Goal: Task Accomplishment & Management: Complete application form

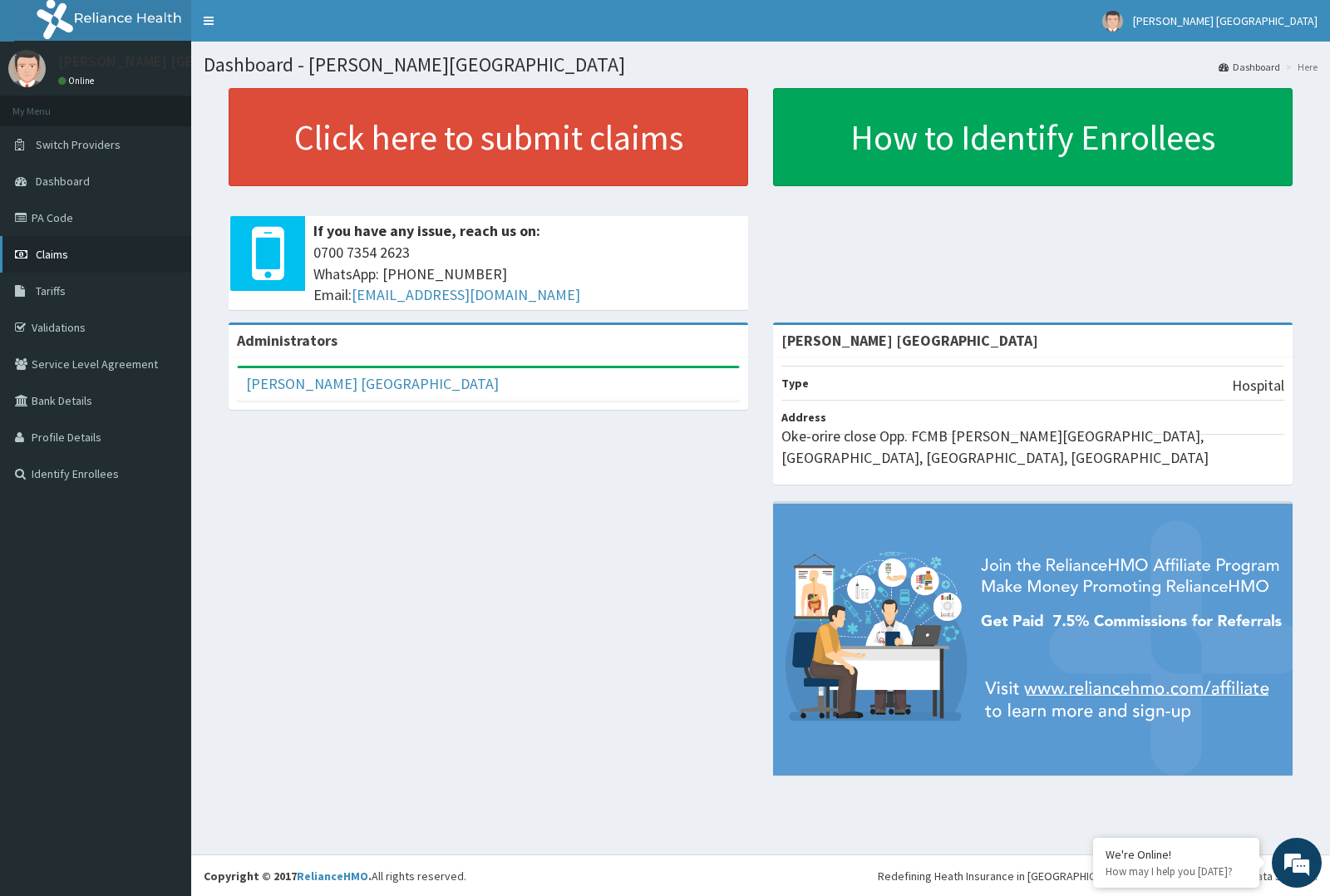
click at [94, 246] on link "Claims" at bounding box center [95, 254] width 191 height 36
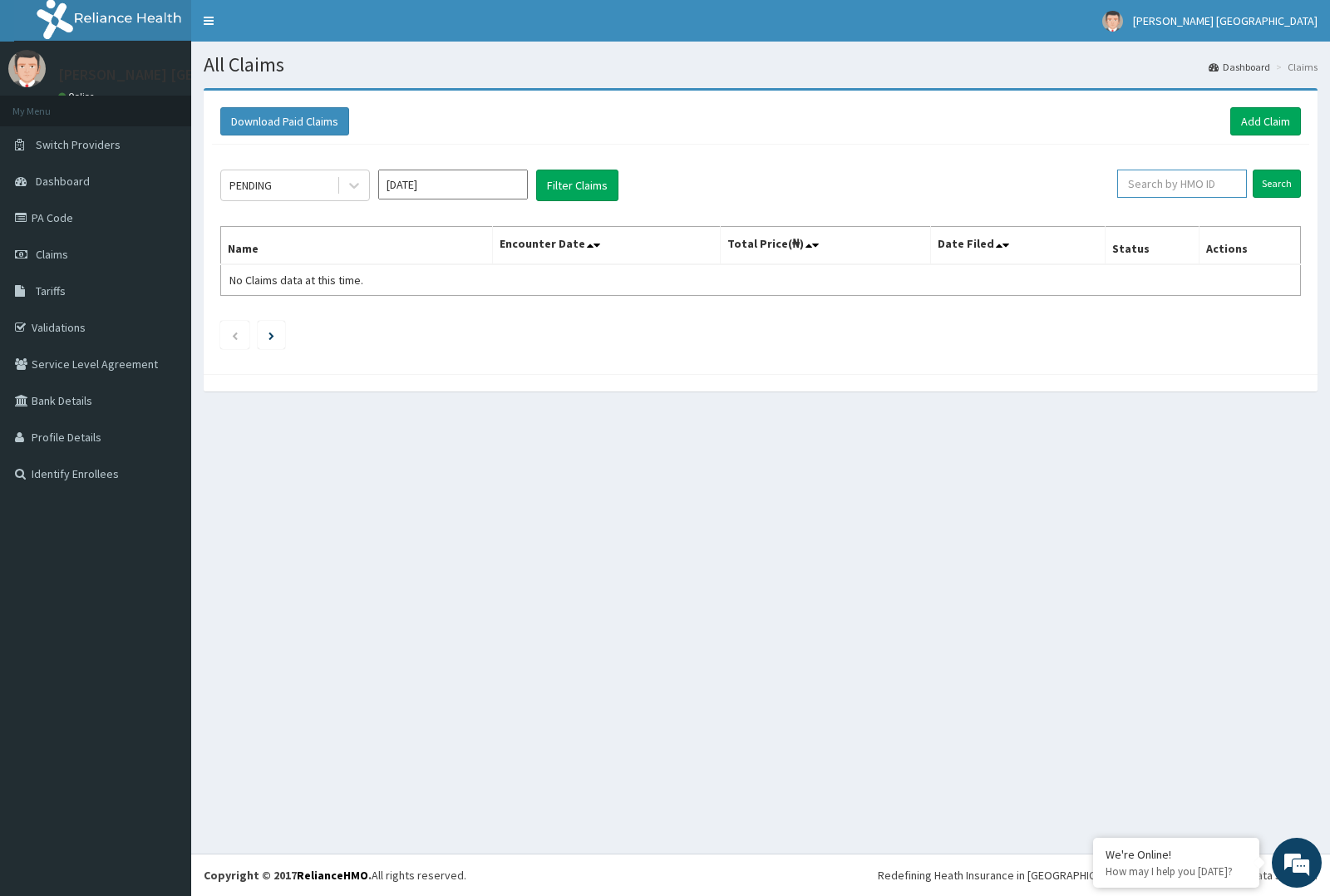
paste input "ENP/11896/D"
type input "ENP/11896/D"
click at [1288, 179] on input "Search" at bounding box center [1276, 183] width 48 height 28
click at [1290, 185] on input "Search" at bounding box center [1276, 183] width 48 height 28
click at [1269, 122] on link "Add Claim" at bounding box center [1265, 121] width 70 height 28
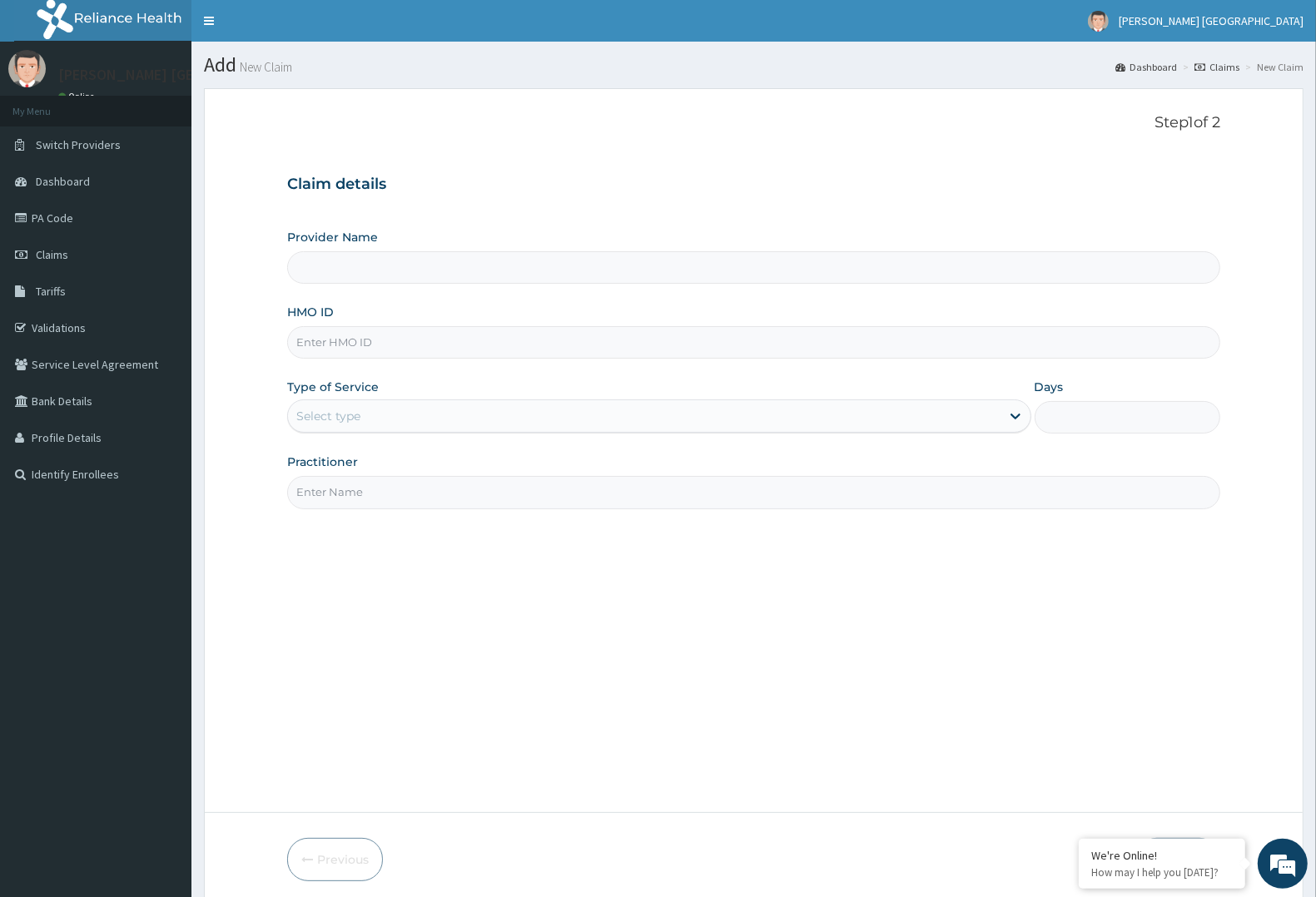
type input "[PERSON_NAME] [GEOGRAPHIC_DATA]"
paste input "ENP/11896/D"
type input "ENP/11896/D"
click at [578, 501] on input "Practitioner" at bounding box center [753, 492] width 933 height 32
type input "d"
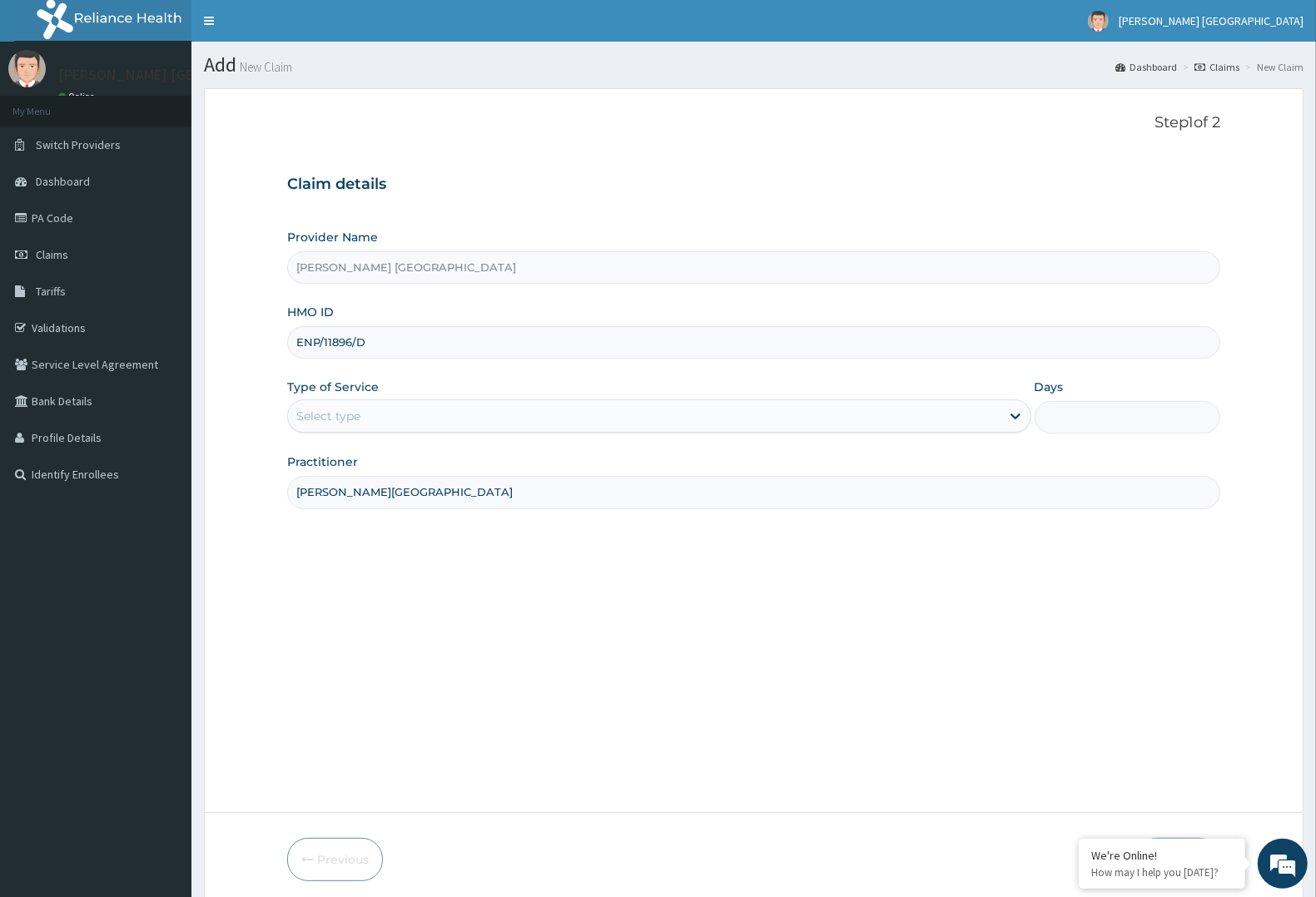
type input "[PERSON_NAME][GEOGRAPHIC_DATA]"
click at [442, 410] on div "Select type" at bounding box center [644, 416] width 713 height 27
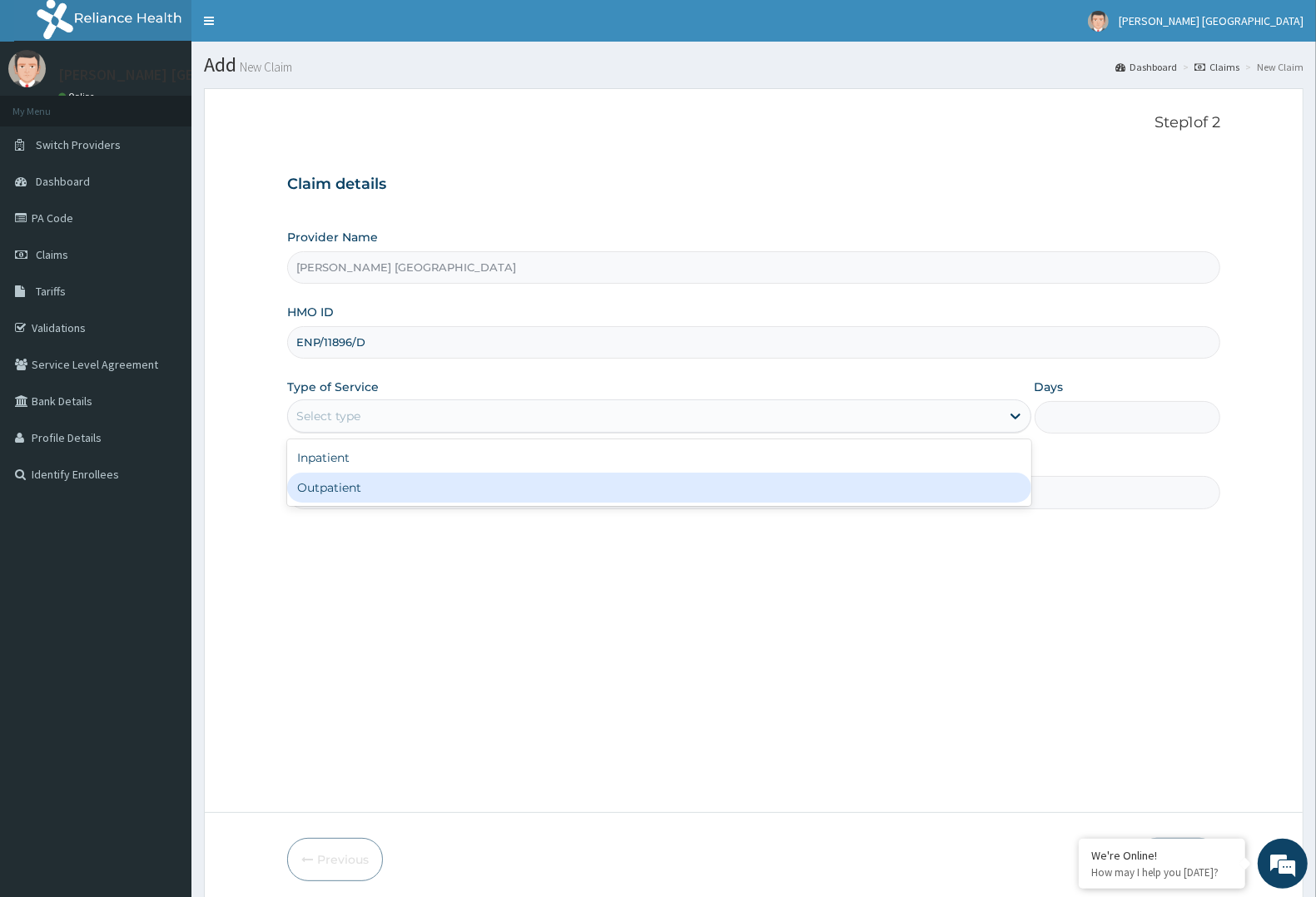
click at [393, 495] on div "Outpatient" at bounding box center [659, 487] width 744 height 30
type input "1"
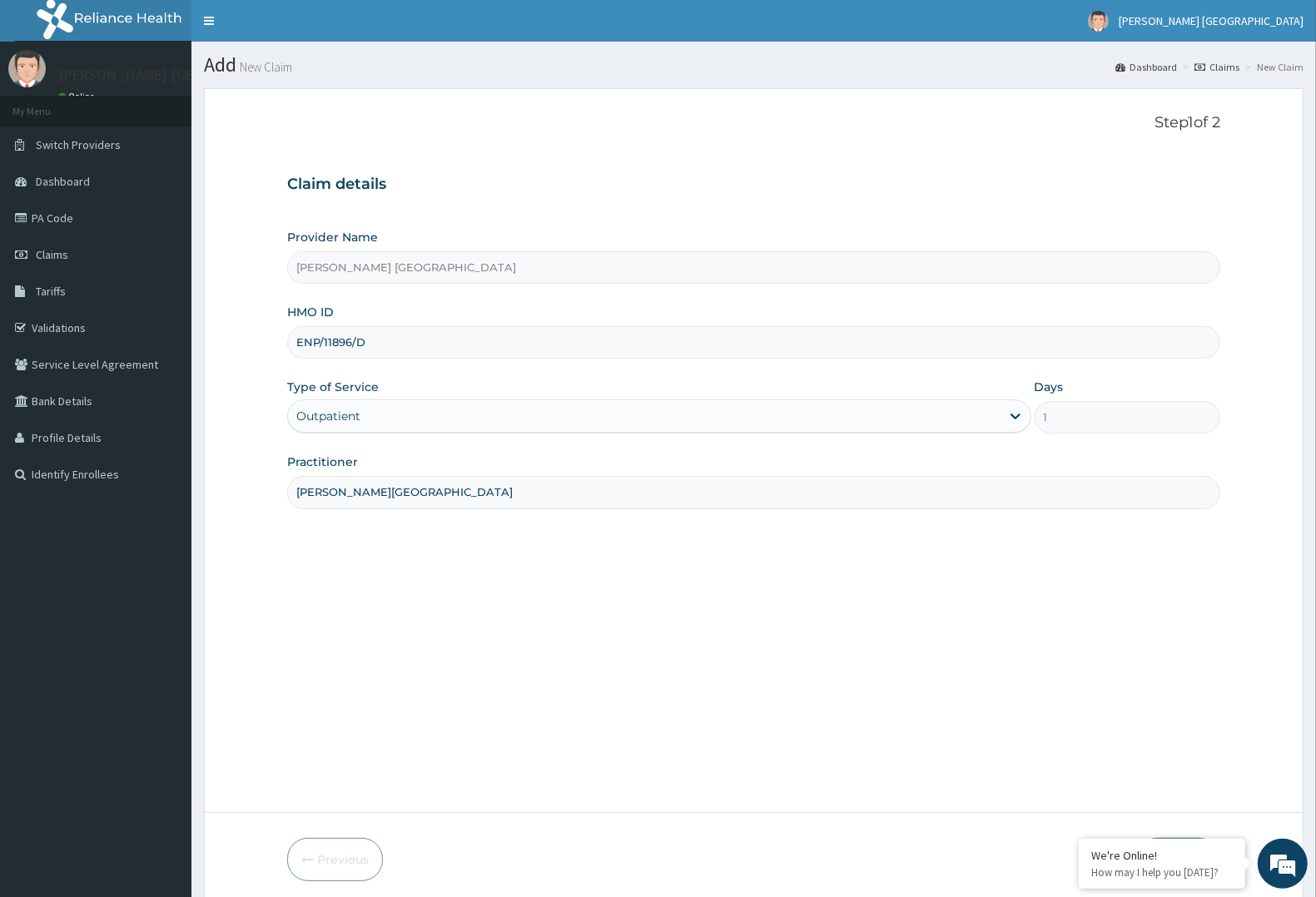
scroll to position [65, 0]
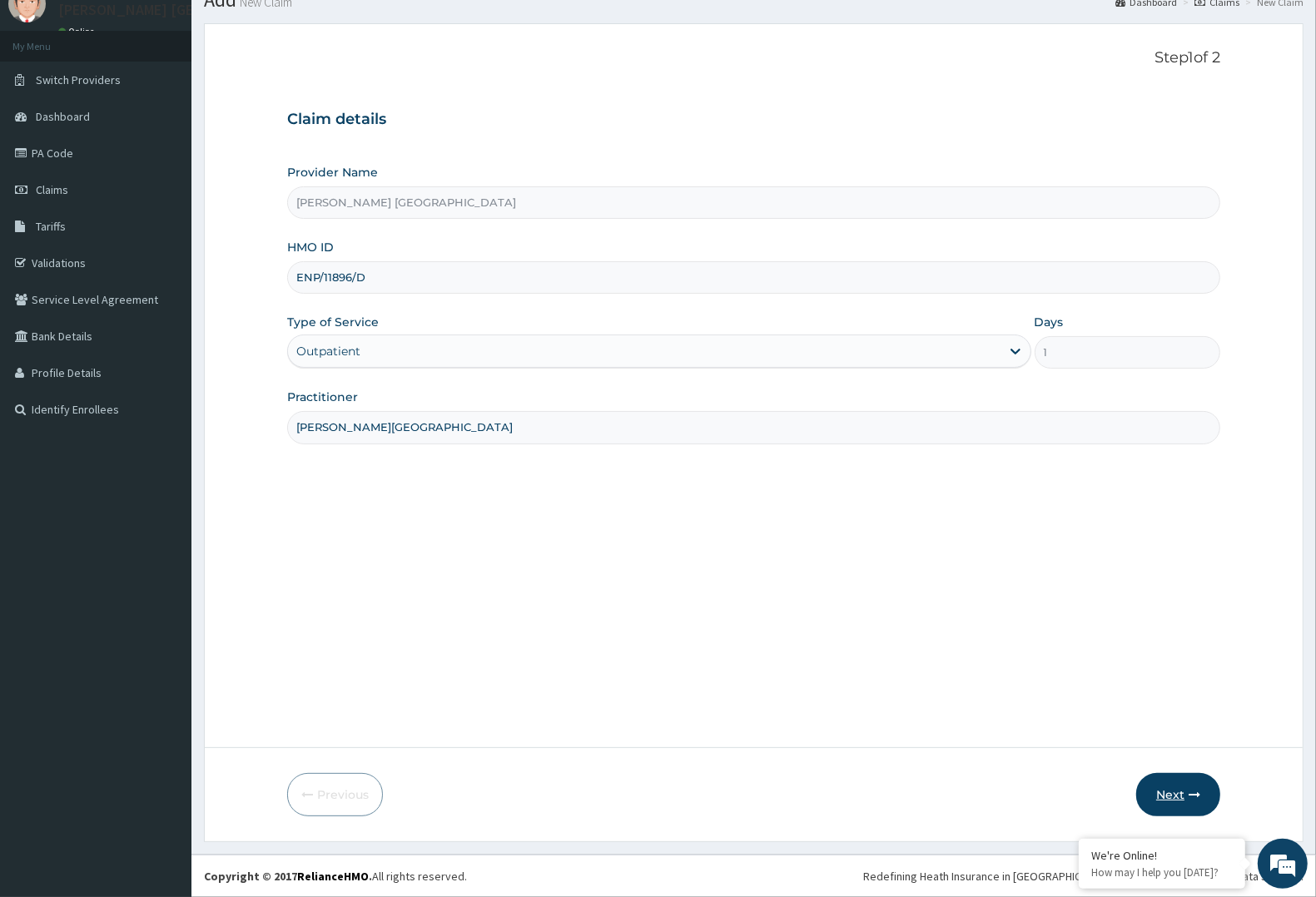
click at [1181, 797] on button "Next" at bounding box center [1178, 794] width 84 height 44
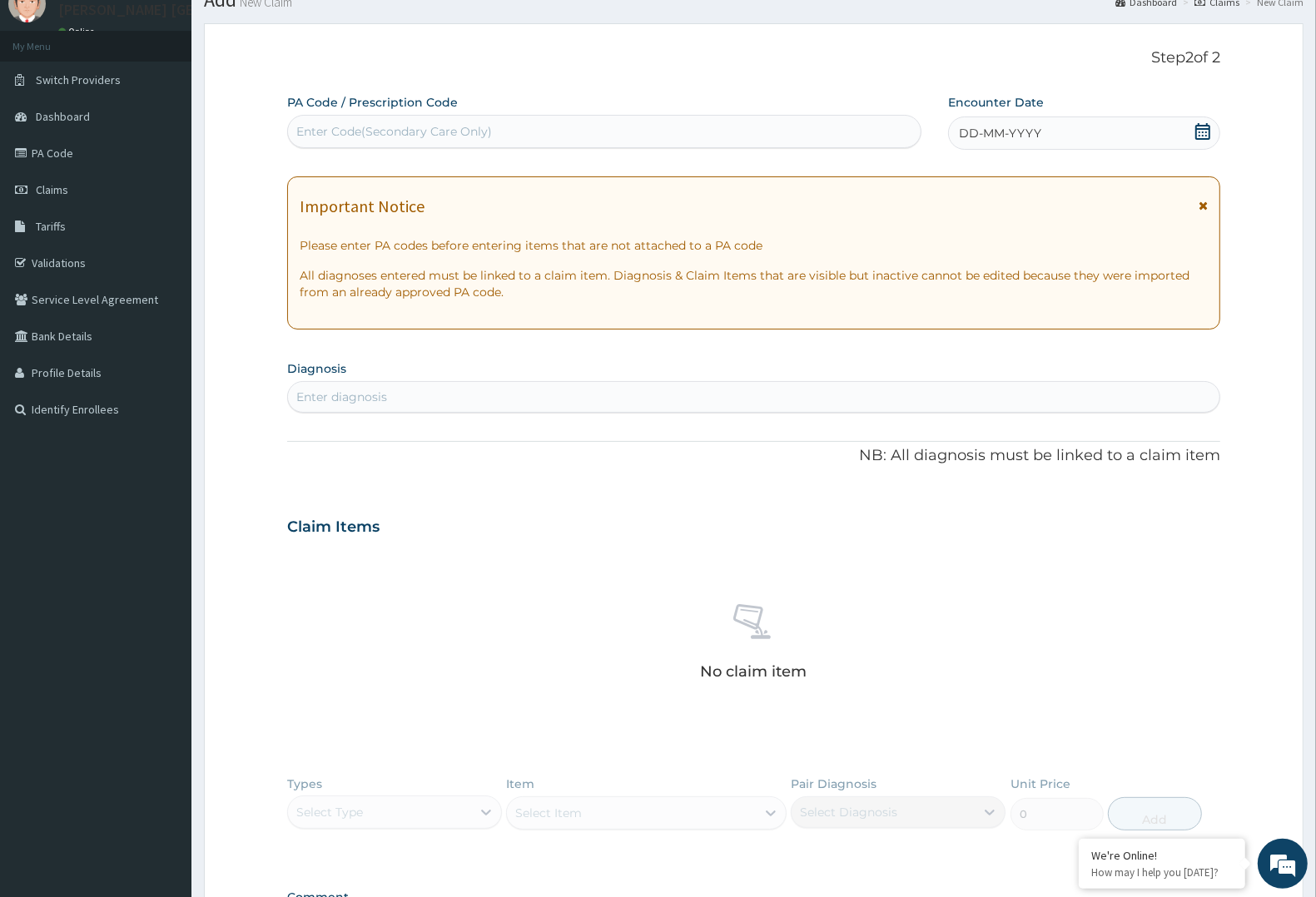
click at [960, 135] on span "DD-MM-YYYY" at bounding box center [1000, 134] width 83 height 17
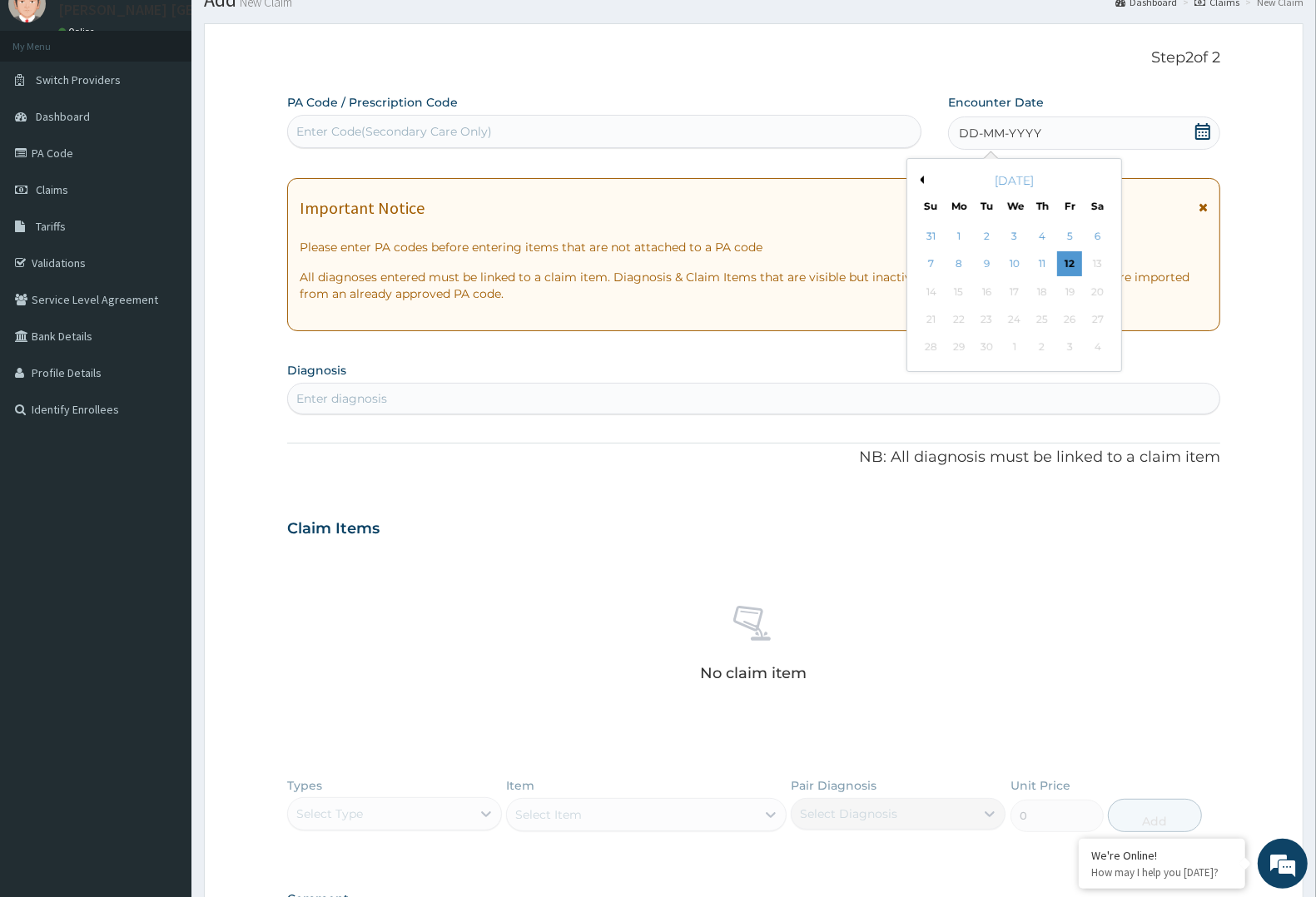
click at [924, 183] on div "[DATE]" at bounding box center [1014, 181] width 200 height 17
click at [923, 179] on button "Previous Month" at bounding box center [919, 179] width 8 height 8
click at [950, 286] on div "14" at bounding box center [959, 291] width 25 height 25
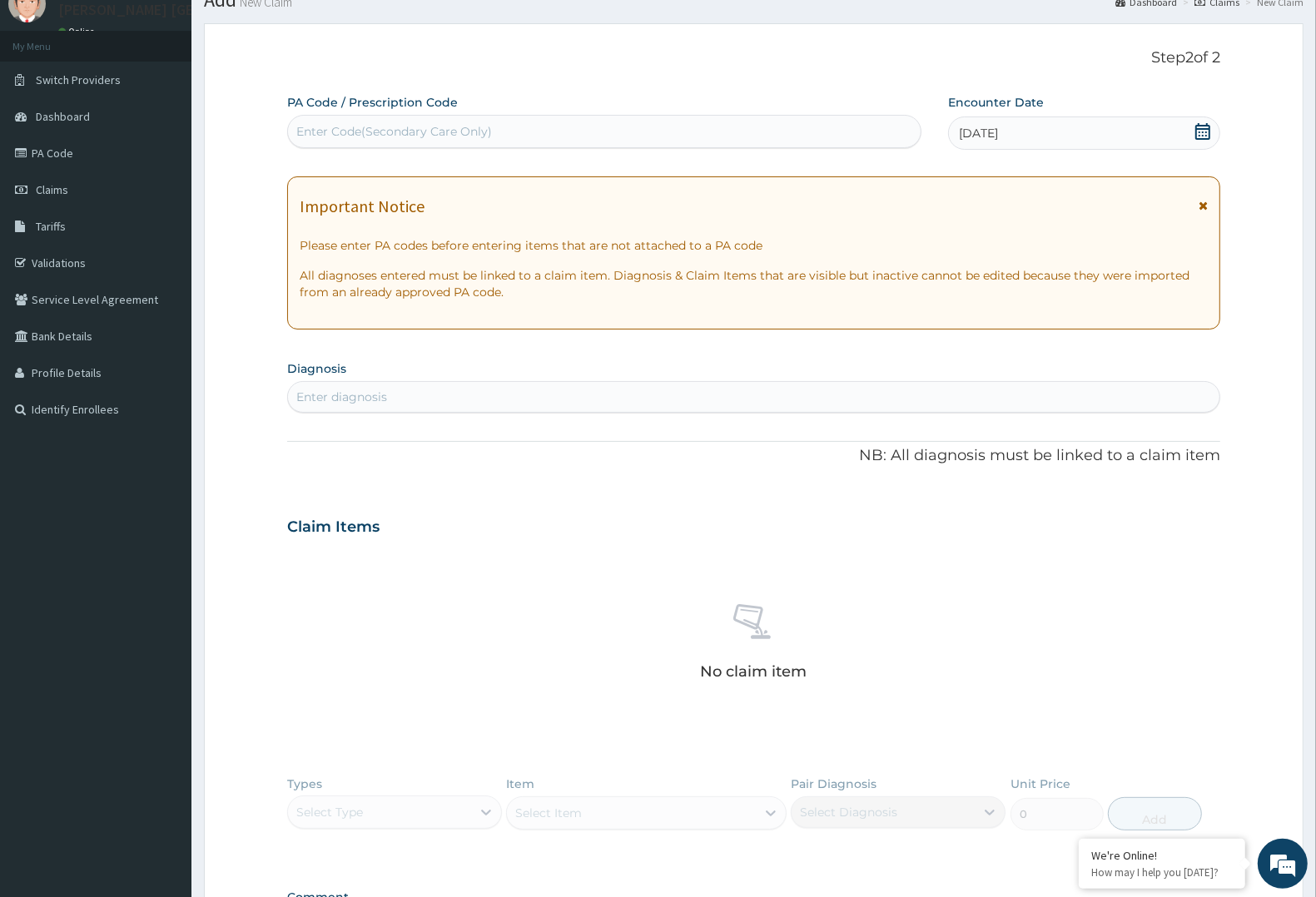
click at [730, 398] on div "Enter diagnosis" at bounding box center [753, 396] width 931 height 27
type input "[MEDICAL_DATA]"
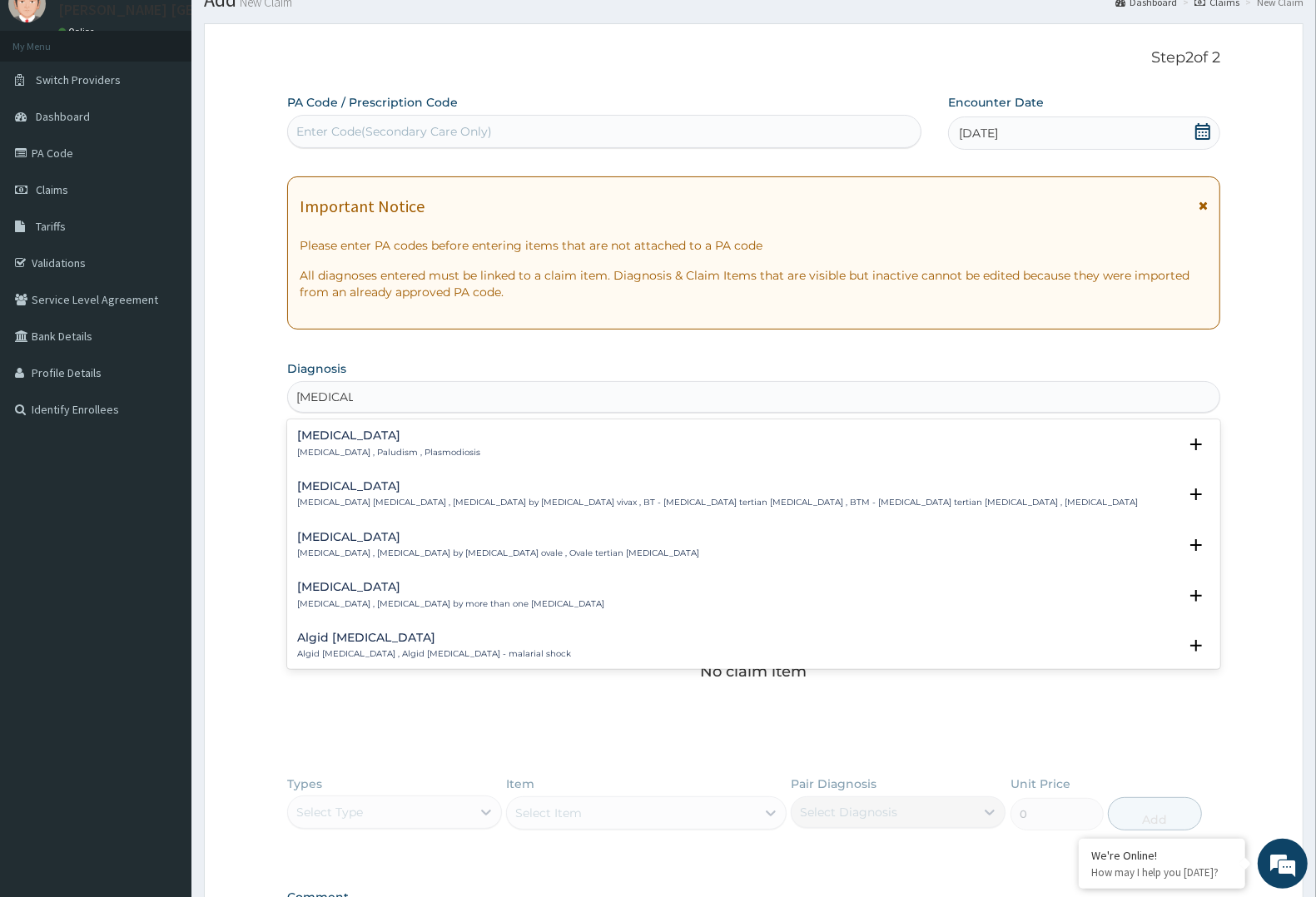
click at [406, 435] on h4 "[MEDICAL_DATA]" at bounding box center [388, 435] width 183 height 12
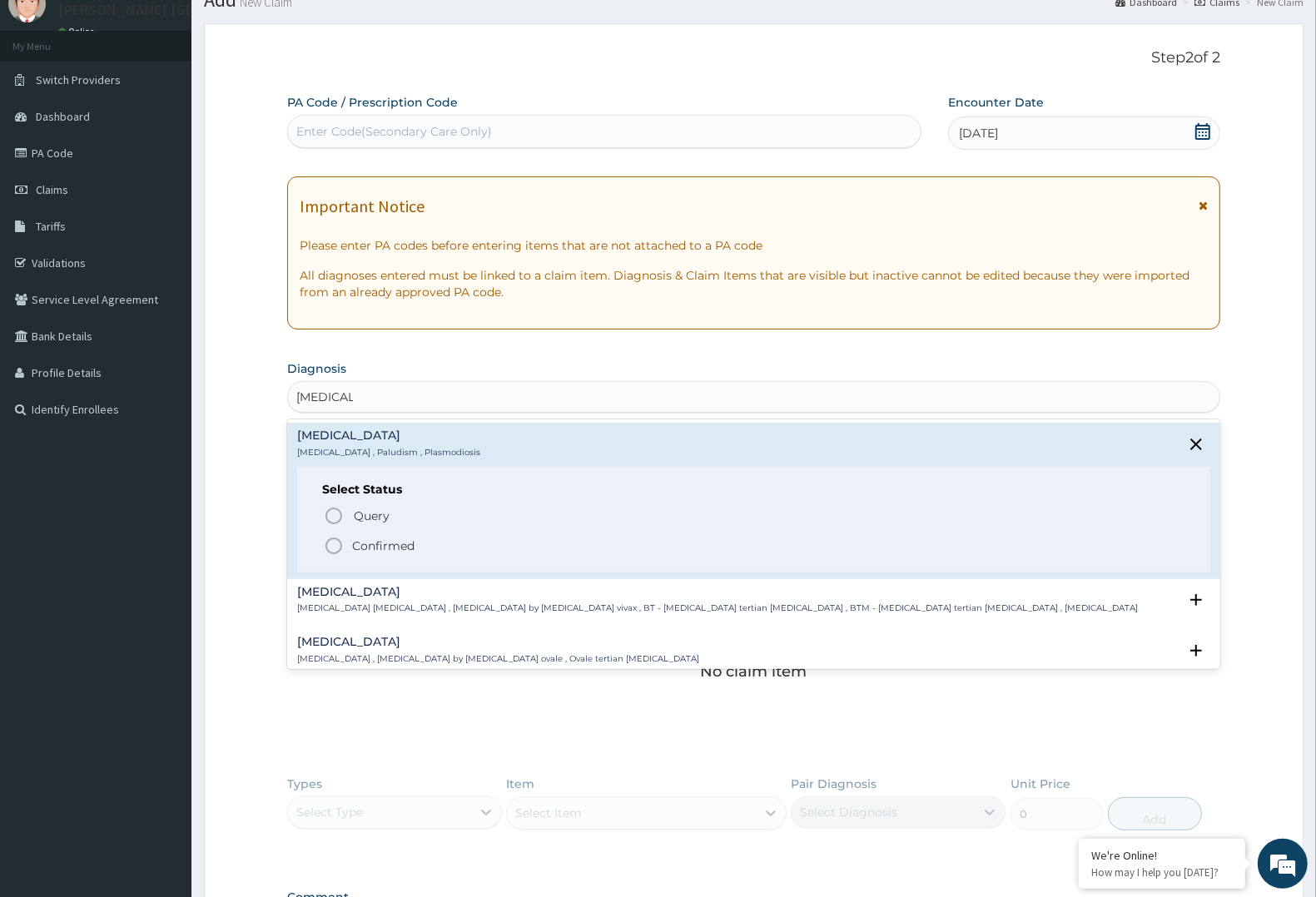
click at [337, 549] on icon "status option filled" at bounding box center [334, 545] width 20 height 20
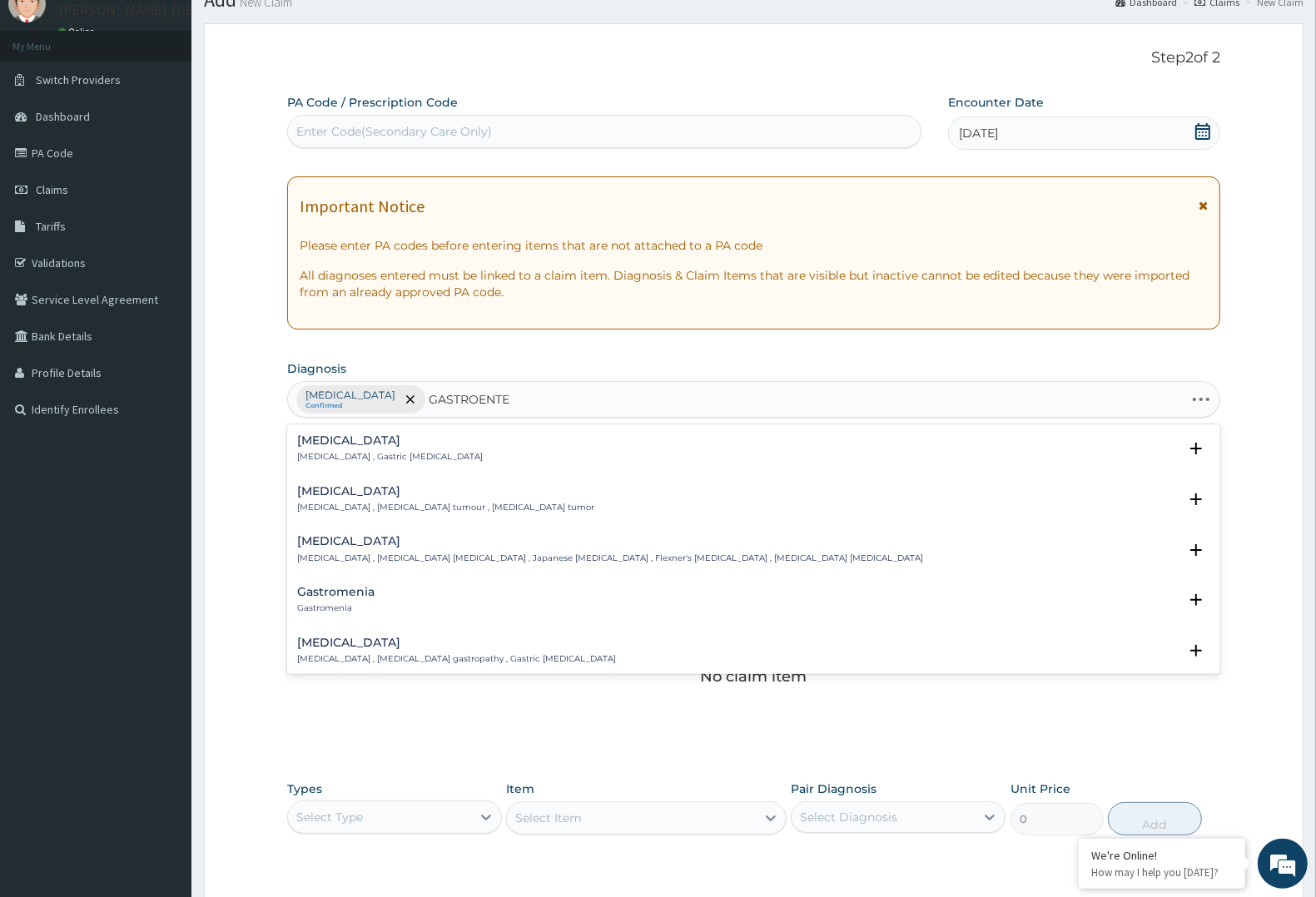
type input "GASTROENTER"
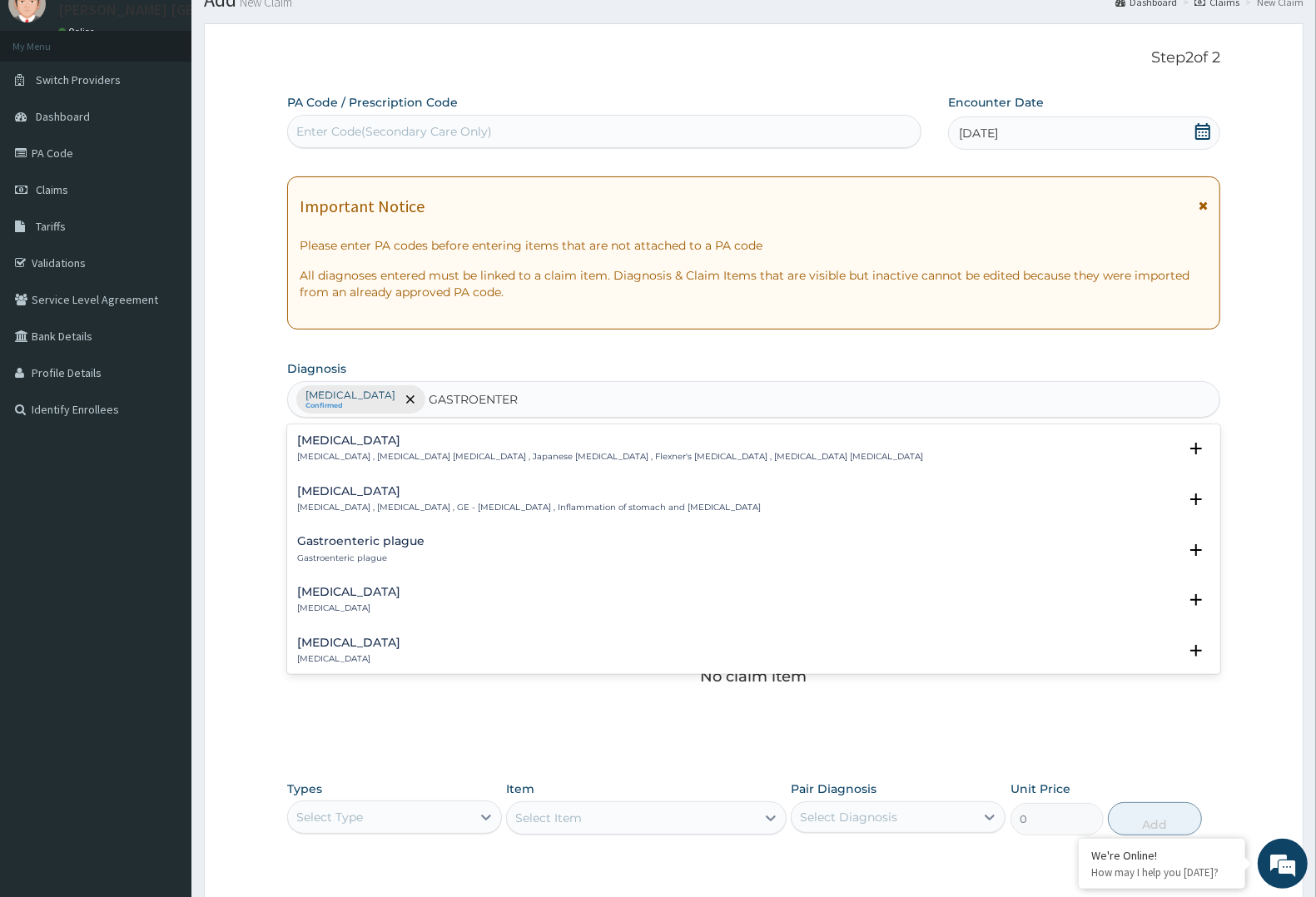
click at [340, 504] on p "[MEDICAL_DATA] , [MEDICAL_DATA] , GE - [MEDICAL_DATA] , Inflammation of stomach…" at bounding box center [528, 507] width 463 height 12
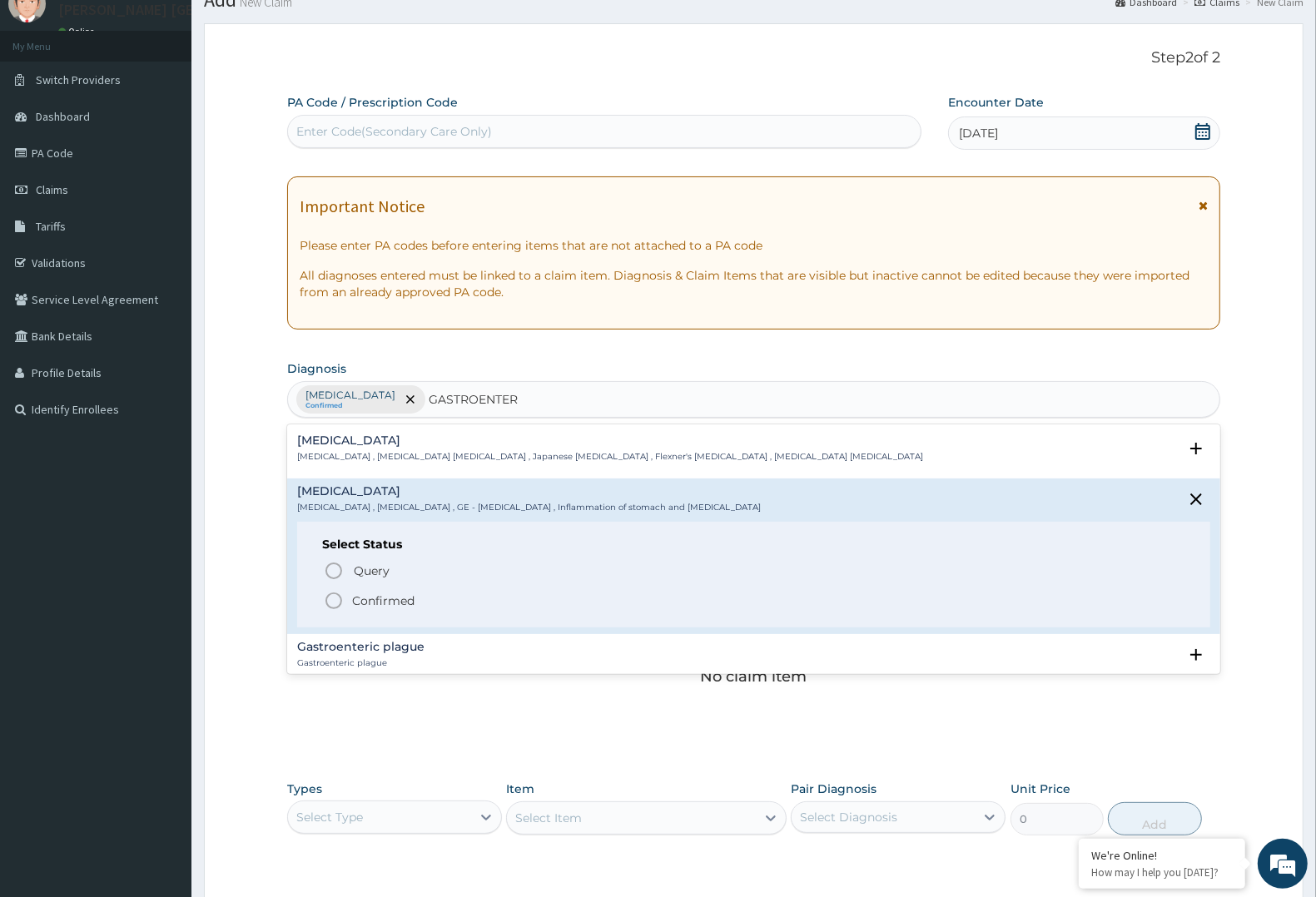
click at [333, 596] on icon "status option filled" at bounding box center [334, 601] width 20 height 20
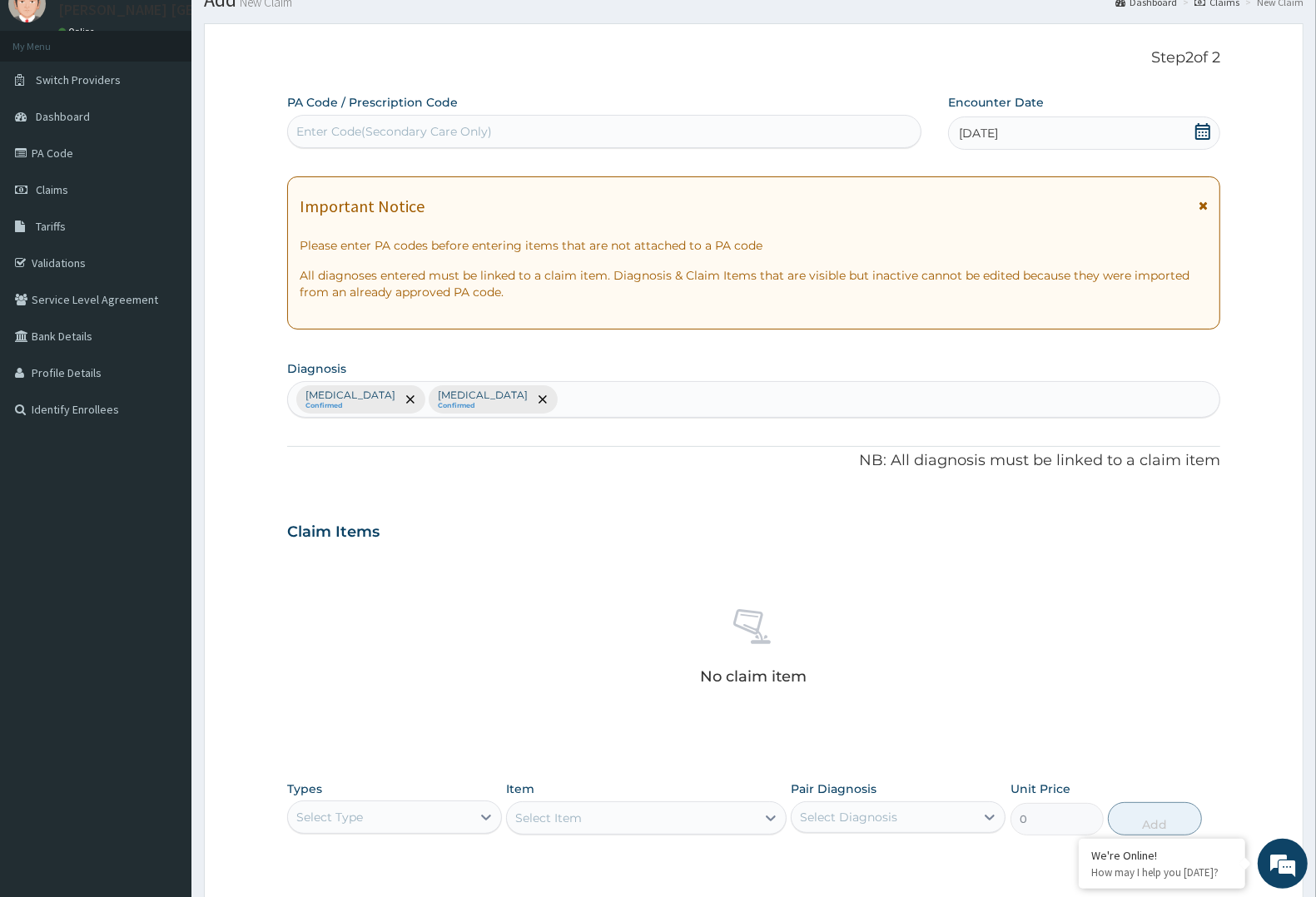
scroll to position [169, 0]
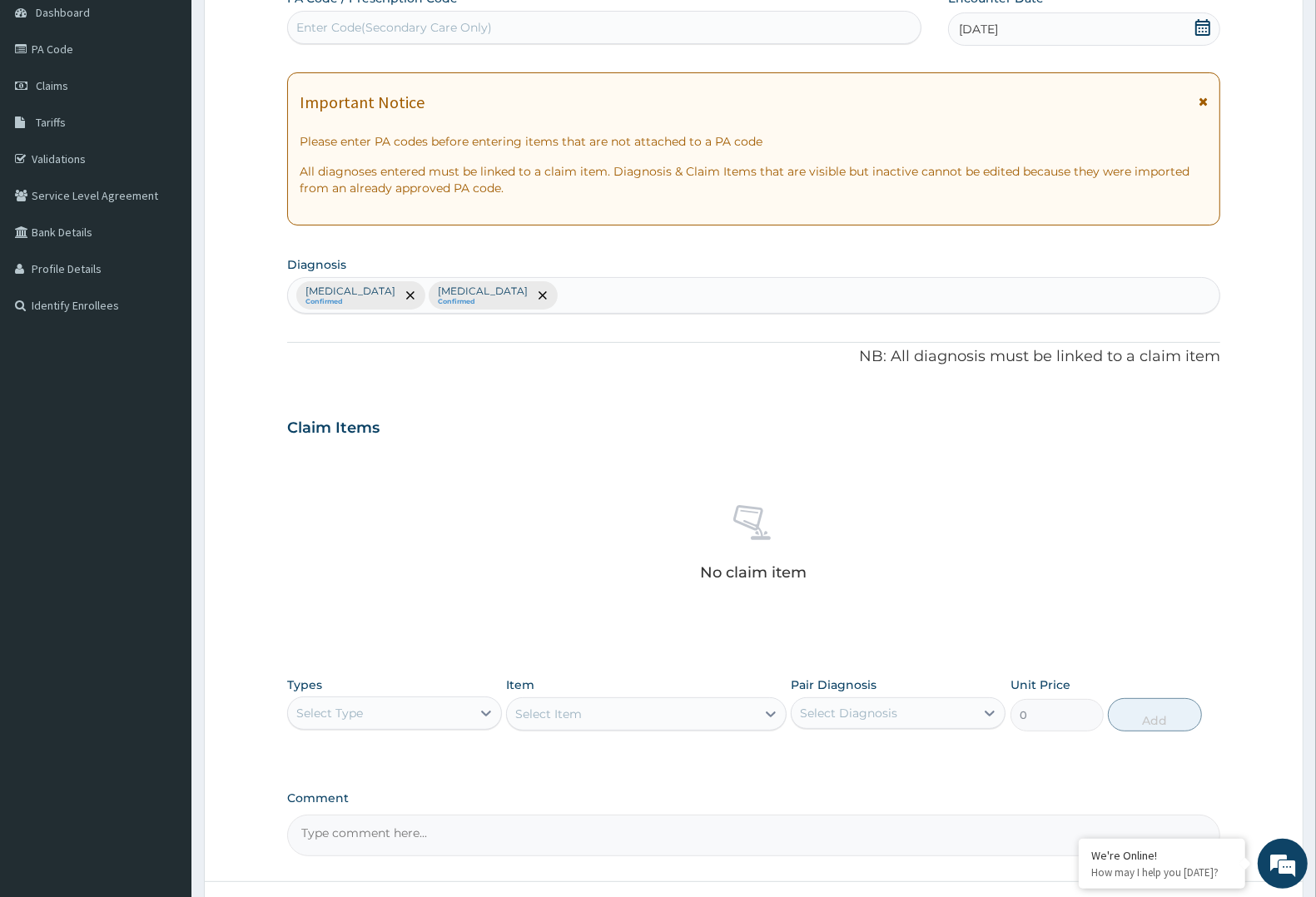
click at [364, 725] on div "Select Type" at bounding box center [379, 712] width 183 height 27
click at [354, 807] on div "Procedures" at bounding box center [394, 814] width 214 height 30
click at [898, 704] on div "Select Diagnosis" at bounding box center [883, 712] width 183 height 27
click at [879, 724] on div "Select Diagnosis" at bounding box center [883, 712] width 183 height 27
click at [883, 713] on div "Select Diagnosis" at bounding box center [848, 713] width 97 height 17
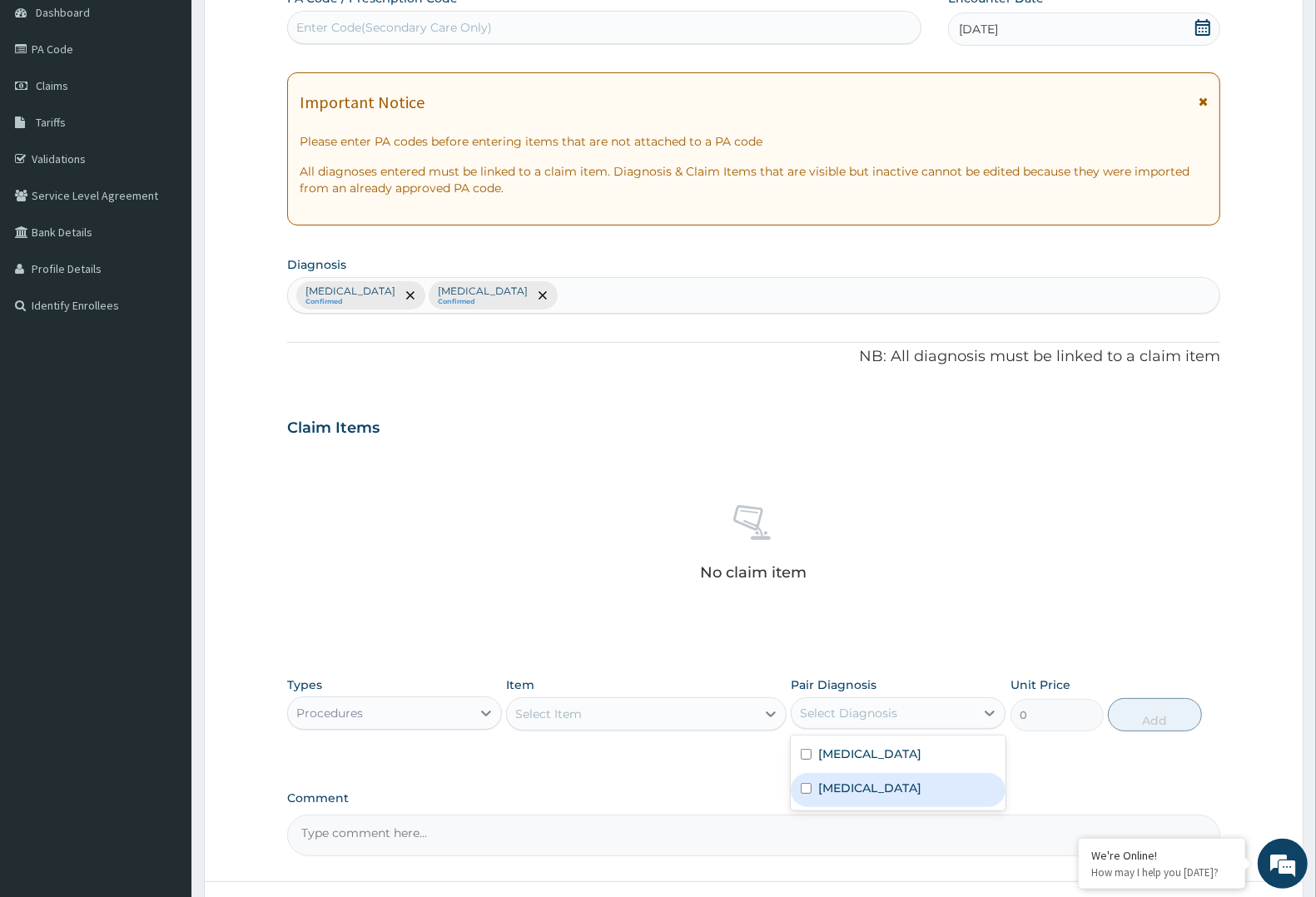
click at [847, 790] on label "[MEDICAL_DATA]" at bounding box center [869, 788] width 103 height 17
checkbox input "true"
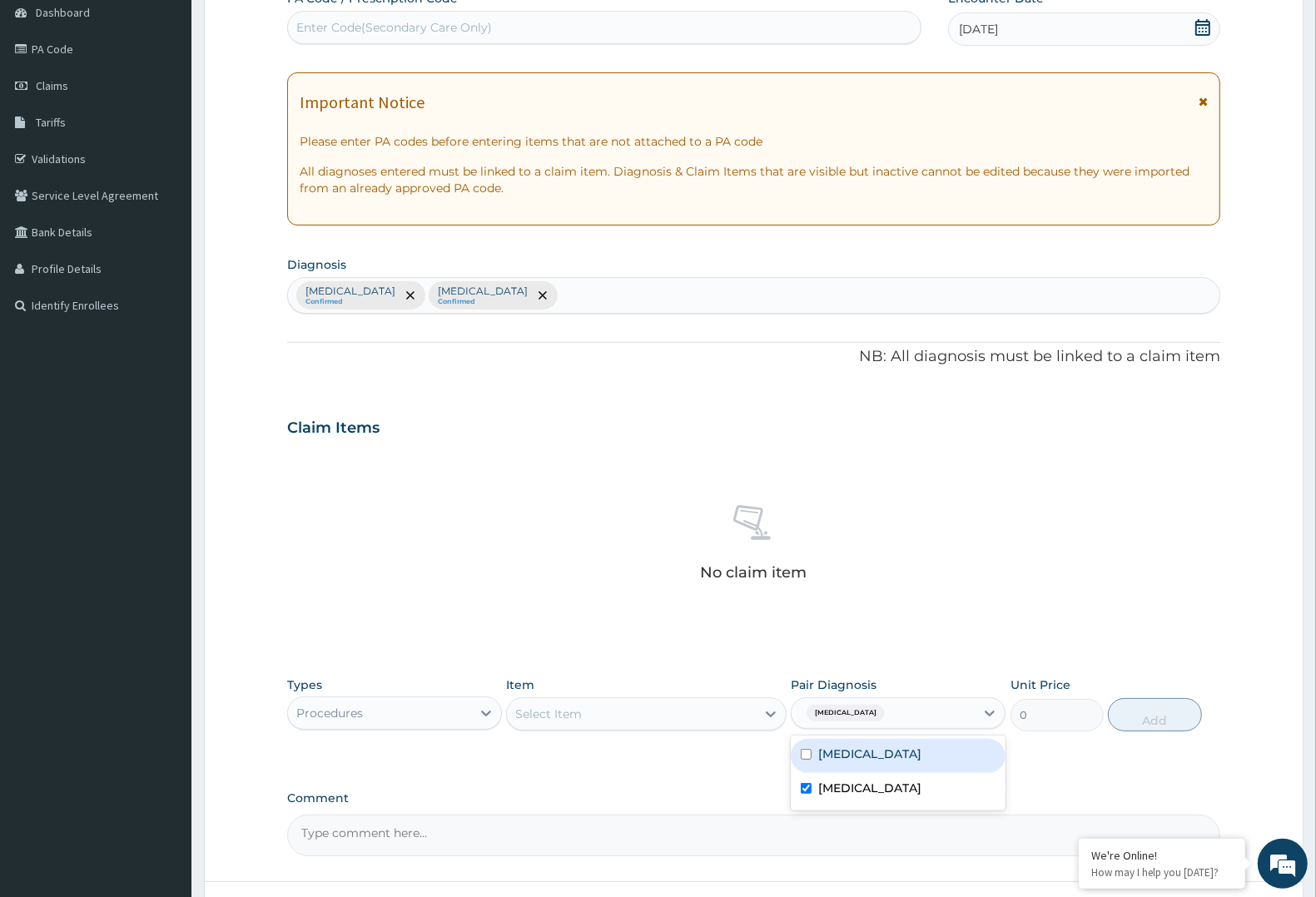
drag, startPoint x: 851, startPoint y: 770, endPoint x: 855, endPoint y: 753, distance: 17.5
click at [853, 762] on div "[MEDICAL_DATA]" at bounding box center [897, 755] width 214 height 34
checkbox input "true"
click at [747, 701] on div "Select Item" at bounding box center [630, 713] width 248 height 27
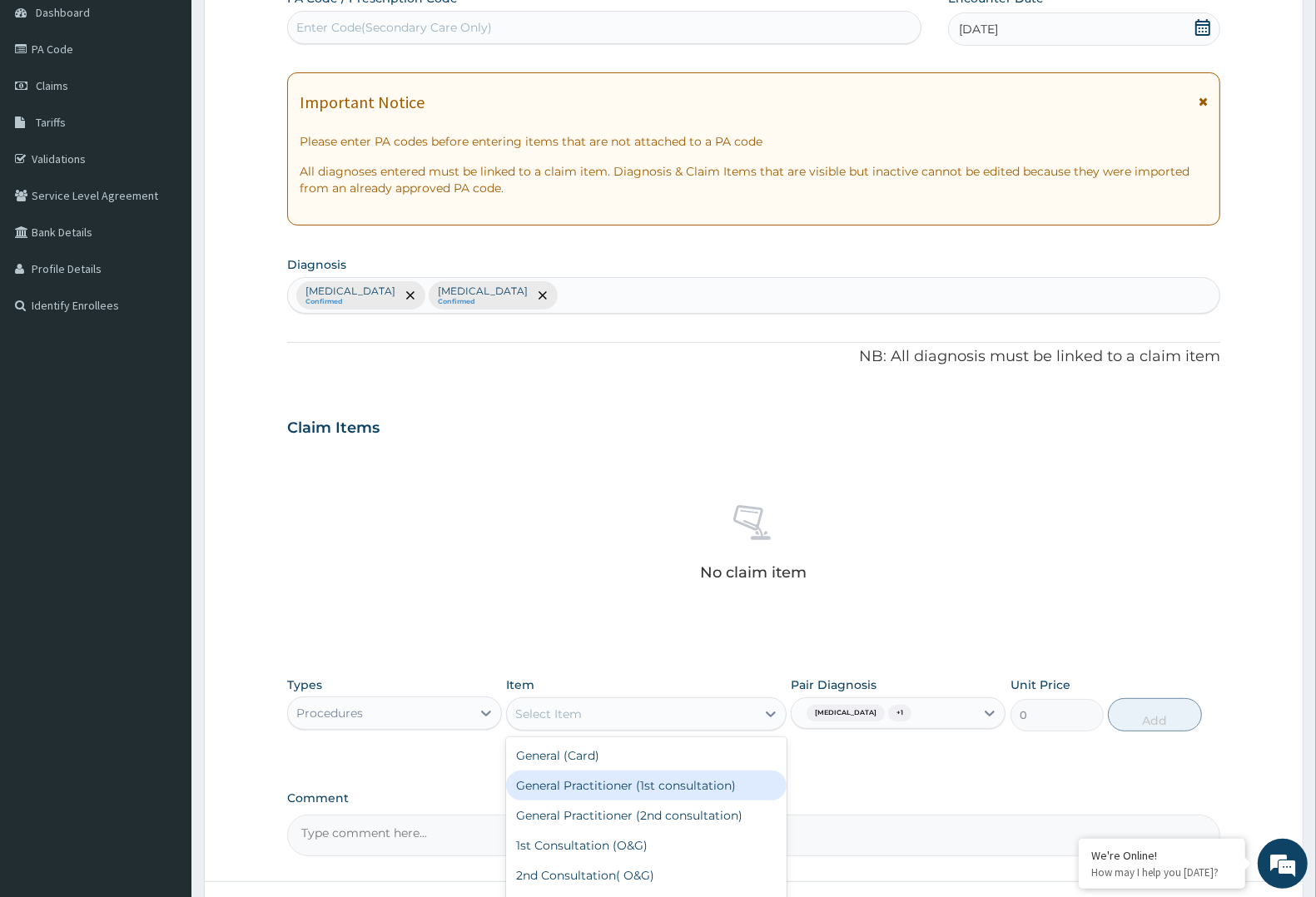
click at [640, 774] on div "General Practitioner (1st consultation)" at bounding box center [645, 785] width 279 height 30
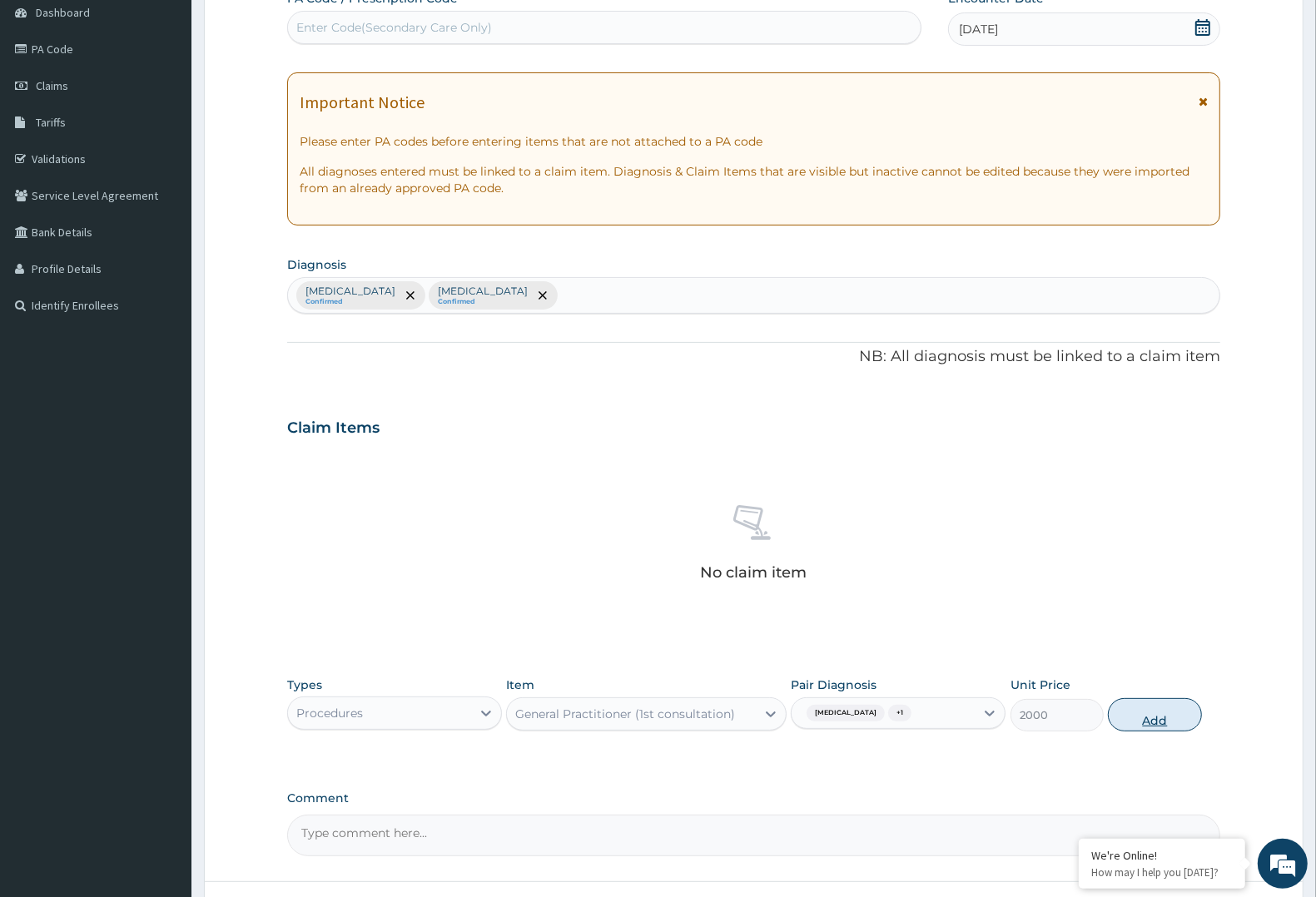
click at [1150, 725] on button "Add" at bounding box center [1155, 714] width 93 height 33
type input "0"
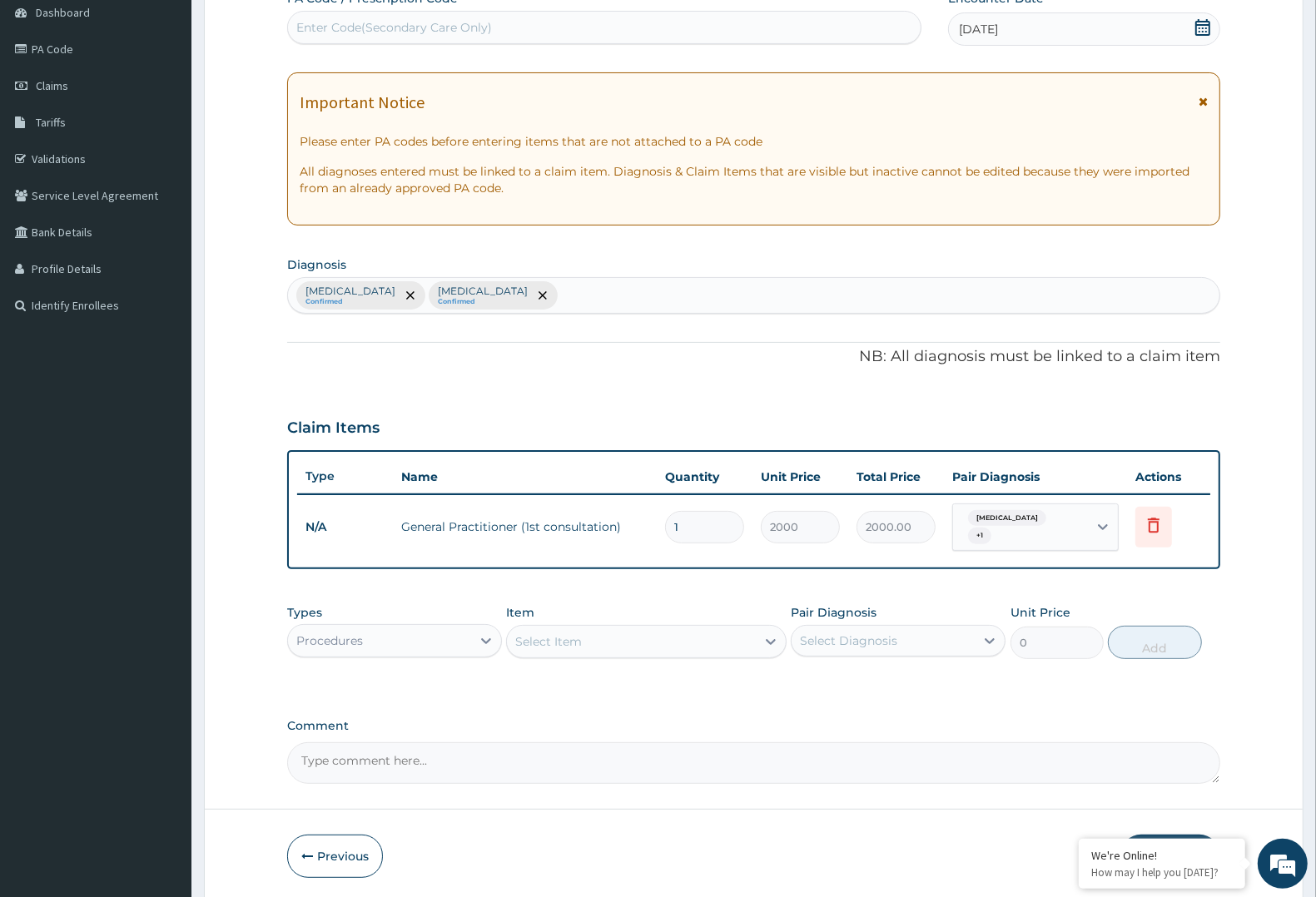
scroll to position [222, 0]
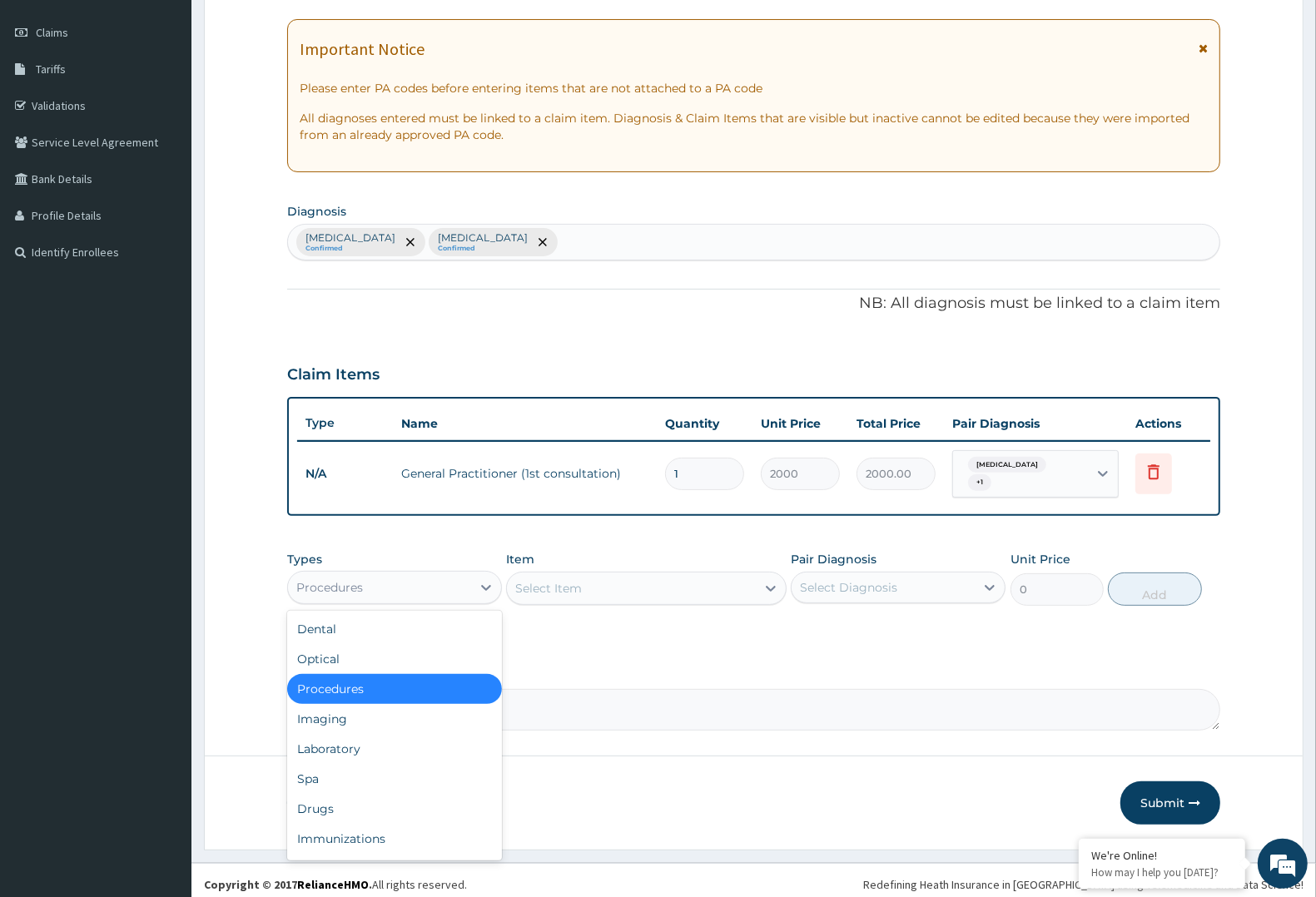
click at [444, 581] on div "Procedures" at bounding box center [379, 587] width 183 height 27
click at [340, 735] on div "Laboratory" at bounding box center [394, 749] width 214 height 30
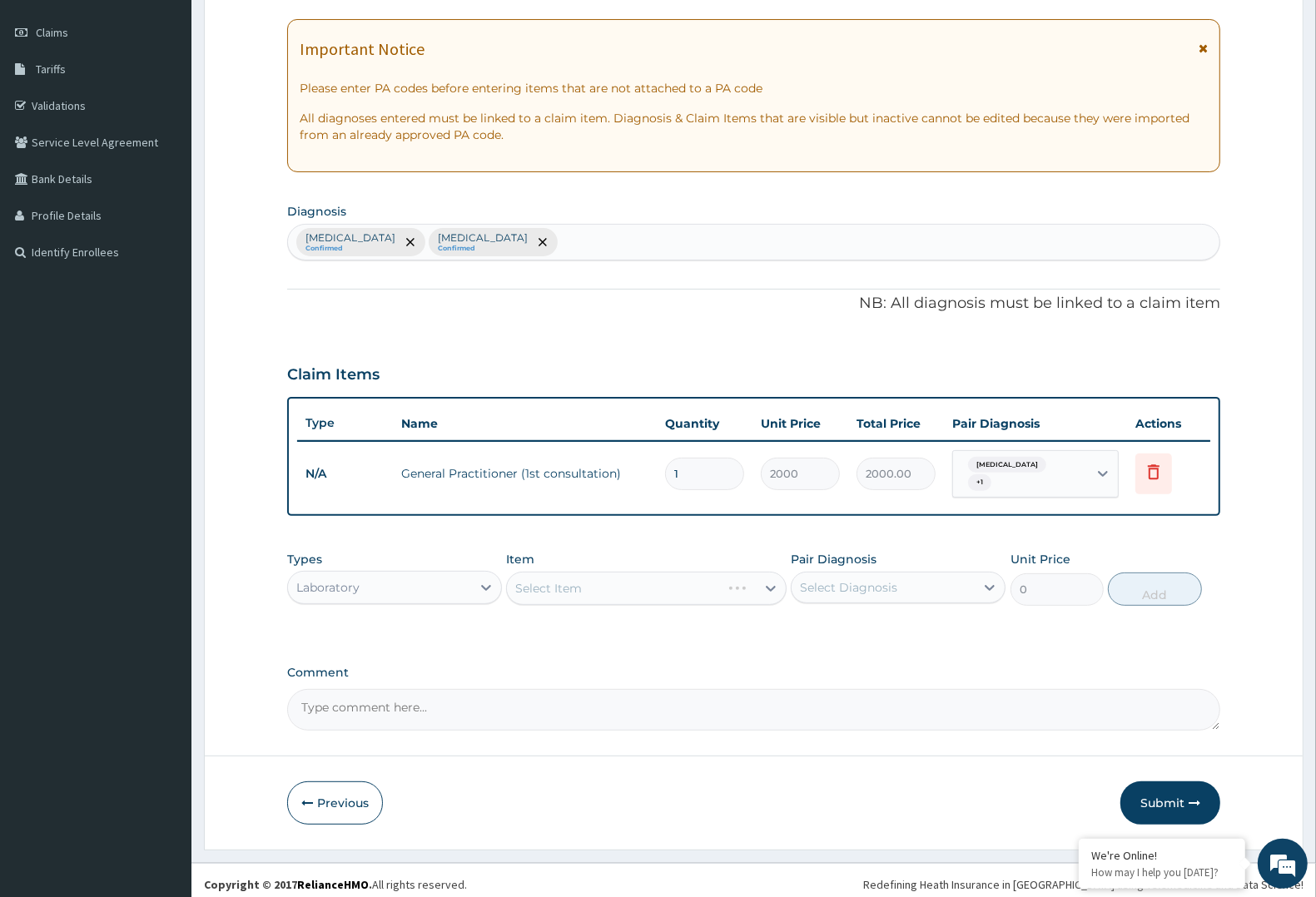
click at [868, 579] on div "Select Diagnosis" at bounding box center [848, 587] width 97 height 17
click at [864, 624] on div "[MEDICAL_DATA]" at bounding box center [897, 630] width 214 height 34
checkbox input "true"
click at [739, 576] on div "Select Item" at bounding box center [630, 588] width 248 height 27
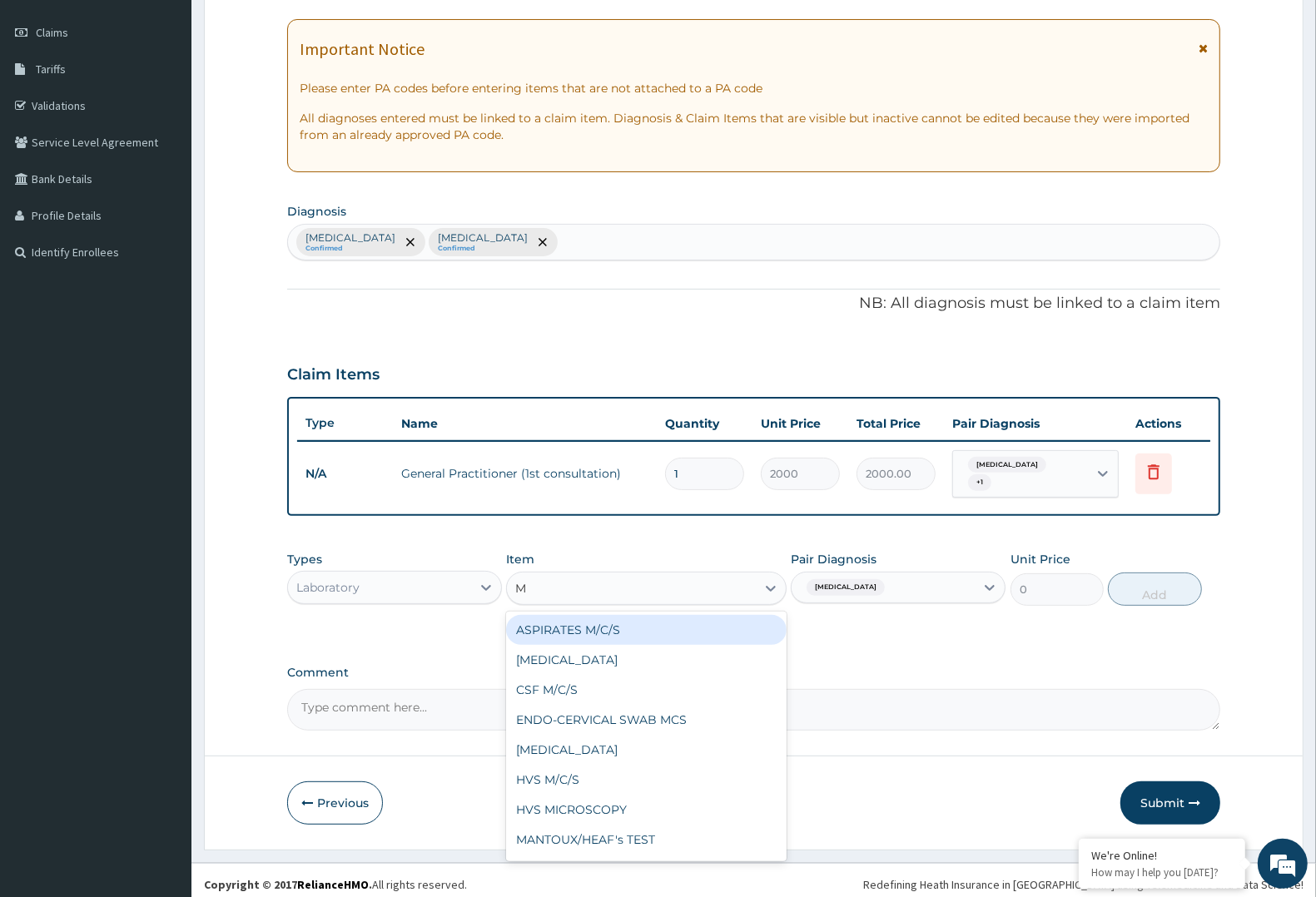
type input "MP"
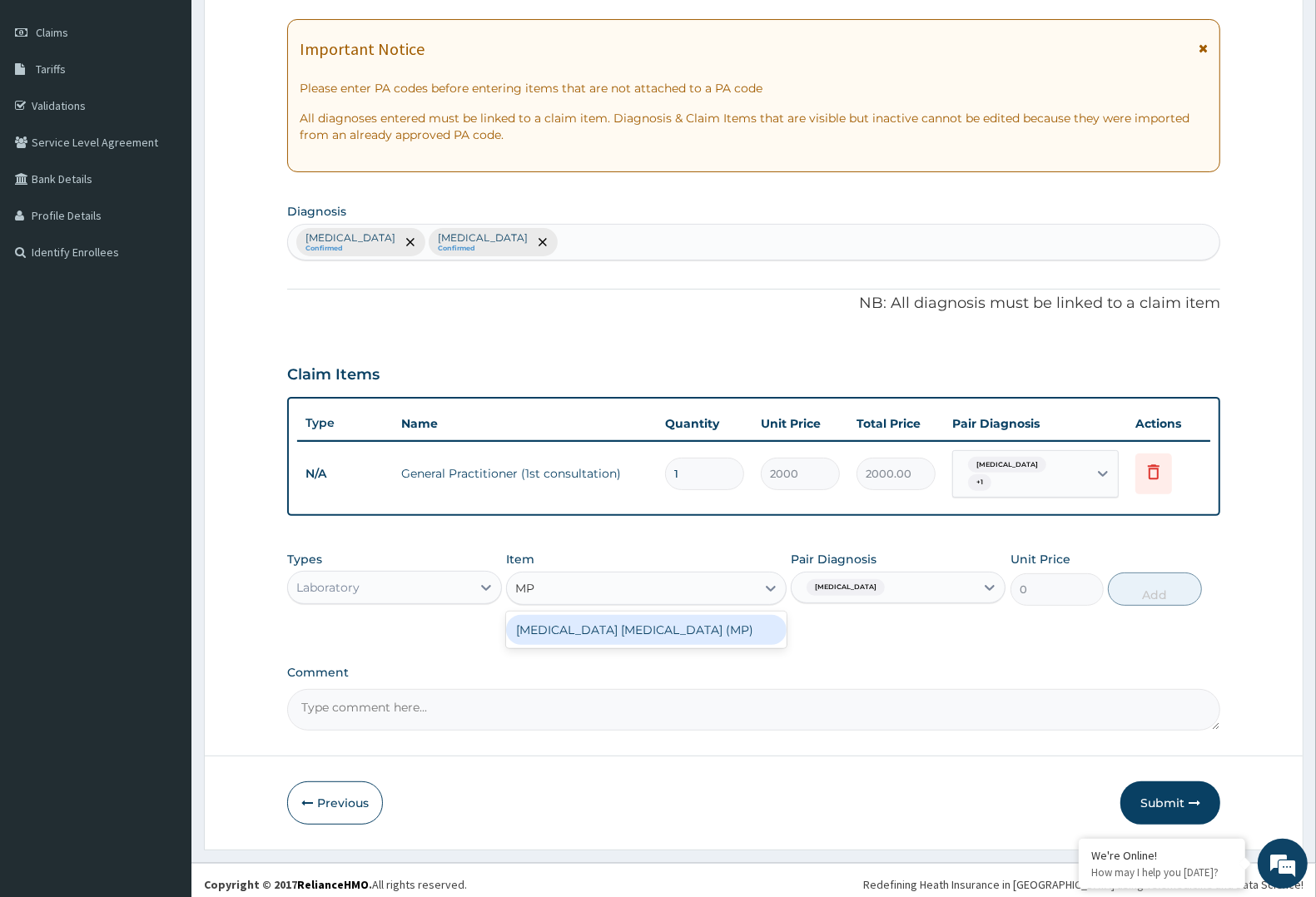
click at [690, 630] on div "[MEDICAL_DATA] [MEDICAL_DATA] (MP)" at bounding box center [645, 630] width 279 height 30
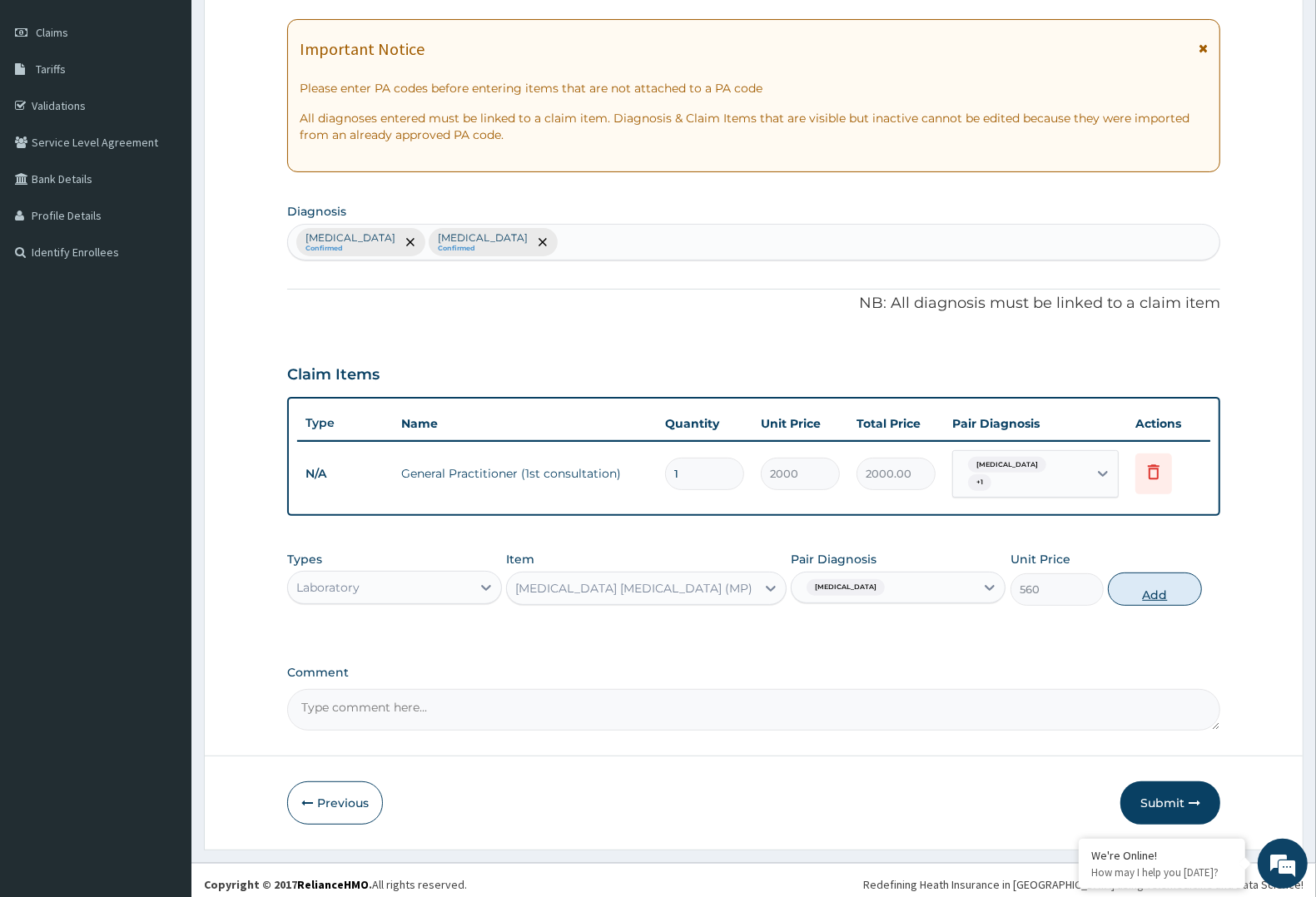
click at [1151, 584] on button "Add" at bounding box center [1155, 589] width 93 height 33
type input "0"
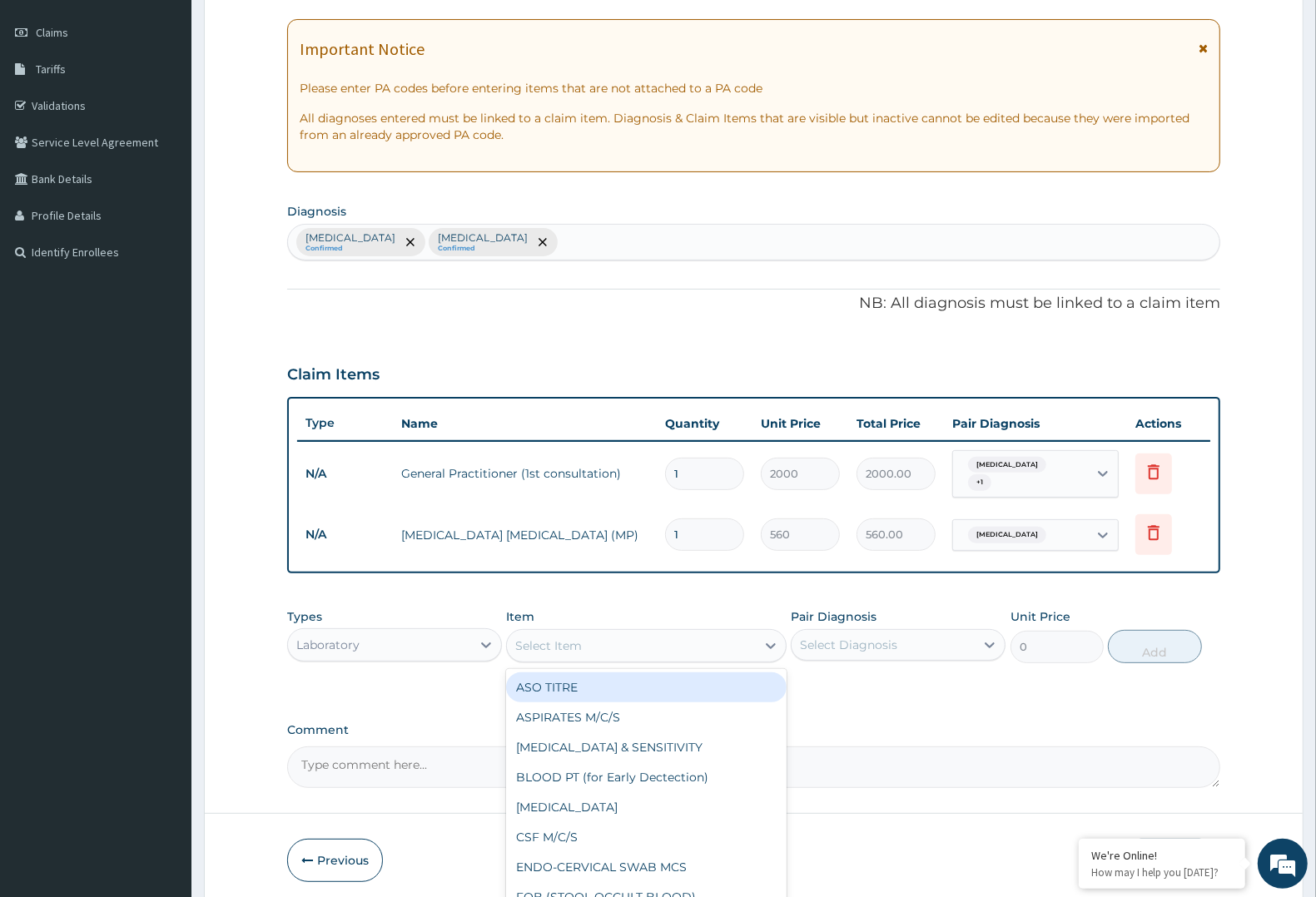
click at [680, 643] on div "Select Item" at bounding box center [630, 646] width 248 height 27
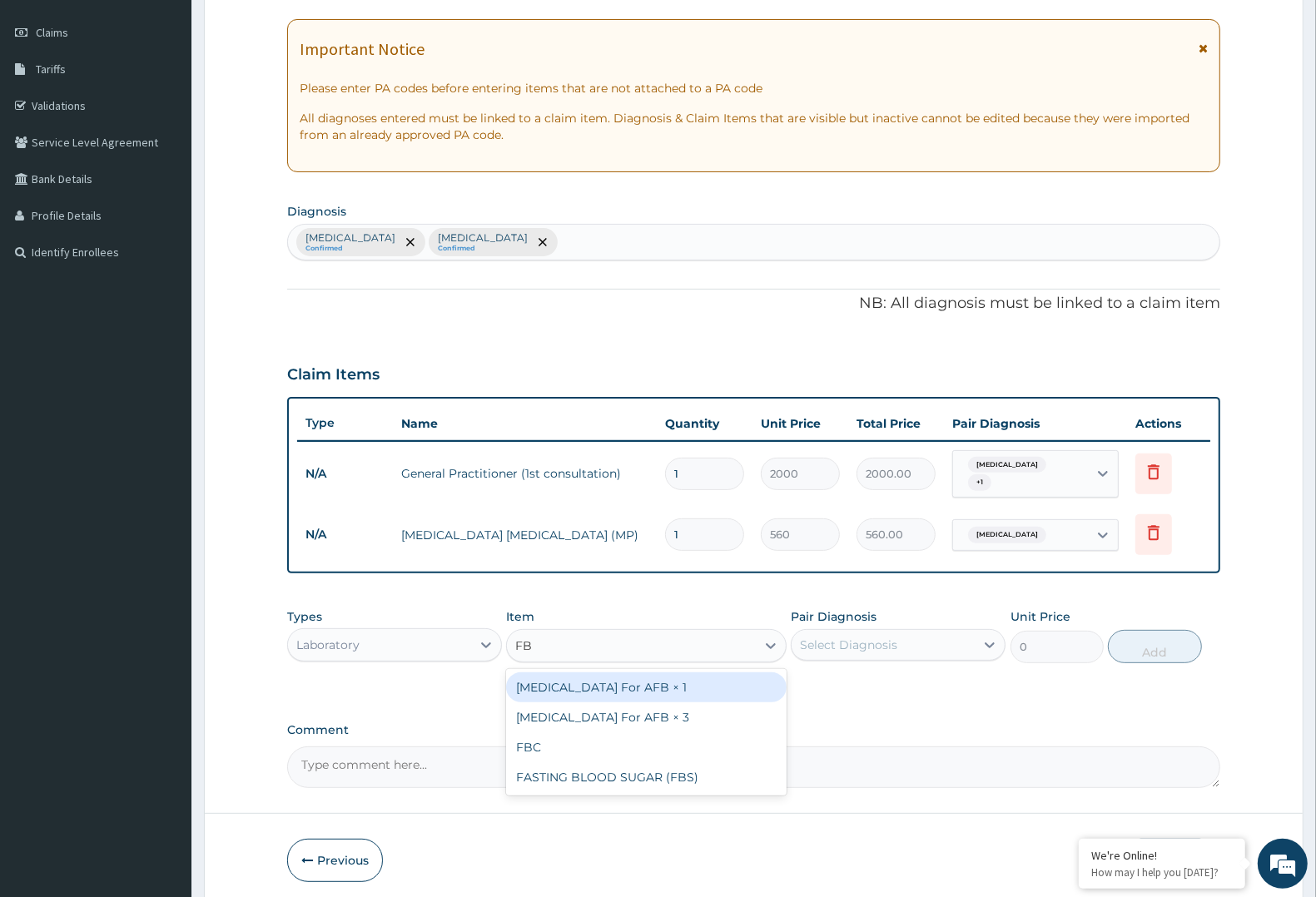
type input "FBC"
click at [652, 687] on div "FBC" at bounding box center [645, 687] width 279 height 30
type input "2000"
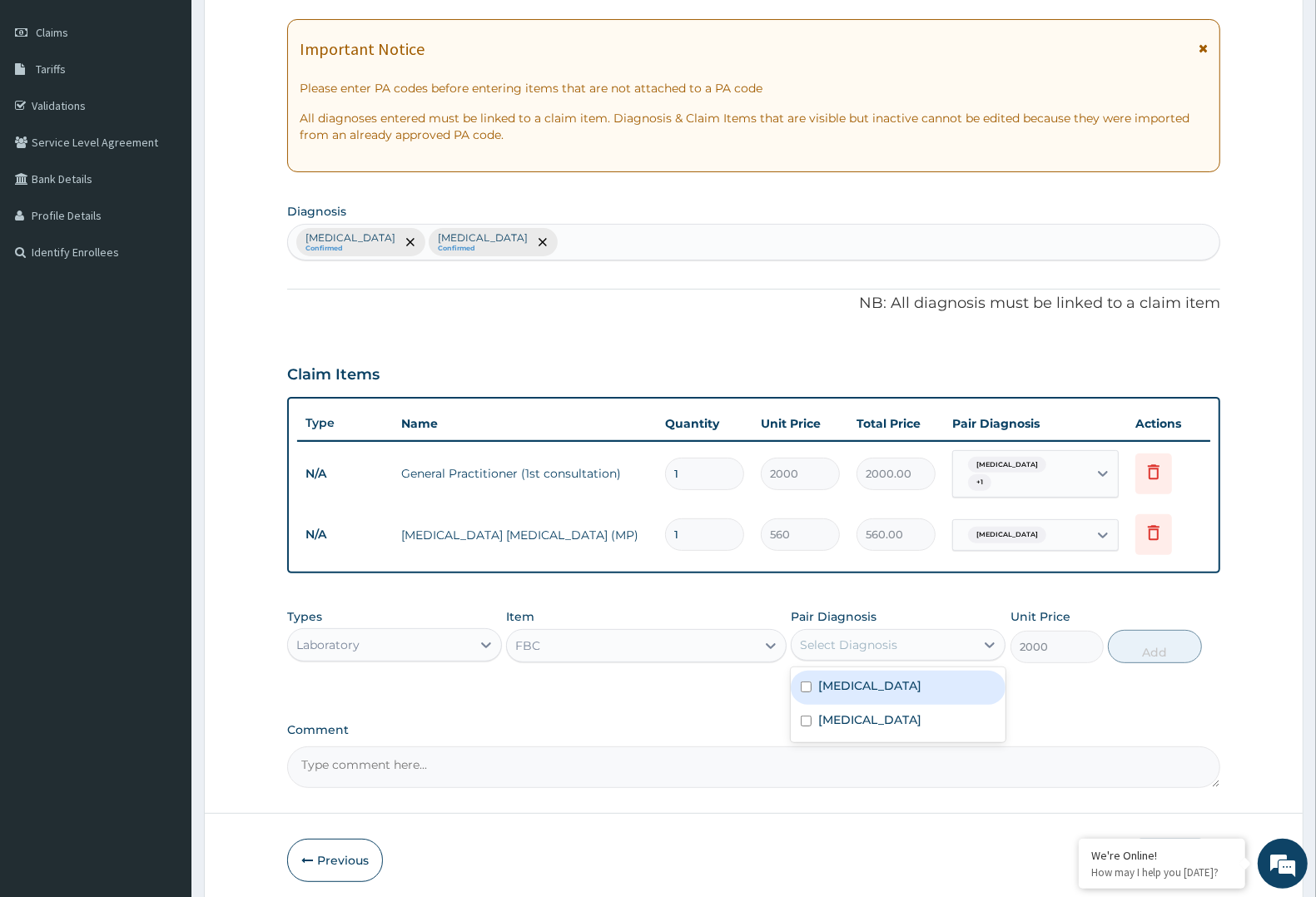
click at [807, 645] on div "Select Diagnosis" at bounding box center [848, 645] width 97 height 17
click at [789, 713] on div "PA Code / Prescription Code Enter Code(Secondary Care Only) Encounter Date [DAT…" at bounding box center [753, 362] width 933 height 851
click at [929, 640] on div "Select Diagnosis" at bounding box center [883, 645] width 183 height 27
click at [900, 721] on div "[MEDICAL_DATA]" at bounding box center [897, 722] width 214 height 34
checkbox input "true"
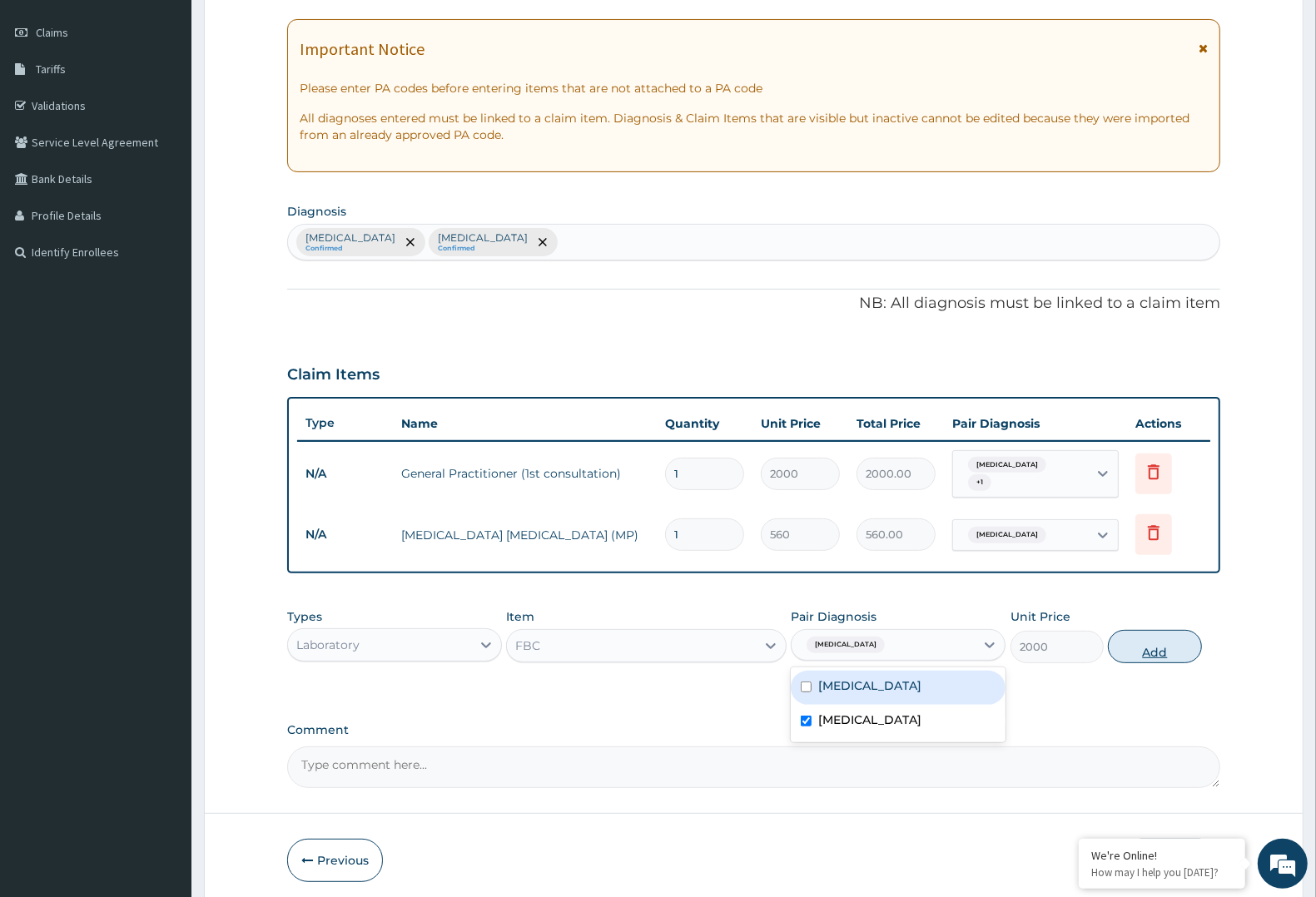
click at [1159, 639] on button "Add" at bounding box center [1155, 647] width 93 height 33
type input "0"
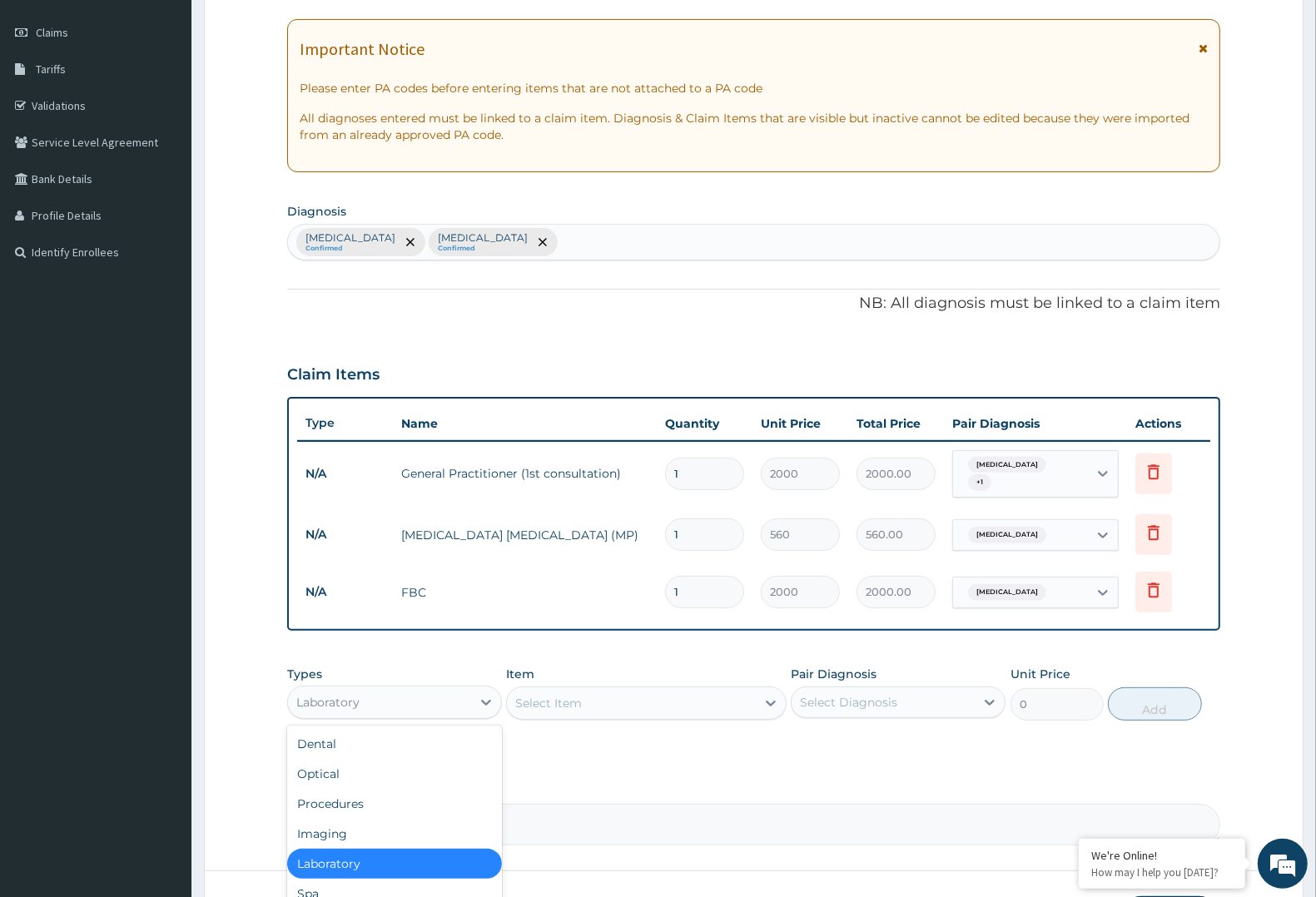
click at [462, 699] on div "Laboratory" at bounding box center [379, 701] width 183 height 27
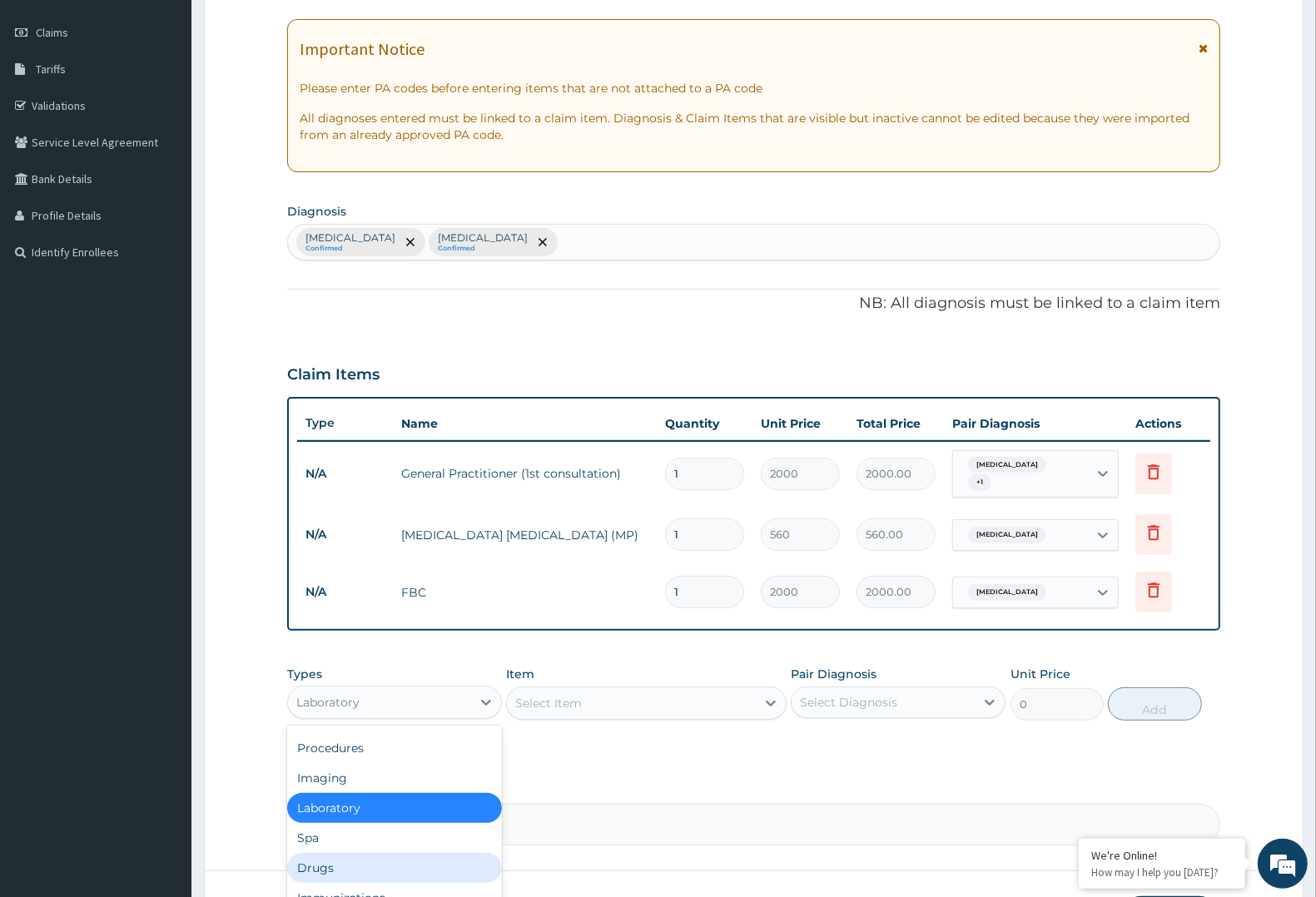
click at [427, 852] on div "Drugs" at bounding box center [394, 867] width 214 height 30
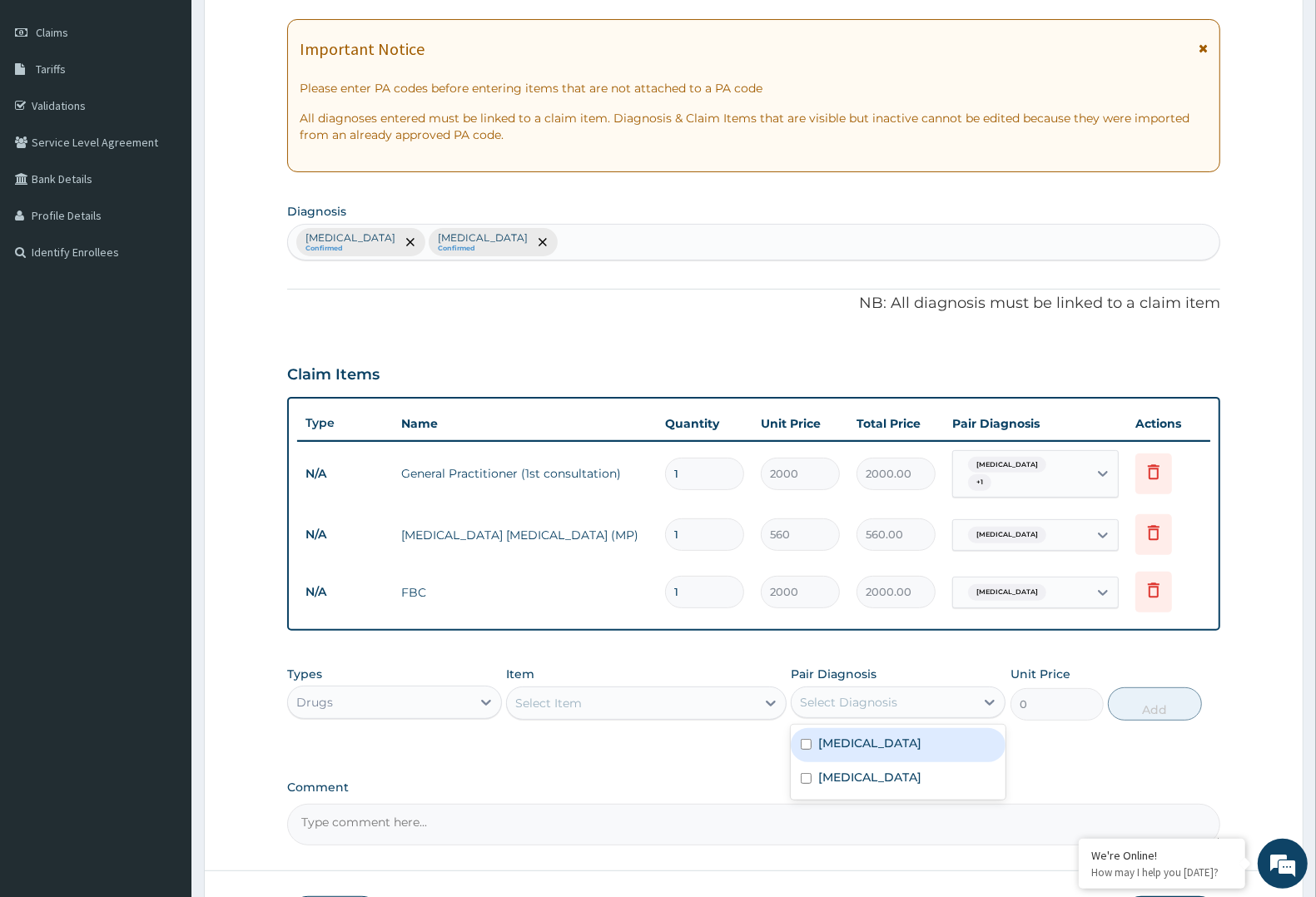
click at [907, 698] on div "Select Diagnosis" at bounding box center [883, 701] width 183 height 27
click at [863, 762] on div "[MEDICAL_DATA]" at bounding box center [897, 778] width 214 height 34
click at [832, 769] on label "[MEDICAL_DATA]" at bounding box center [869, 777] width 103 height 17
checkbox input "false"
click at [838, 735] on label "[MEDICAL_DATA]" at bounding box center [869, 743] width 103 height 17
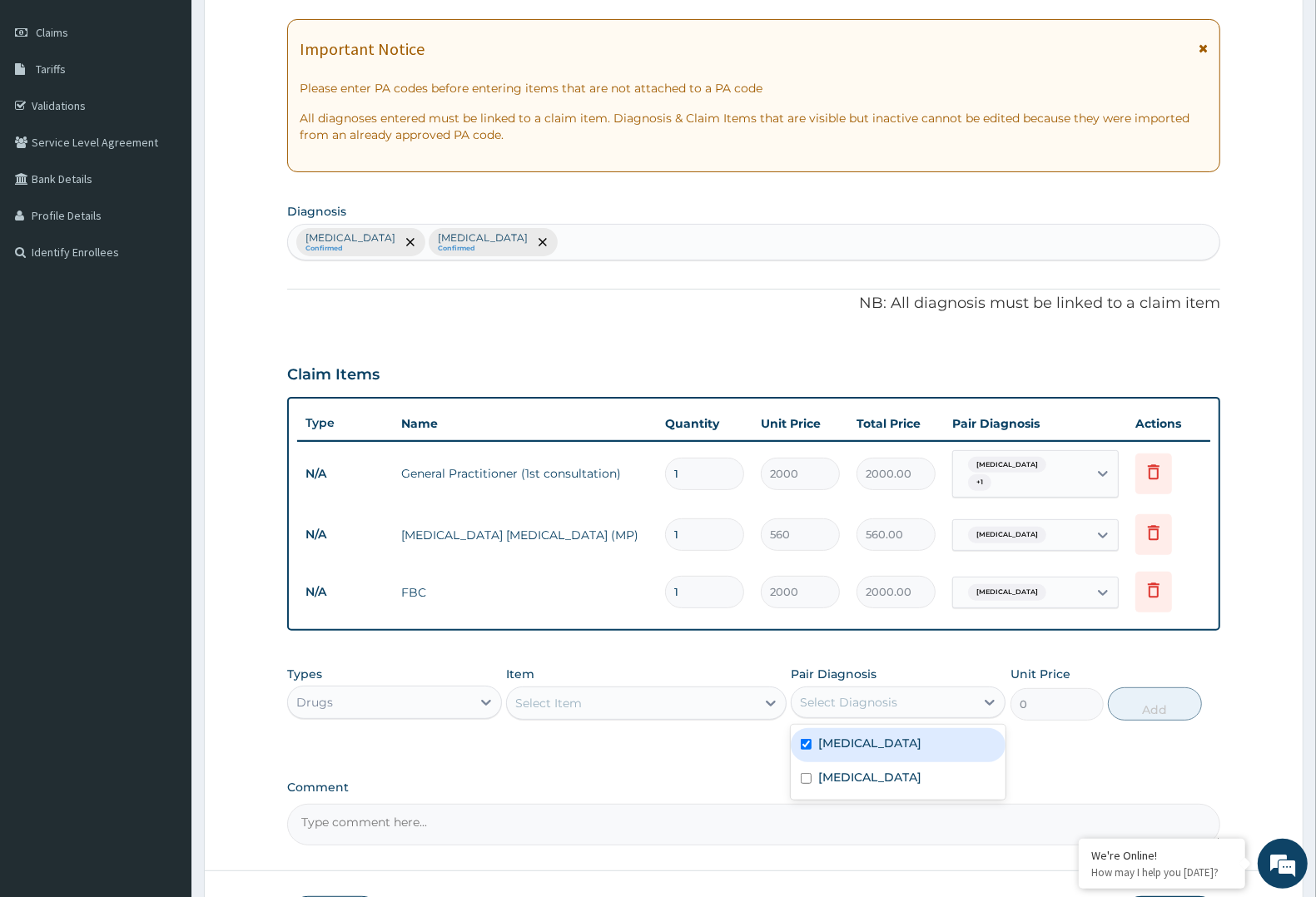
checkbox input "true"
click at [688, 692] on div "Select Item" at bounding box center [630, 702] width 248 height 27
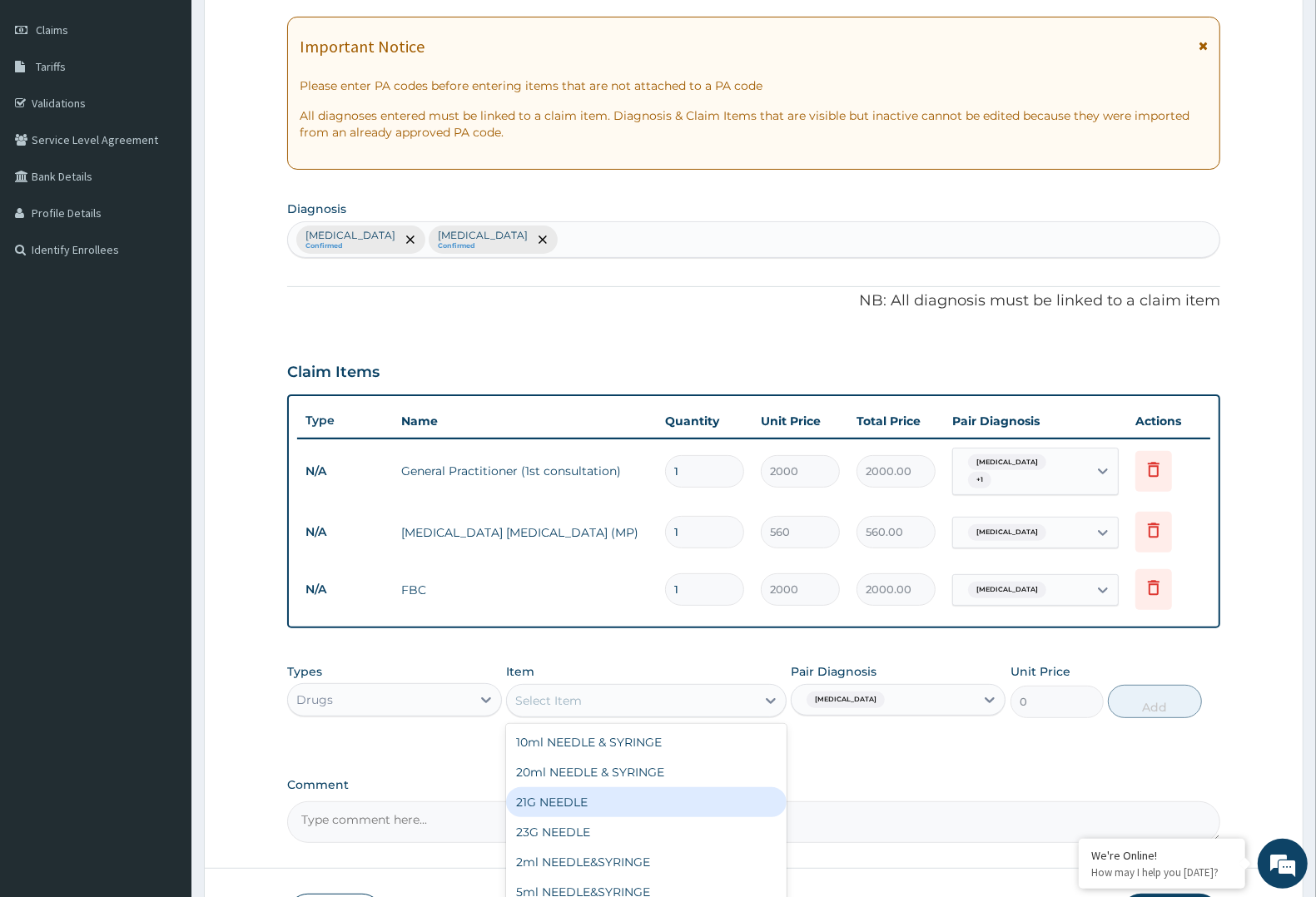
scroll to position [327, 0]
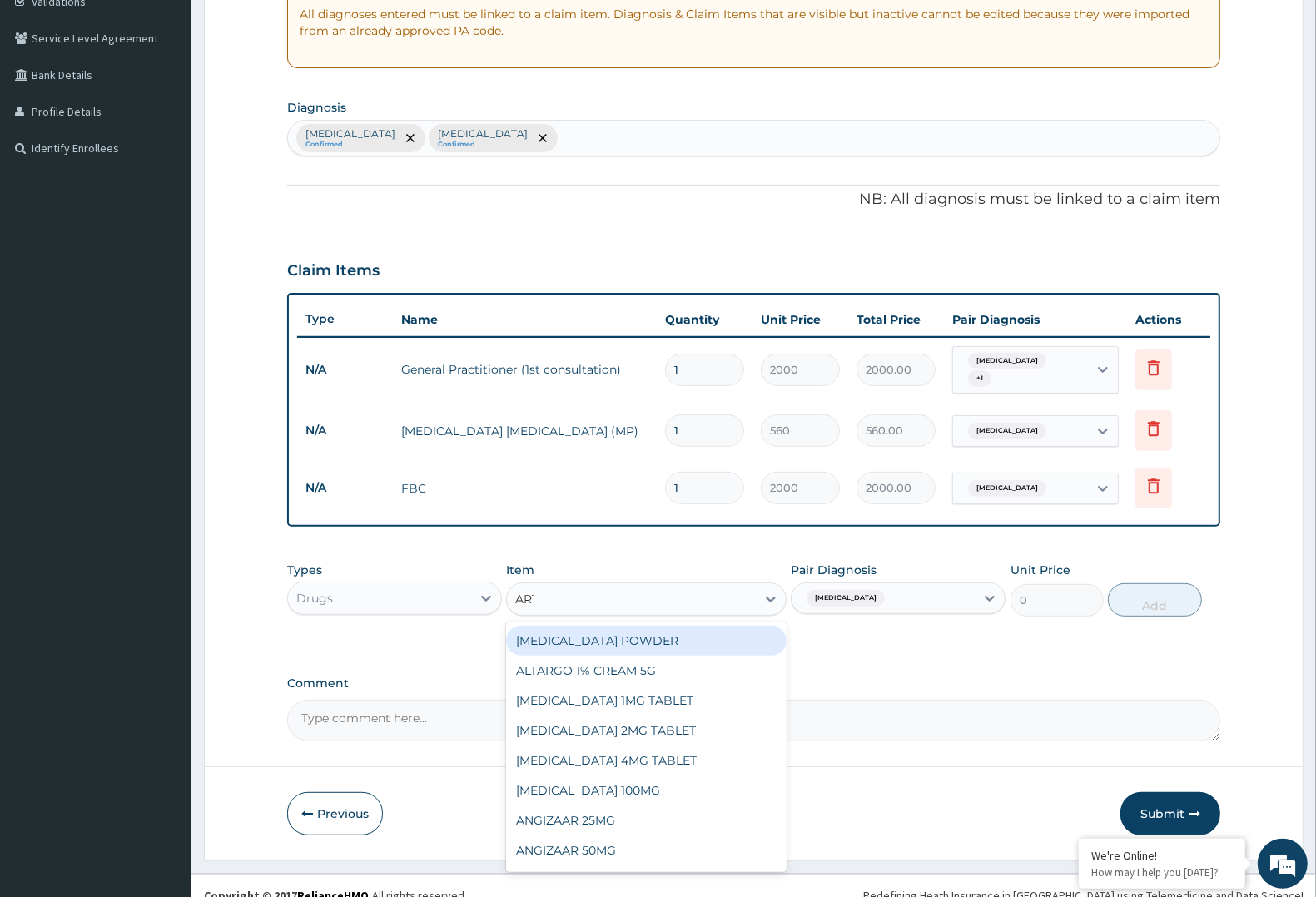
type input "ARTE"
click at [585, 625] on div "ARTEMETER INJECTION 80MG" at bounding box center [645, 640] width 279 height 30
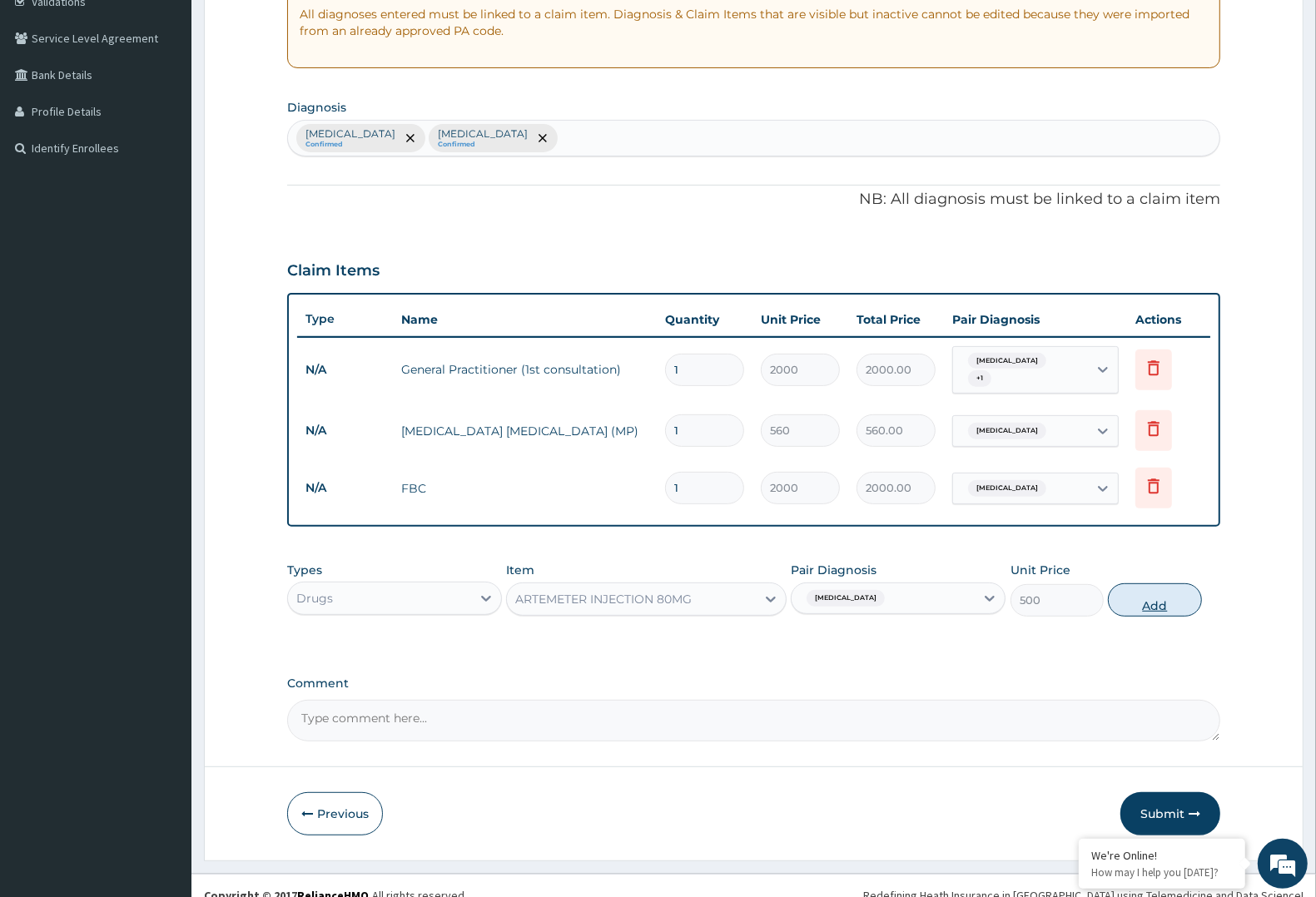
click at [1142, 587] on button "Add" at bounding box center [1155, 600] width 93 height 33
type input "0"
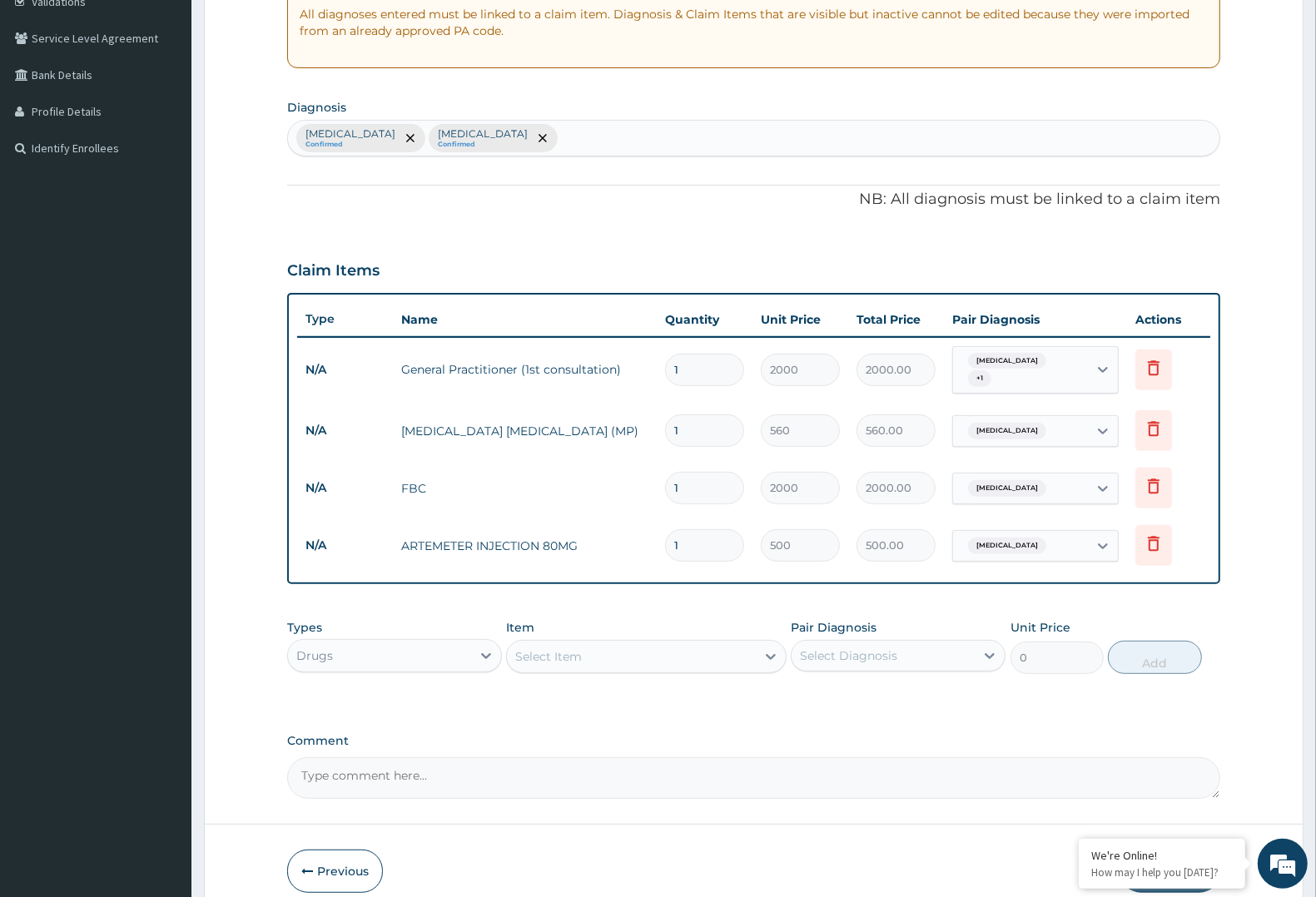
type input "0.00"
type input "6"
type input "3000.00"
type input "6"
click at [659, 659] on div "Select Item" at bounding box center [630, 656] width 248 height 27
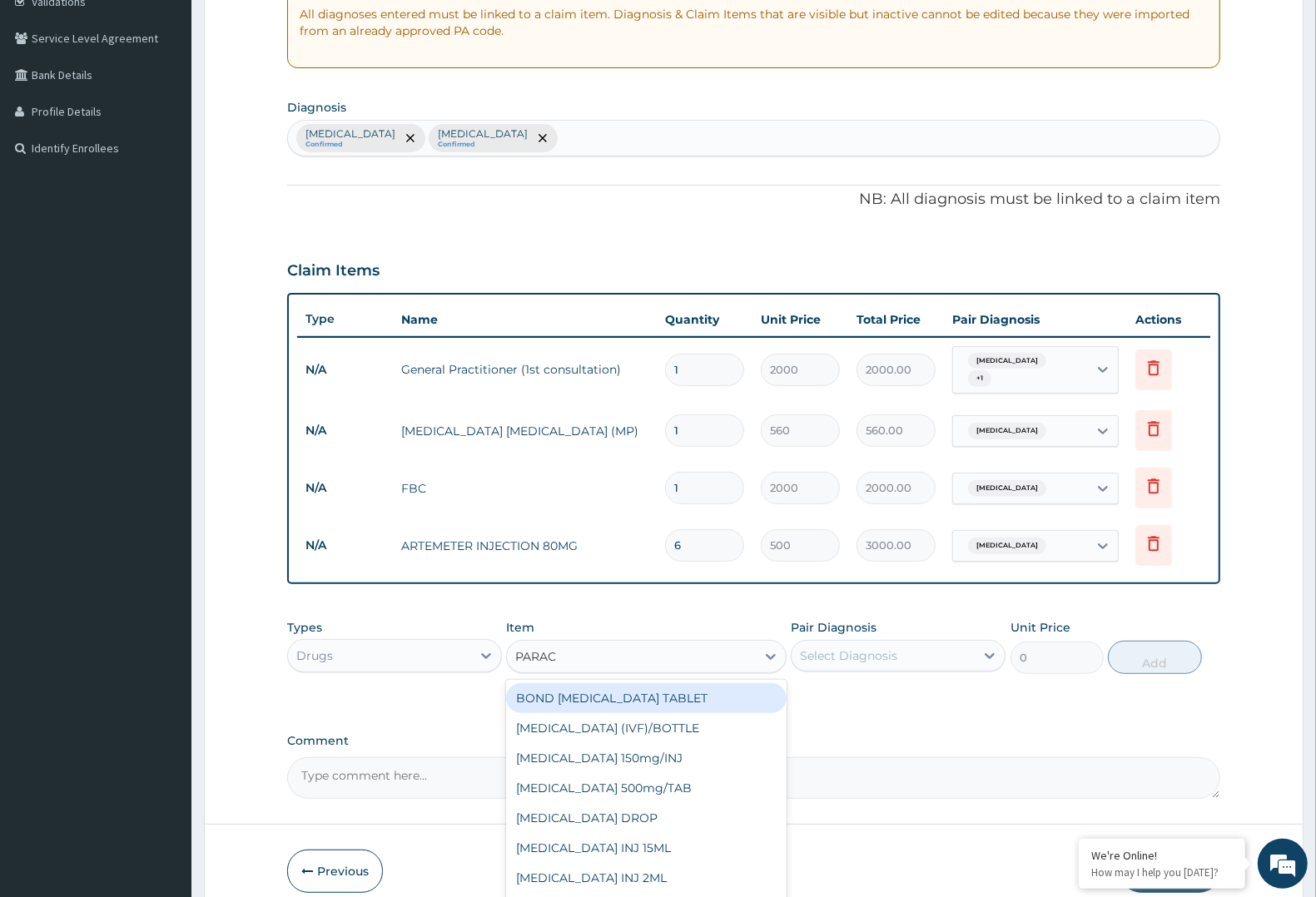
type input "PARACE"
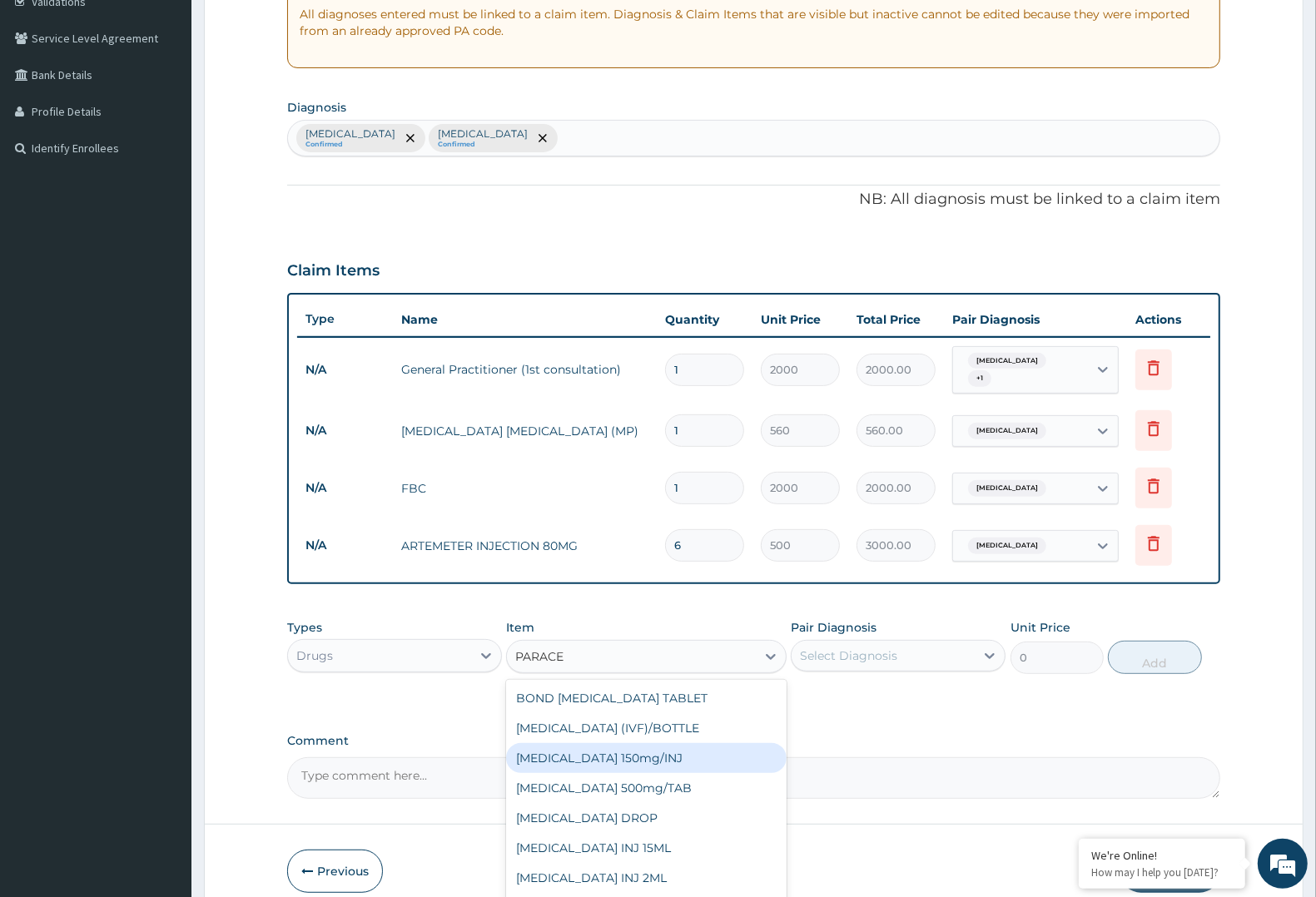
drag, startPoint x: 623, startPoint y: 749, endPoint x: 663, endPoint y: 726, distance: 46.1
click at [622, 749] on div "[MEDICAL_DATA] 150mg/INJ" at bounding box center [645, 758] width 279 height 30
type input "250"
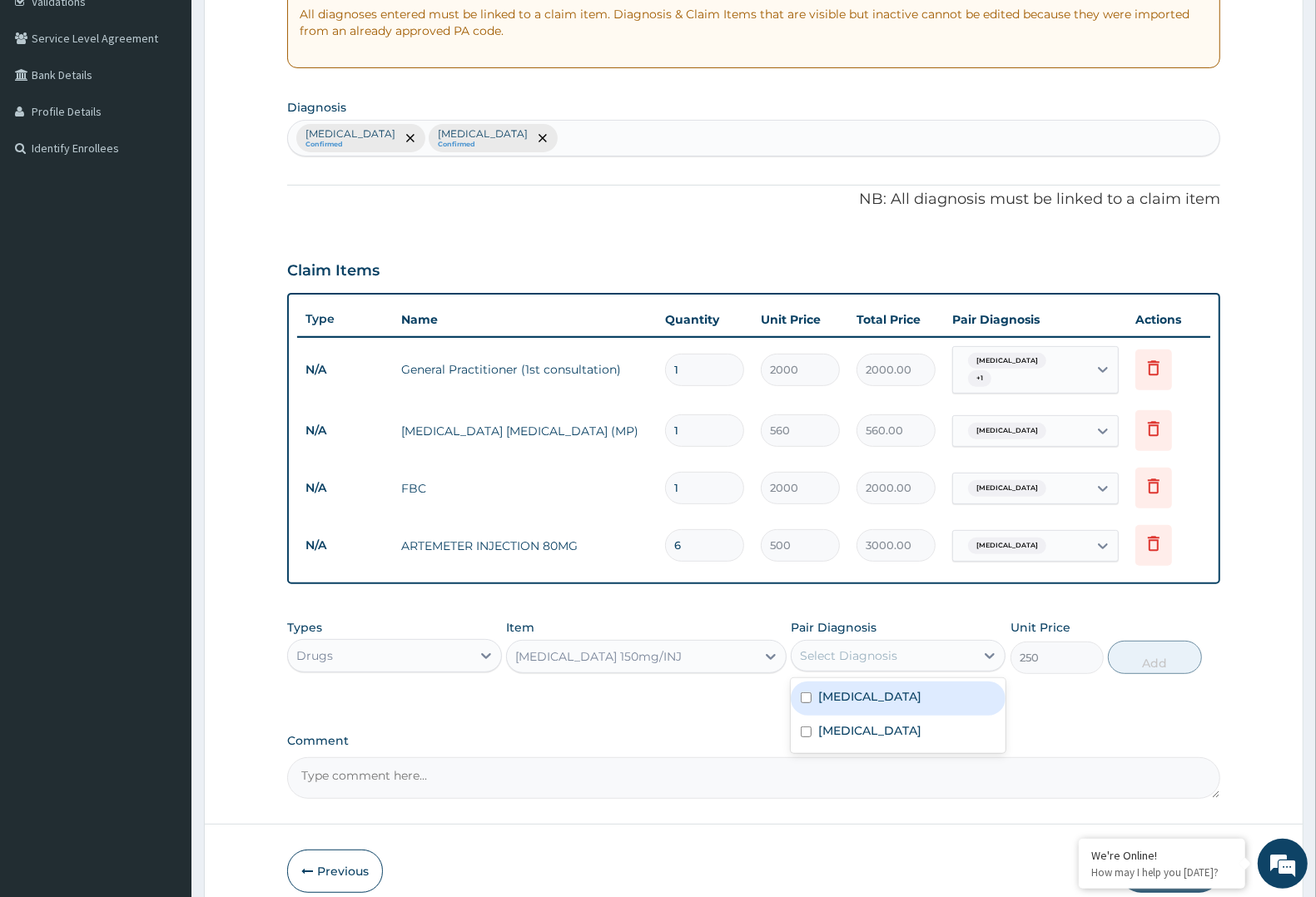
click at [943, 642] on div "Select Diagnosis" at bounding box center [883, 655] width 183 height 27
click at [918, 692] on div "[MEDICAL_DATA]" at bounding box center [897, 698] width 214 height 34
checkbox input "true"
click at [1126, 661] on button "Add" at bounding box center [1155, 657] width 93 height 33
type input "0"
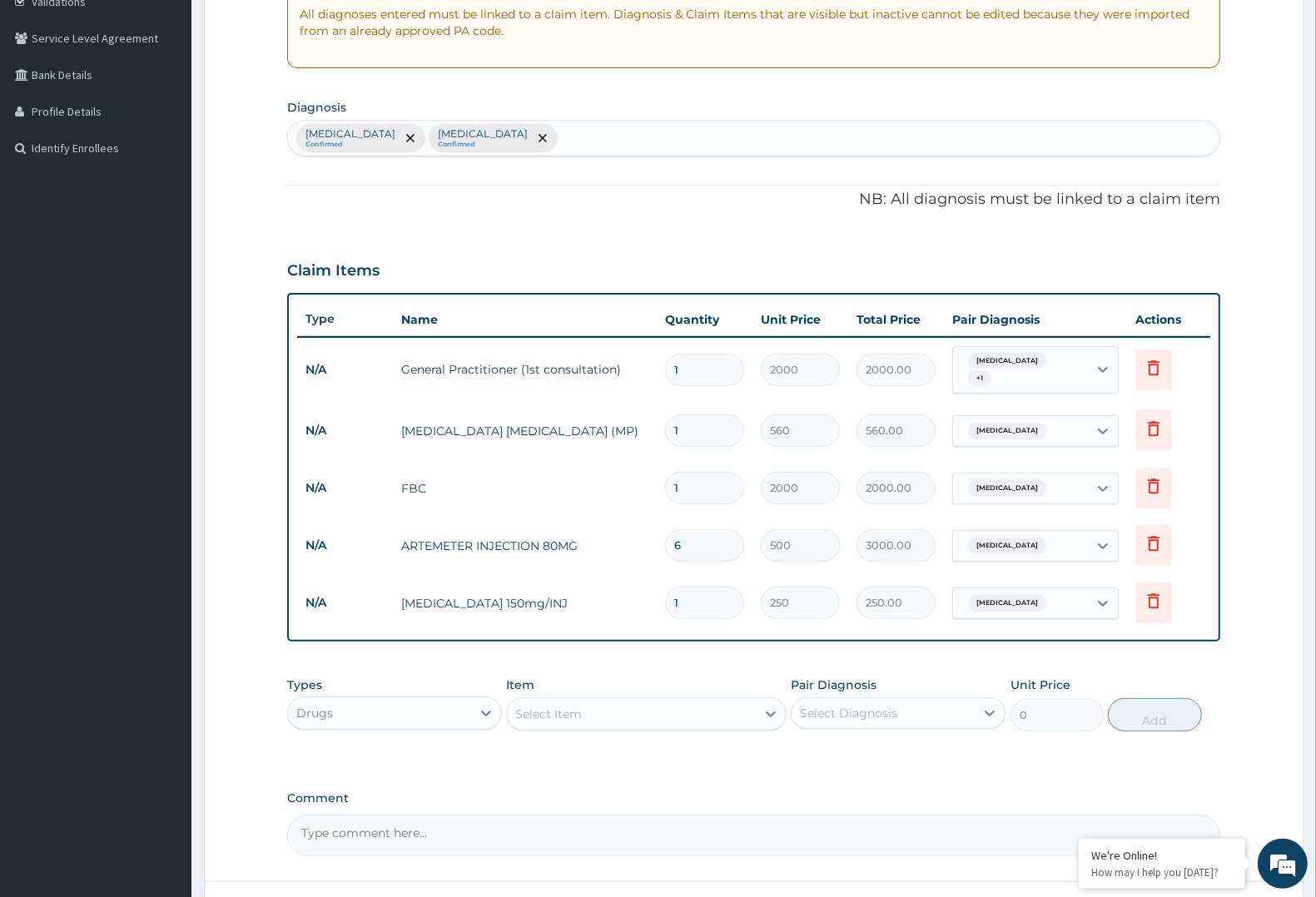
type input "0.00"
type input "4"
type input "1000.00"
type input "4"
click at [574, 709] on div "Select Item" at bounding box center [548, 713] width 67 height 17
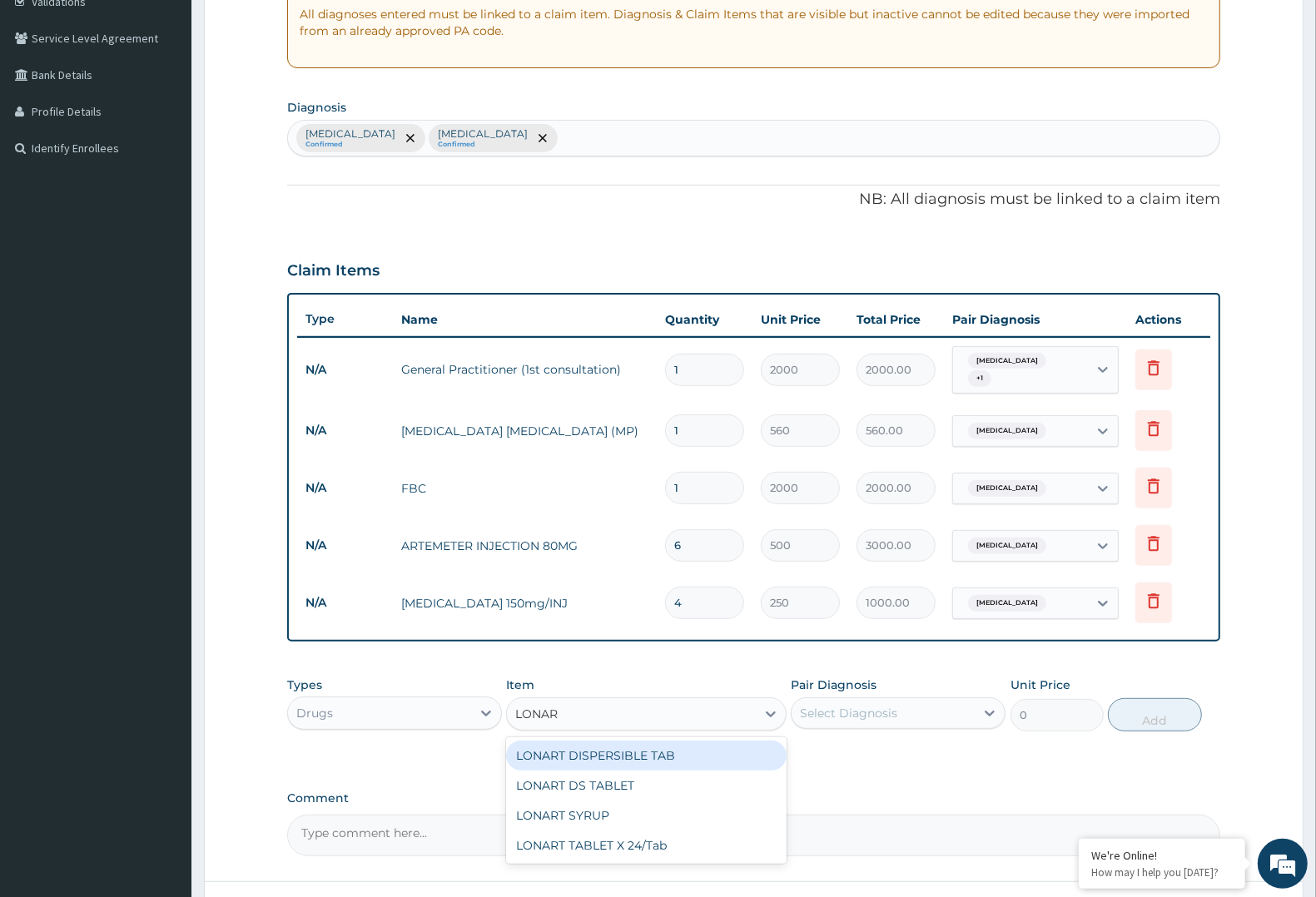
type input "LONART"
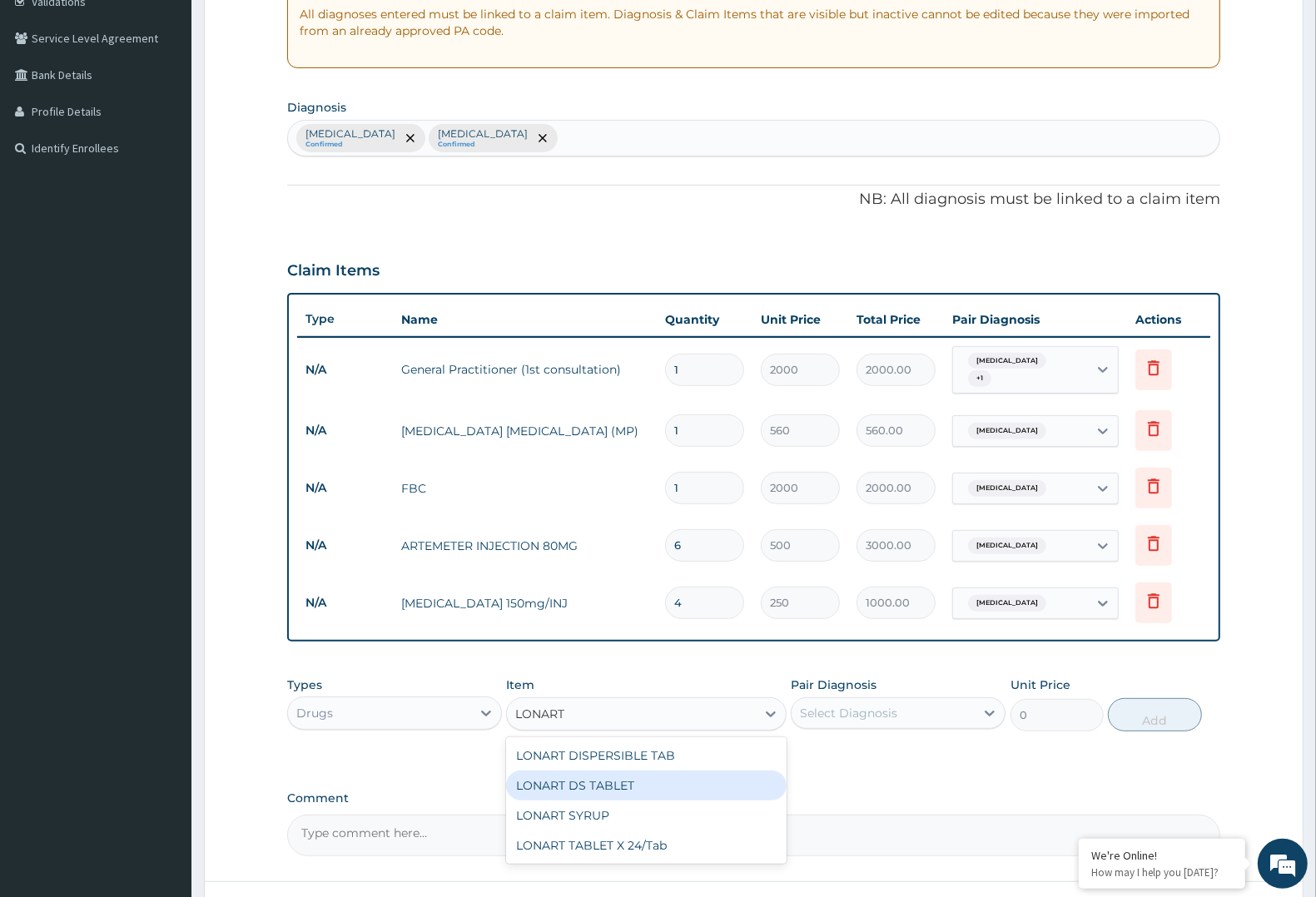
click at [592, 770] on div "LONART DS TABLET" at bounding box center [645, 785] width 279 height 30
type input "320"
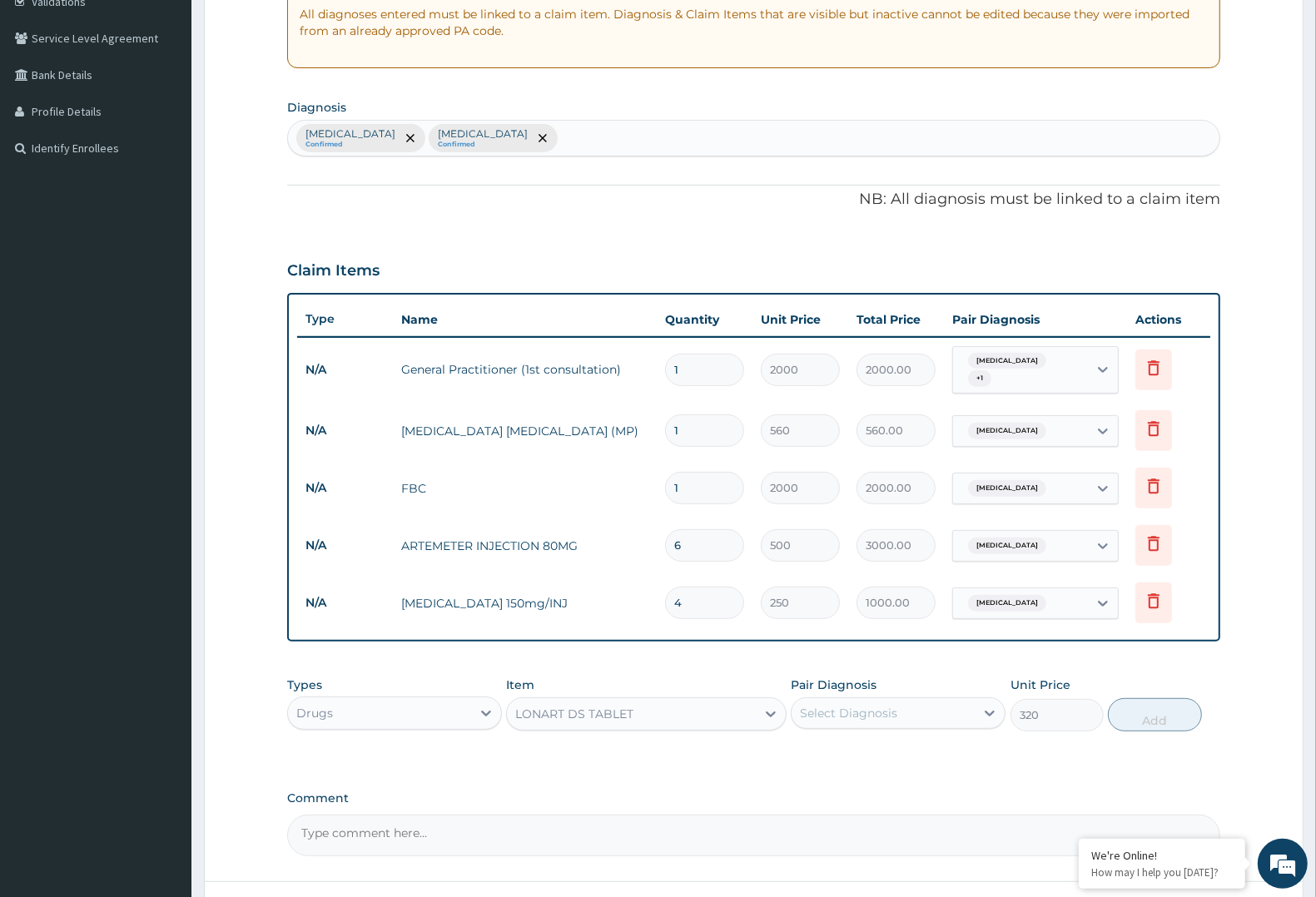
click at [934, 721] on div "Select Diagnosis" at bounding box center [897, 712] width 214 height 32
click at [917, 738] on div "[MEDICAL_DATA]" at bounding box center [897, 755] width 214 height 34
checkbox input "true"
click at [1179, 703] on button "Add" at bounding box center [1155, 714] width 93 height 33
type input "0"
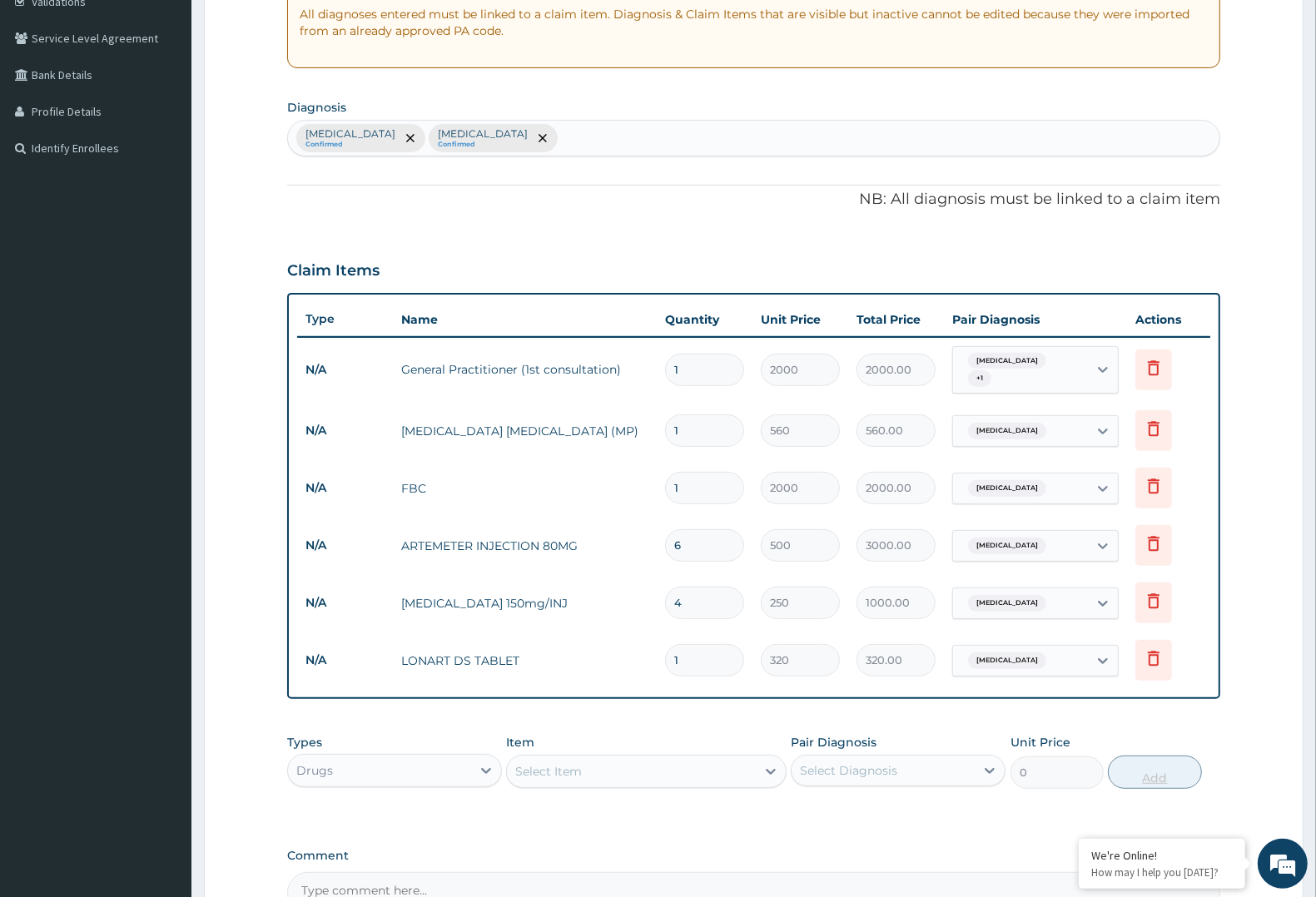
type input "0.00"
type input "6"
type input "1920.00"
type input "6"
click at [672, 762] on div "Select Item" at bounding box center [630, 771] width 248 height 27
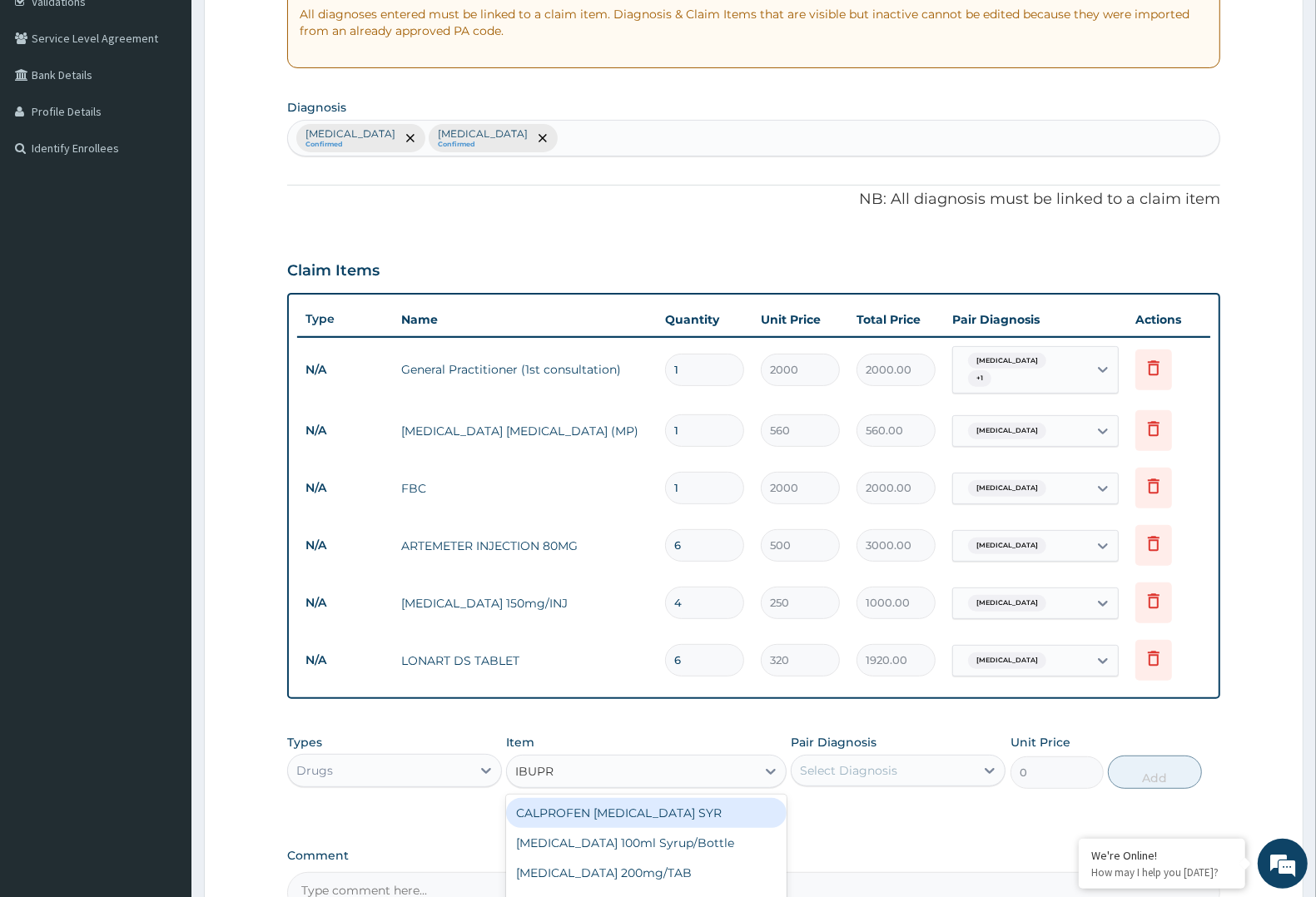
type input "IBUPRO"
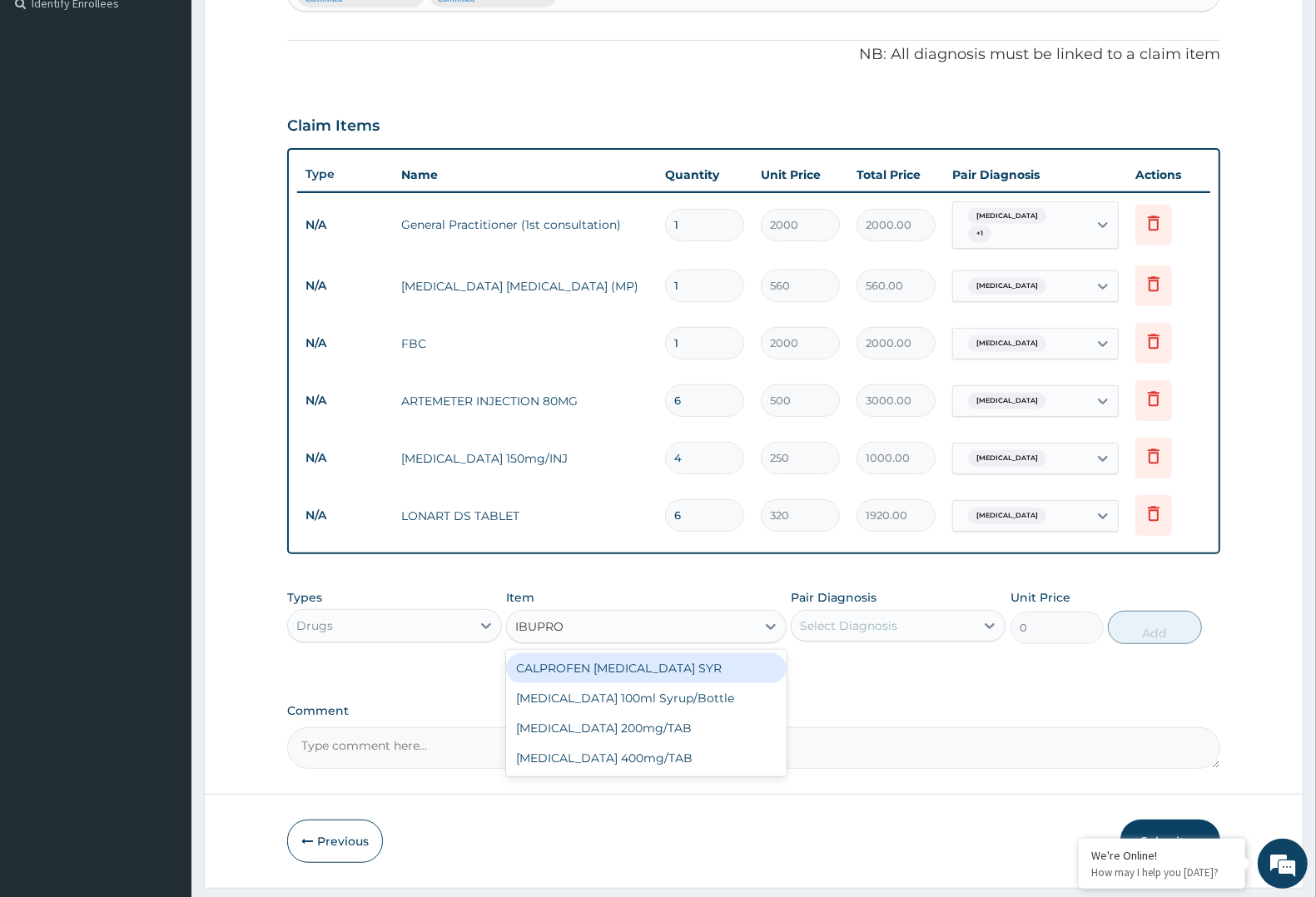
scroll to position [509, 0]
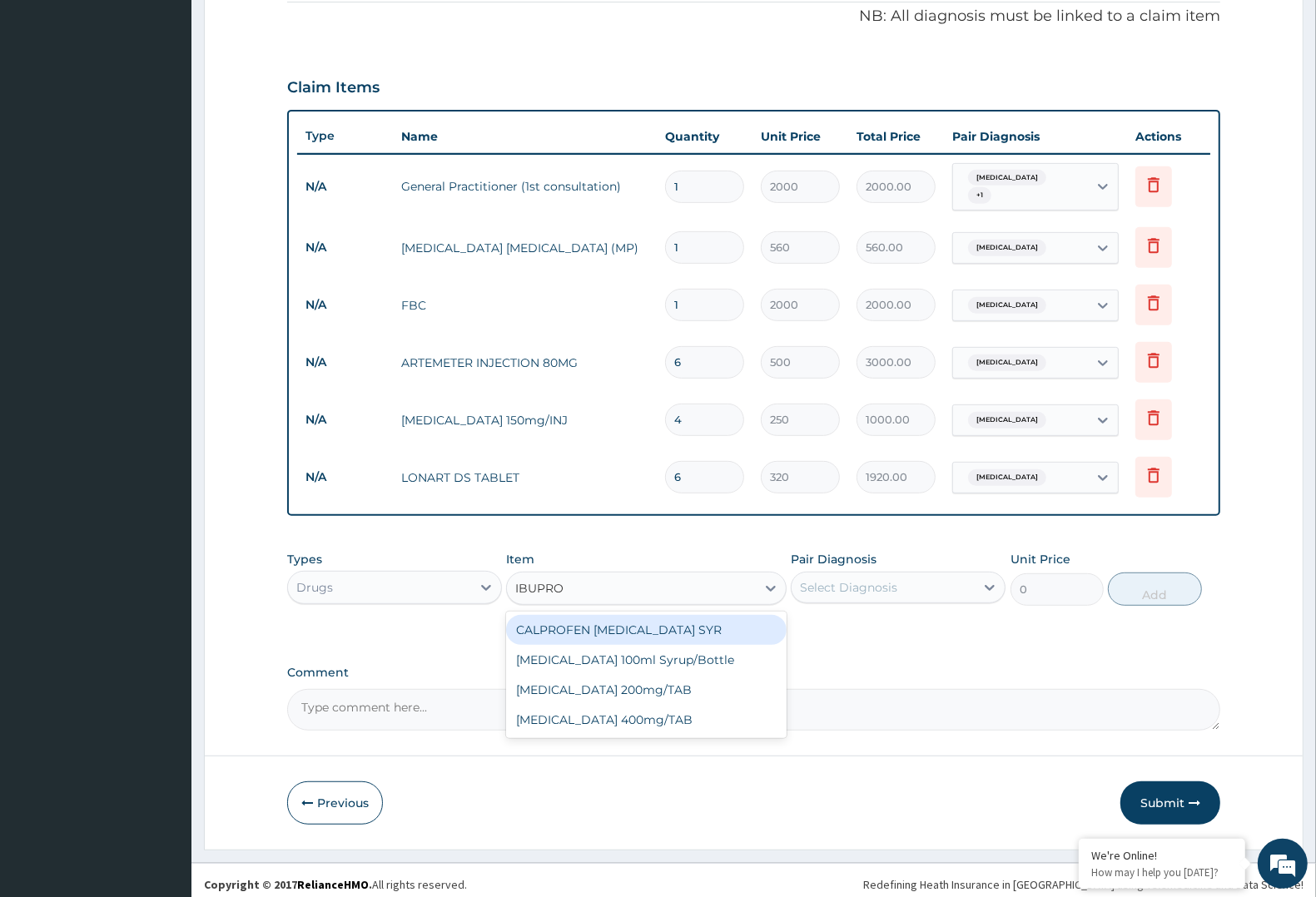
click at [666, 721] on div "[MEDICAL_DATA] 400mg/TAB" at bounding box center [645, 720] width 279 height 30
type input "70"
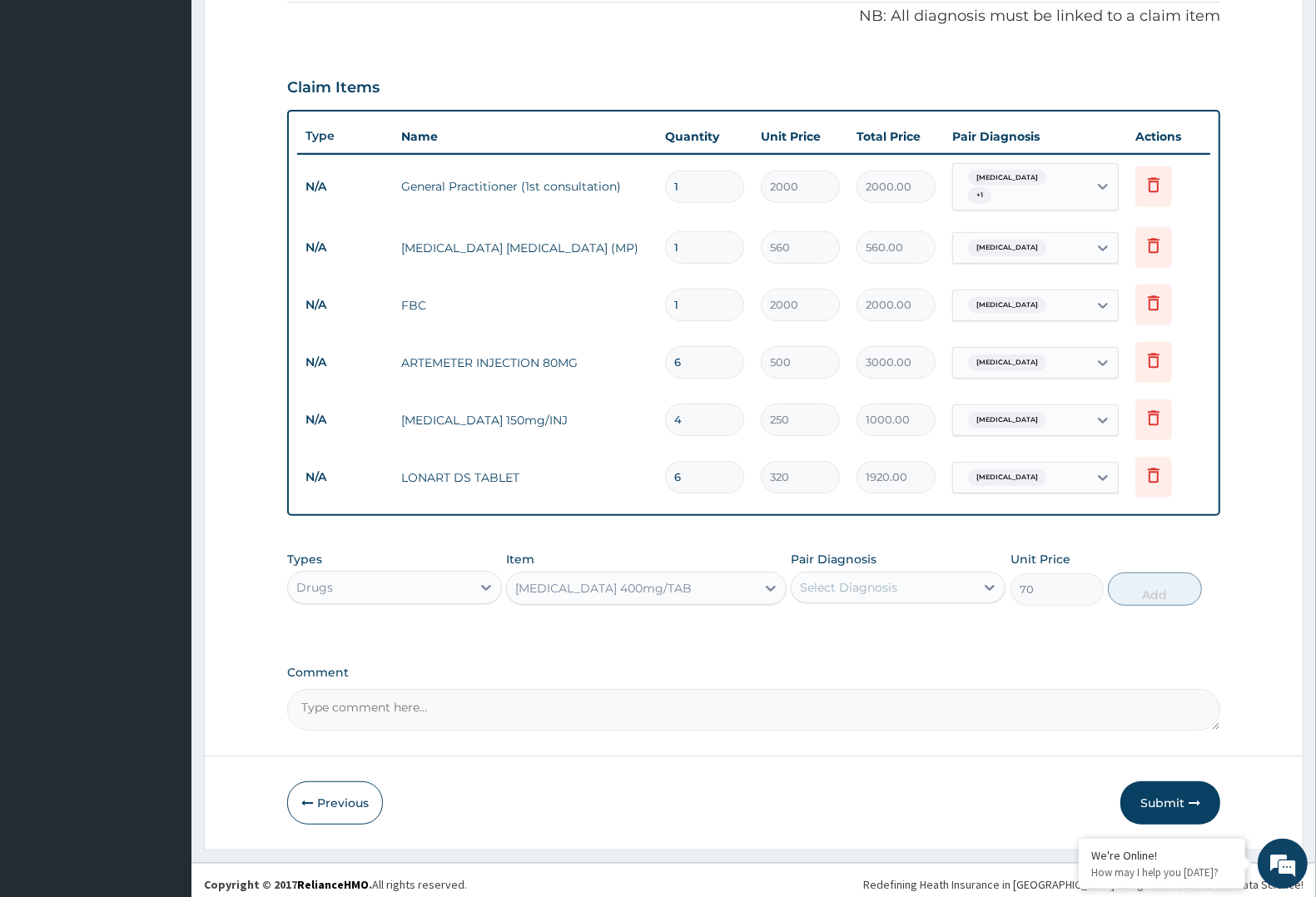
click at [875, 580] on div "Select Diagnosis" at bounding box center [848, 587] width 97 height 17
click at [871, 624] on div "[MEDICAL_DATA]" at bounding box center [897, 630] width 214 height 34
checkbox input "true"
click at [1149, 584] on button "Add" at bounding box center [1155, 589] width 93 height 33
type input "0"
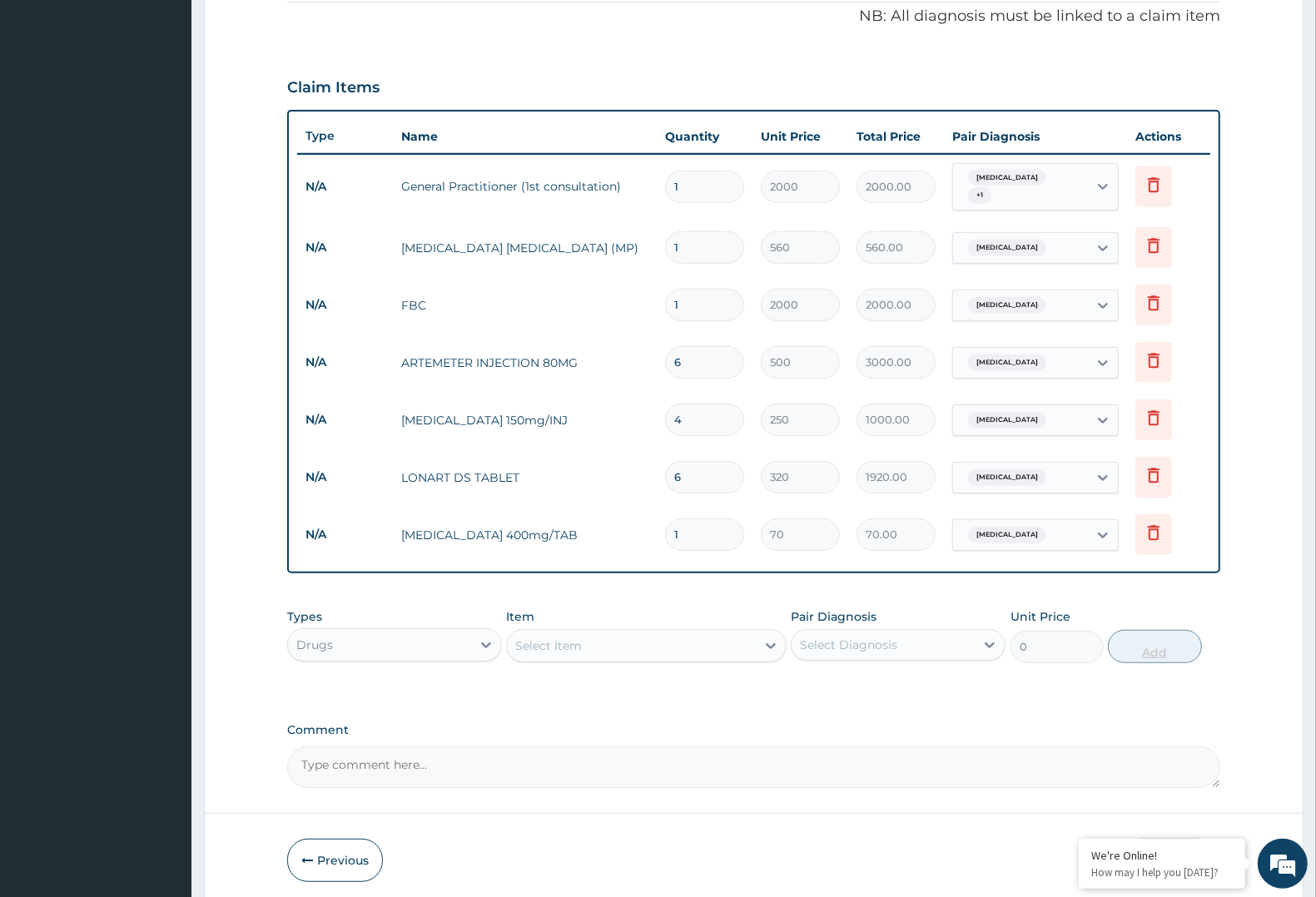
type input "10"
type input "700.00"
type input "10"
click at [558, 637] on div "Select Item" at bounding box center [548, 646] width 67 height 17
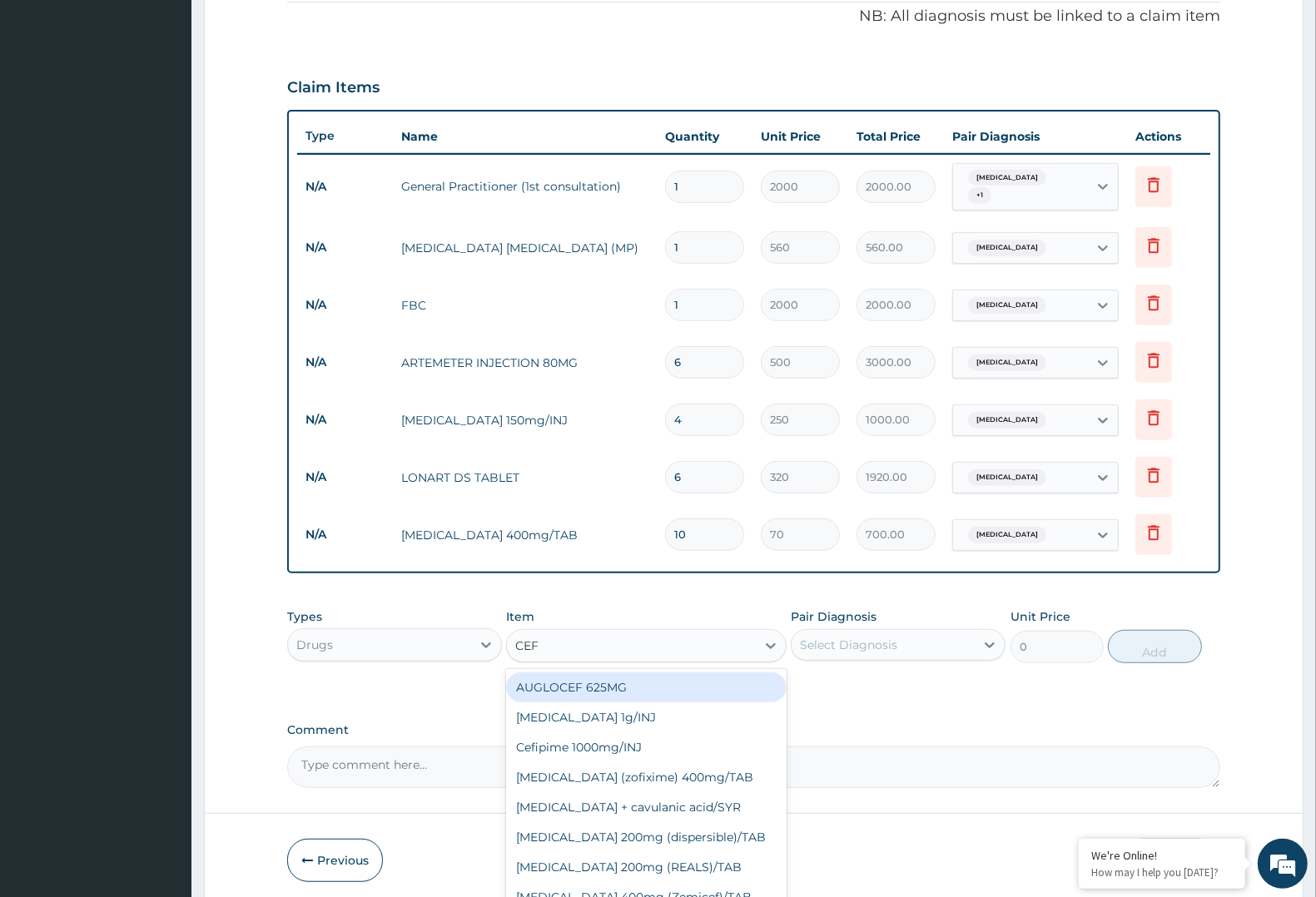
type input "CEFT"
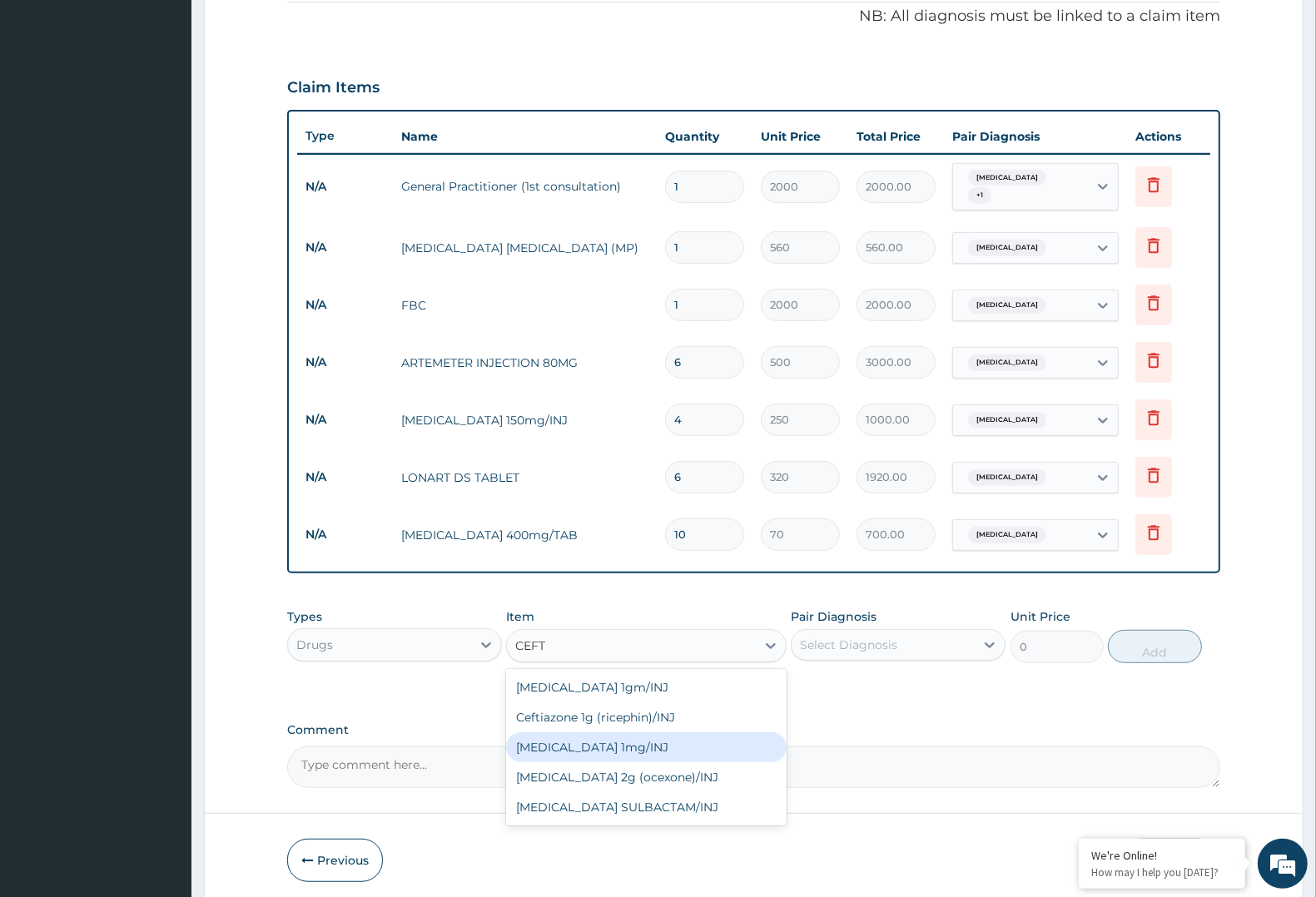
click at [610, 734] on div "[MEDICAL_DATA] 1mg/INJ" at bounding box center [645, 747] width 279 height 30
type input "1250"
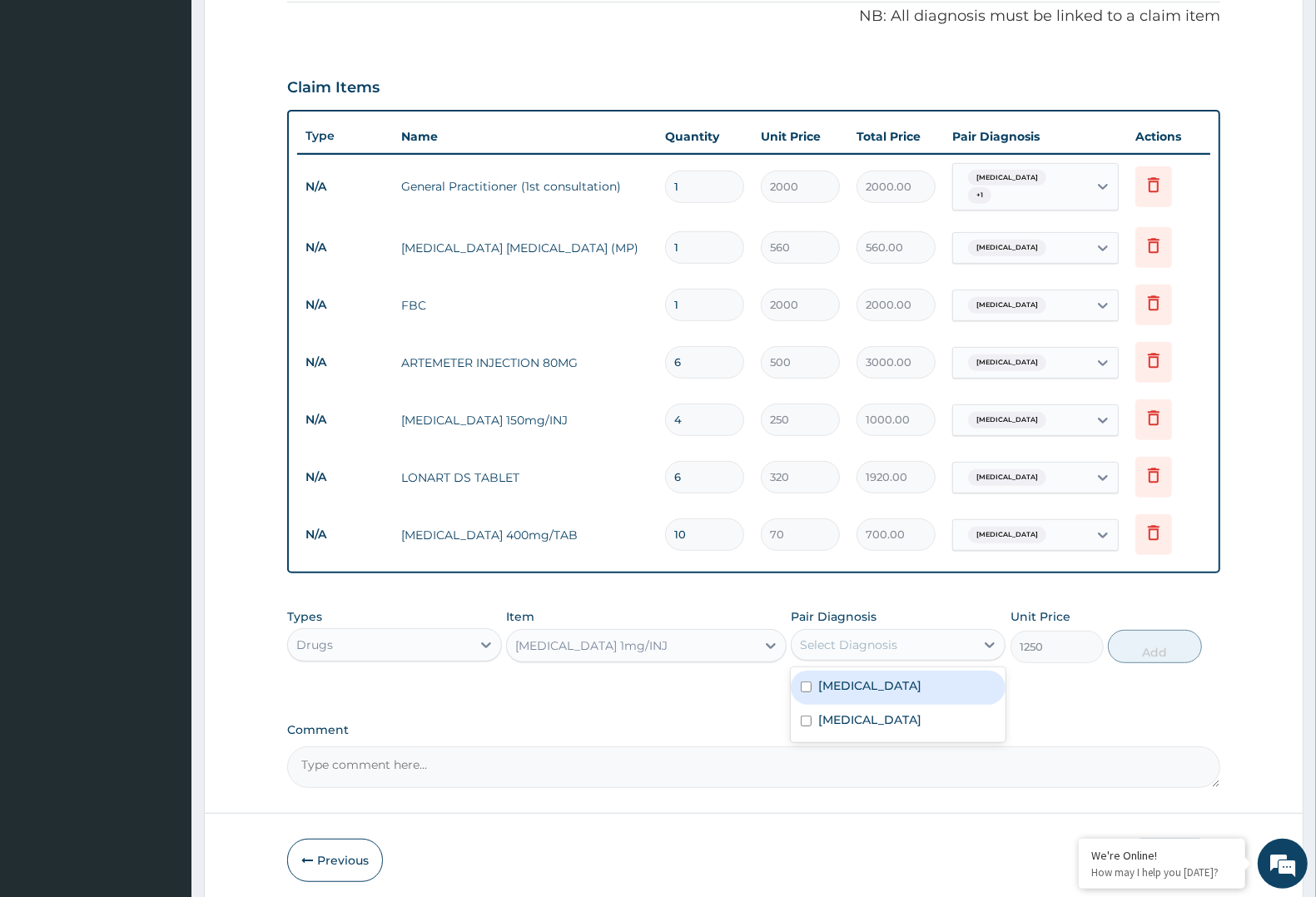
click at [897, 632] on div "Select Diagnosis" at bounding box center [883, 645] width 183 height 27
click at [834, 711] on label "[MEDICAL_DATA]" at bounding box center [869, 720] width 103 height 17
checkbox input "true"
click at [1166, 648] on button "Add" at bounding box center [1155, 647] width 93 height 33
type input "0"
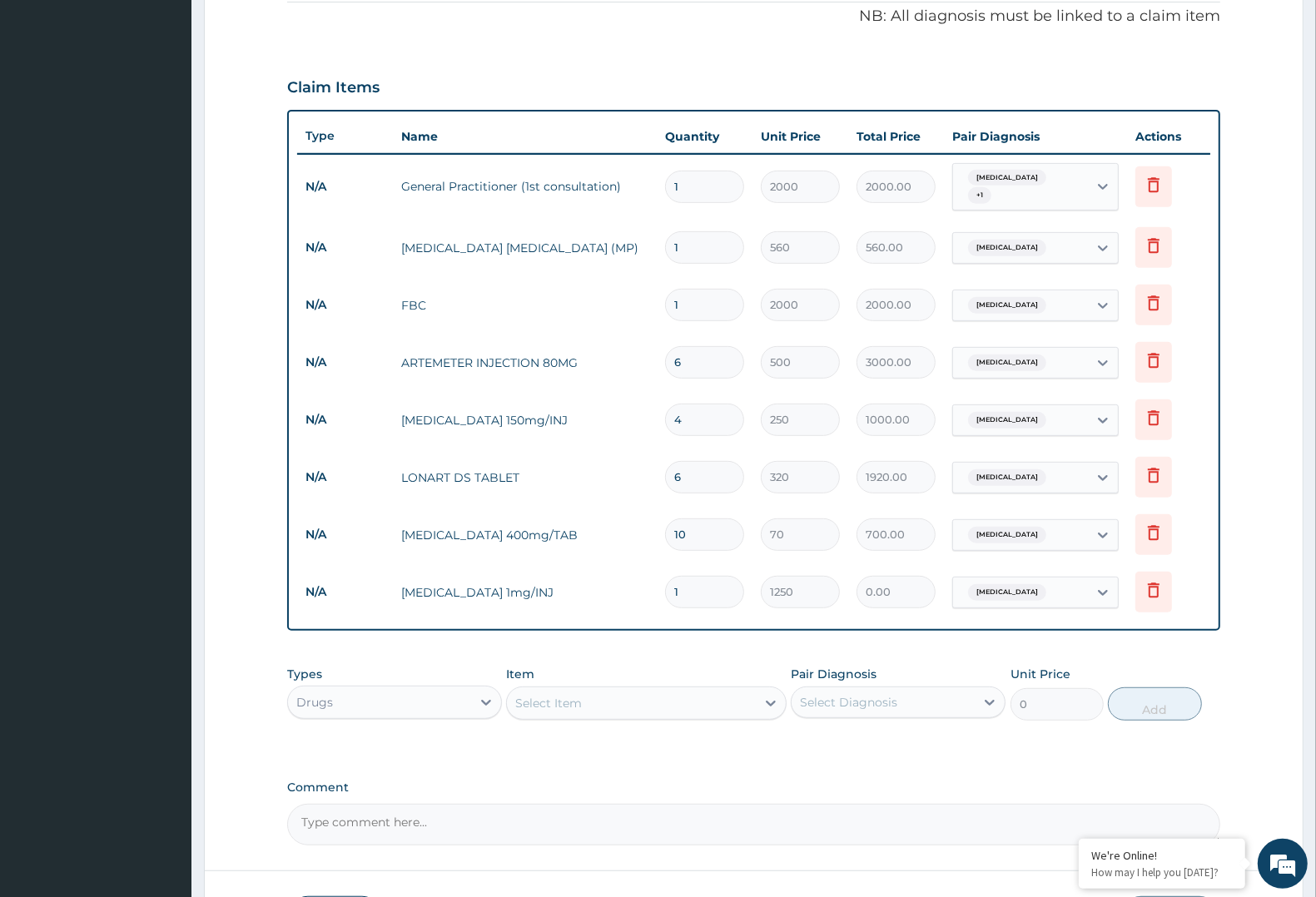
type input "0.00"
type input "3"
type input "3750.00"
type input "3"
click at [646, 704] on div "Select Item" at bounding box center [630, 702] width 248 height 27
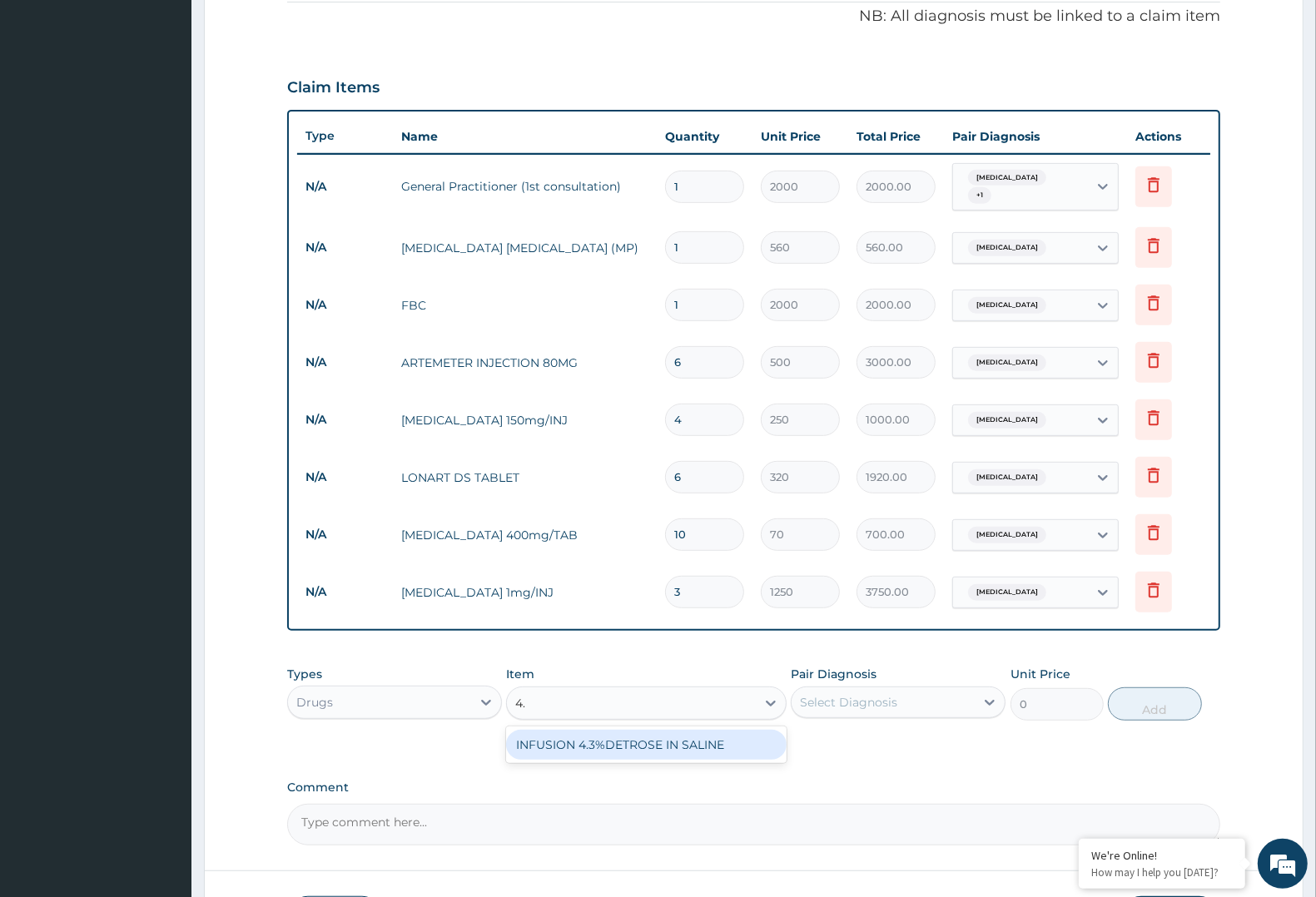
type input "4.3"
click at [551, 737] on div "INFUSION 4.3%DETROSE IN SALINE" at bounding box center [645, 744] width 279 height 30
type input "1500"
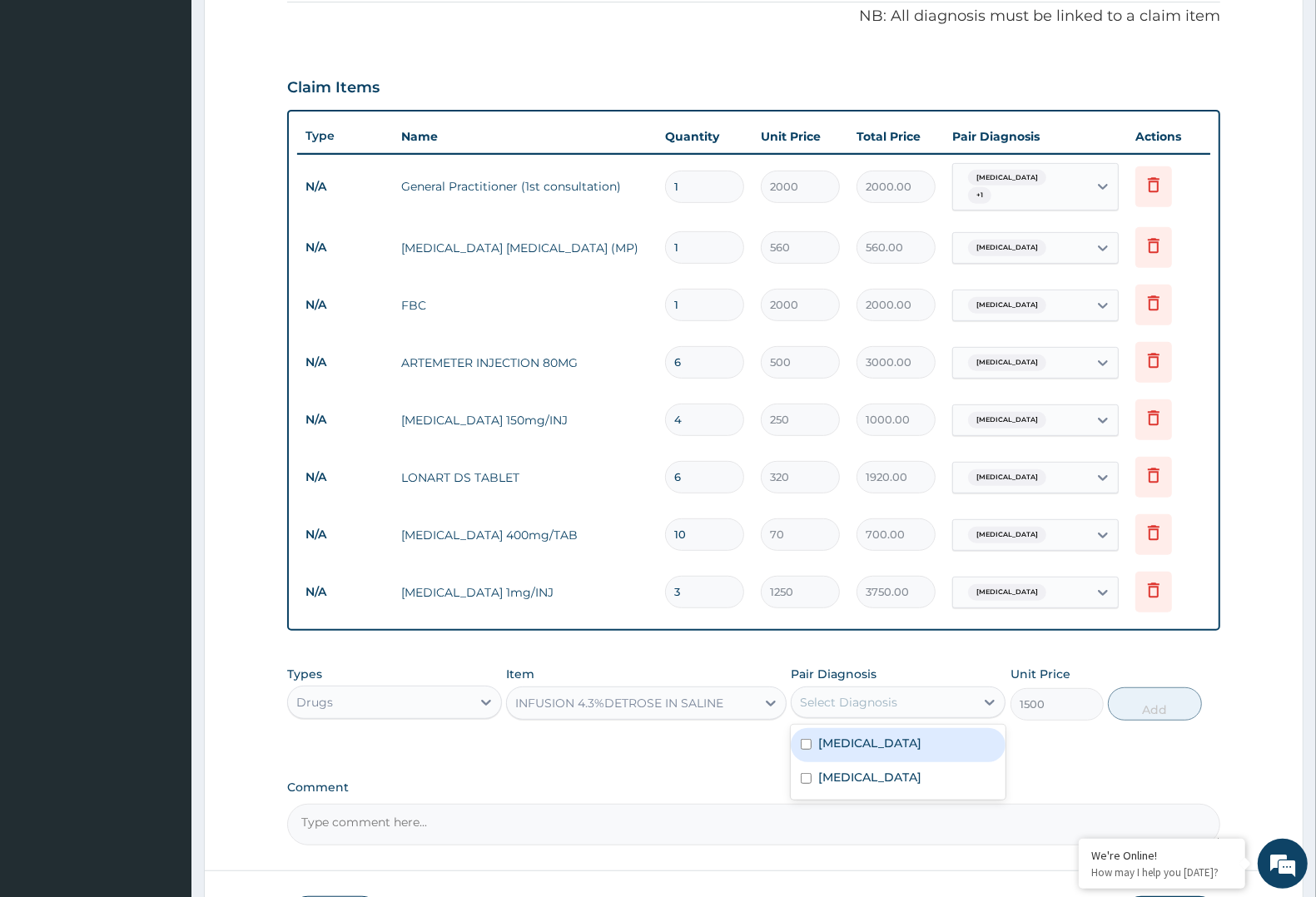
click at [887, 694] on div "Select Diagnosis" at bounding box center [848, 702] width 97 height 17
click at [834, 776] on label "[MEDICAL_DATA]" at bounding box center [869, 777] width 103 height 17
checkbox input "true"
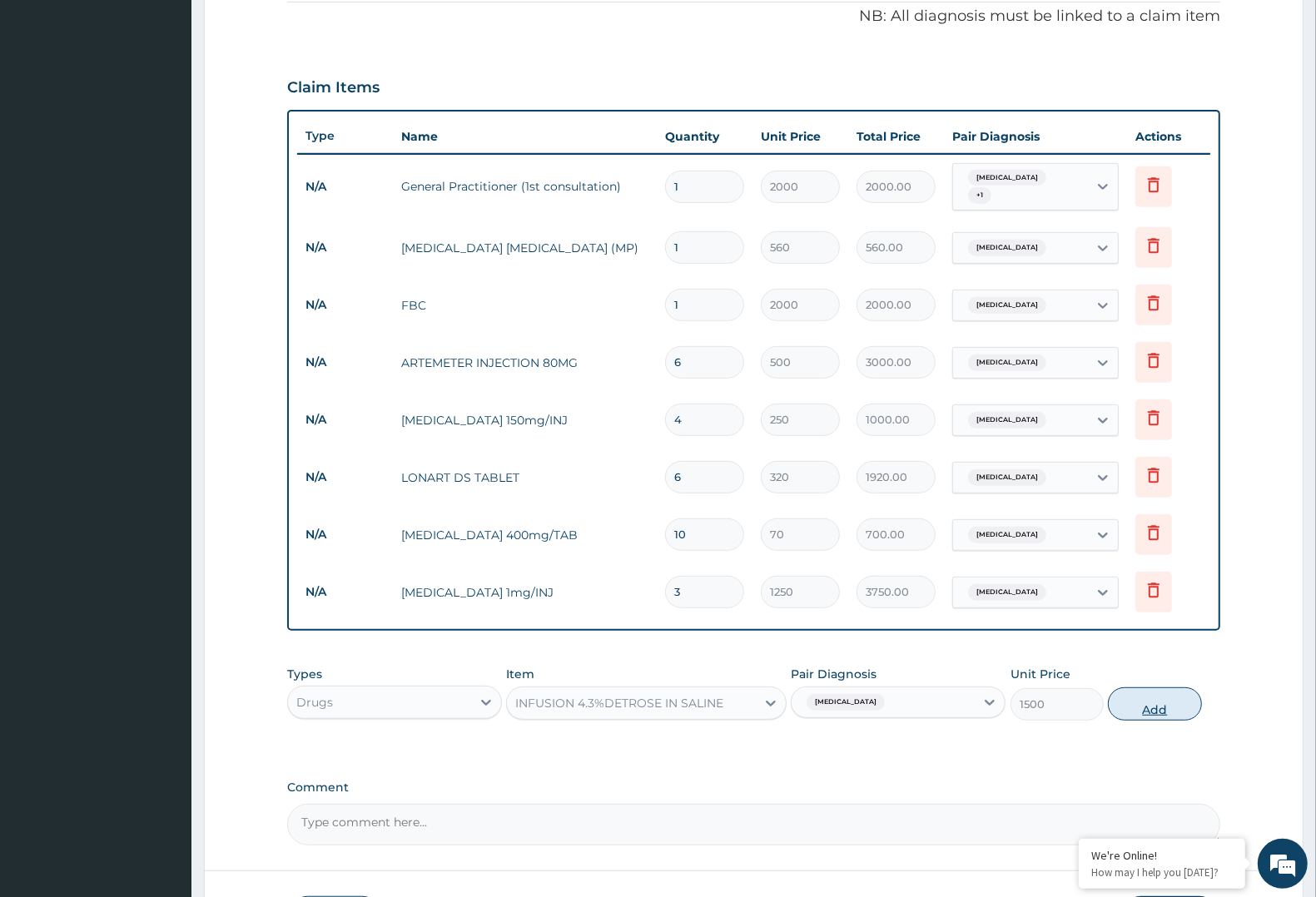
click at [1132, 696] on button "Add" at bounding box center [1155, 704] width 93 height 33
type input "0"
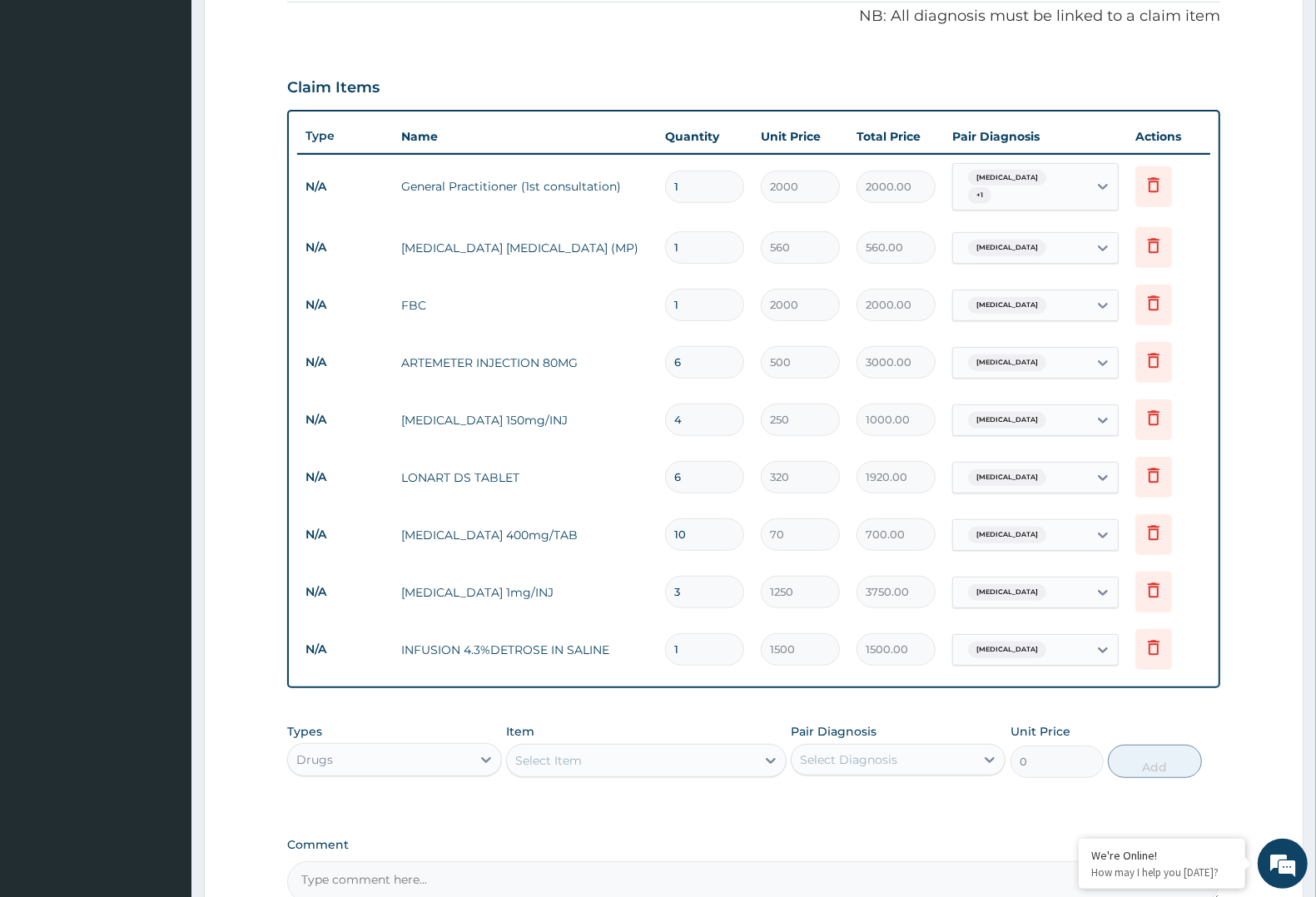
click at [601, 757] on div "Select Item" at bounding box center [630, 760] width 248 height 27
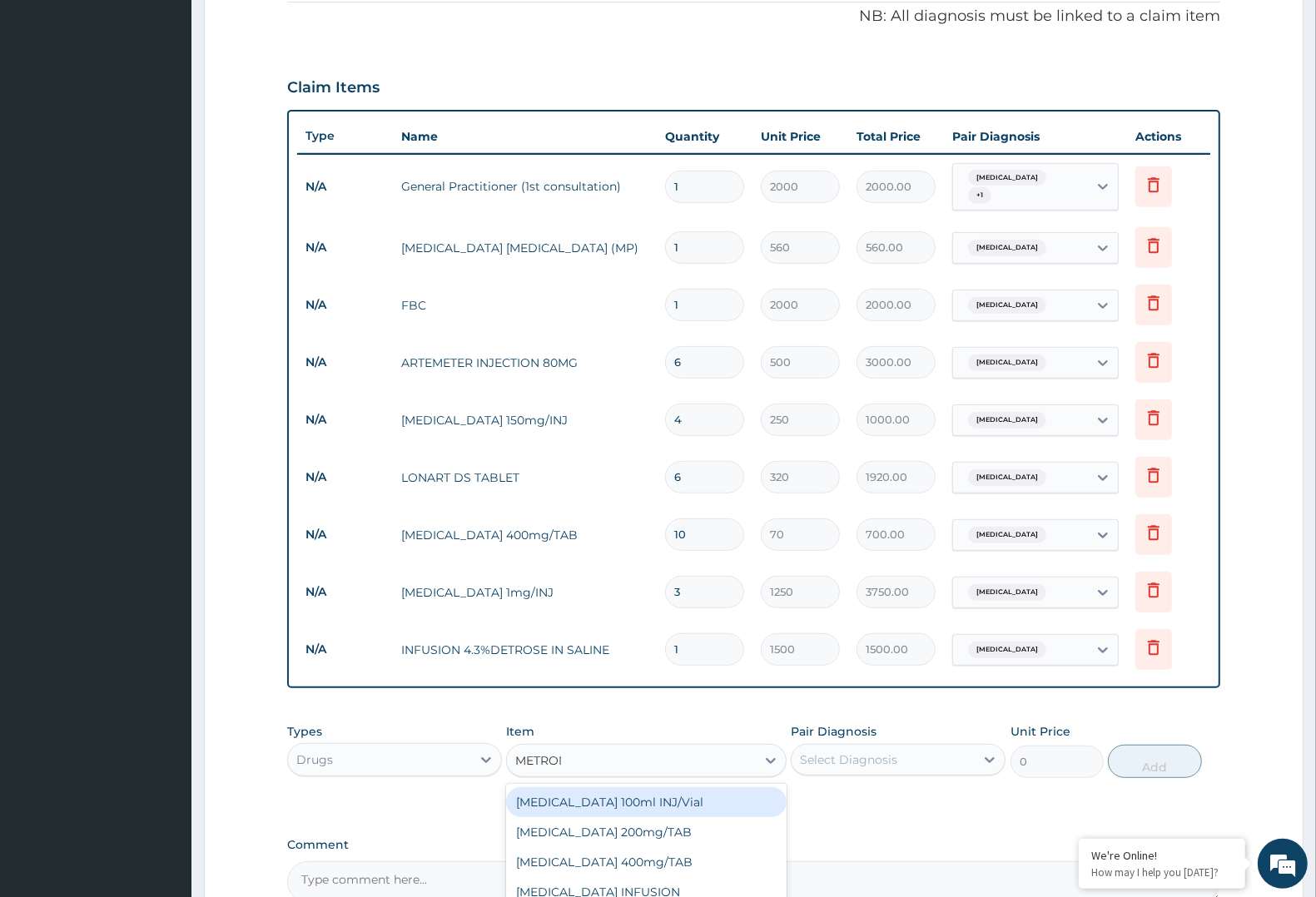
type input "METRONI"
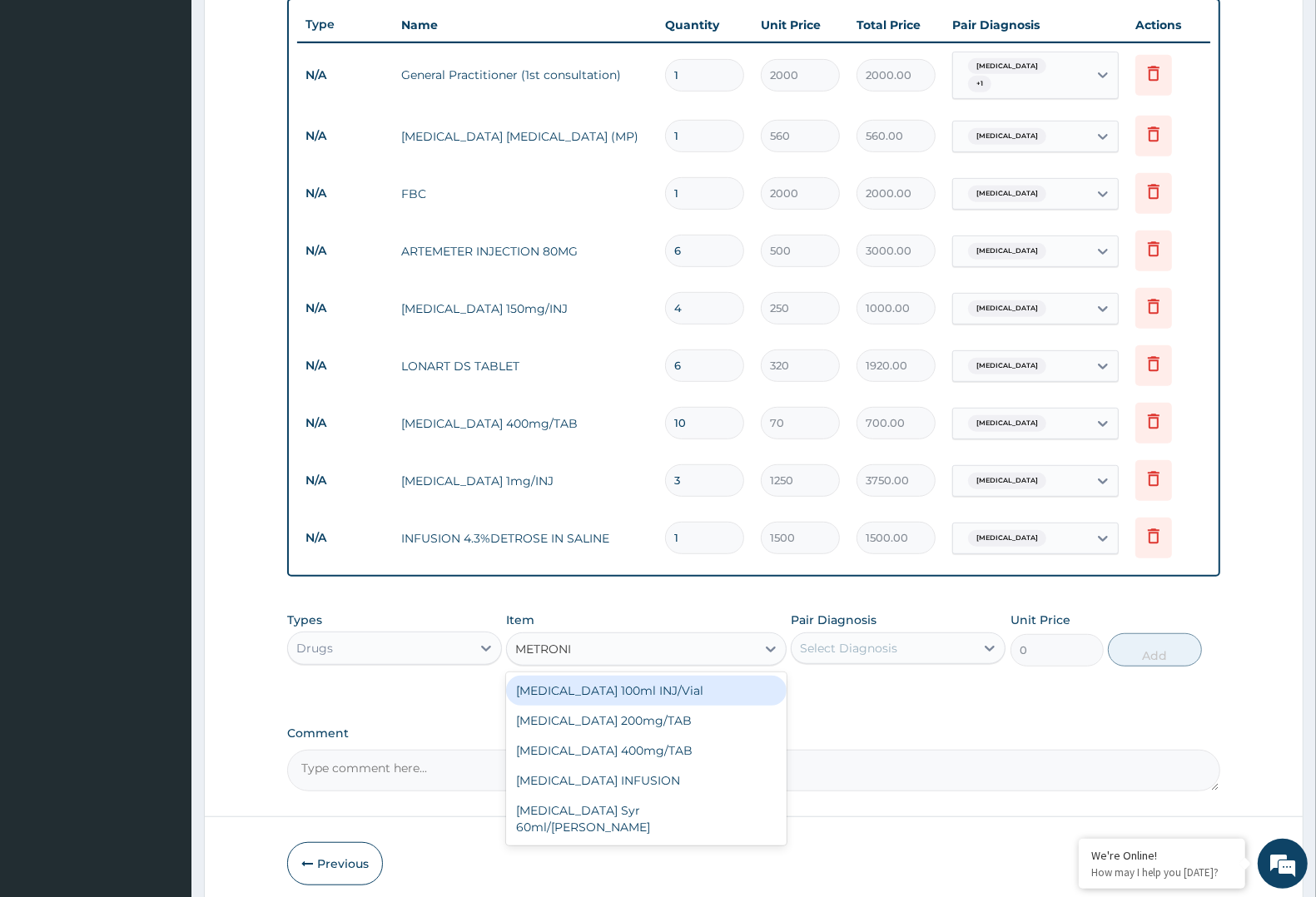
scroll to position [682, 0]
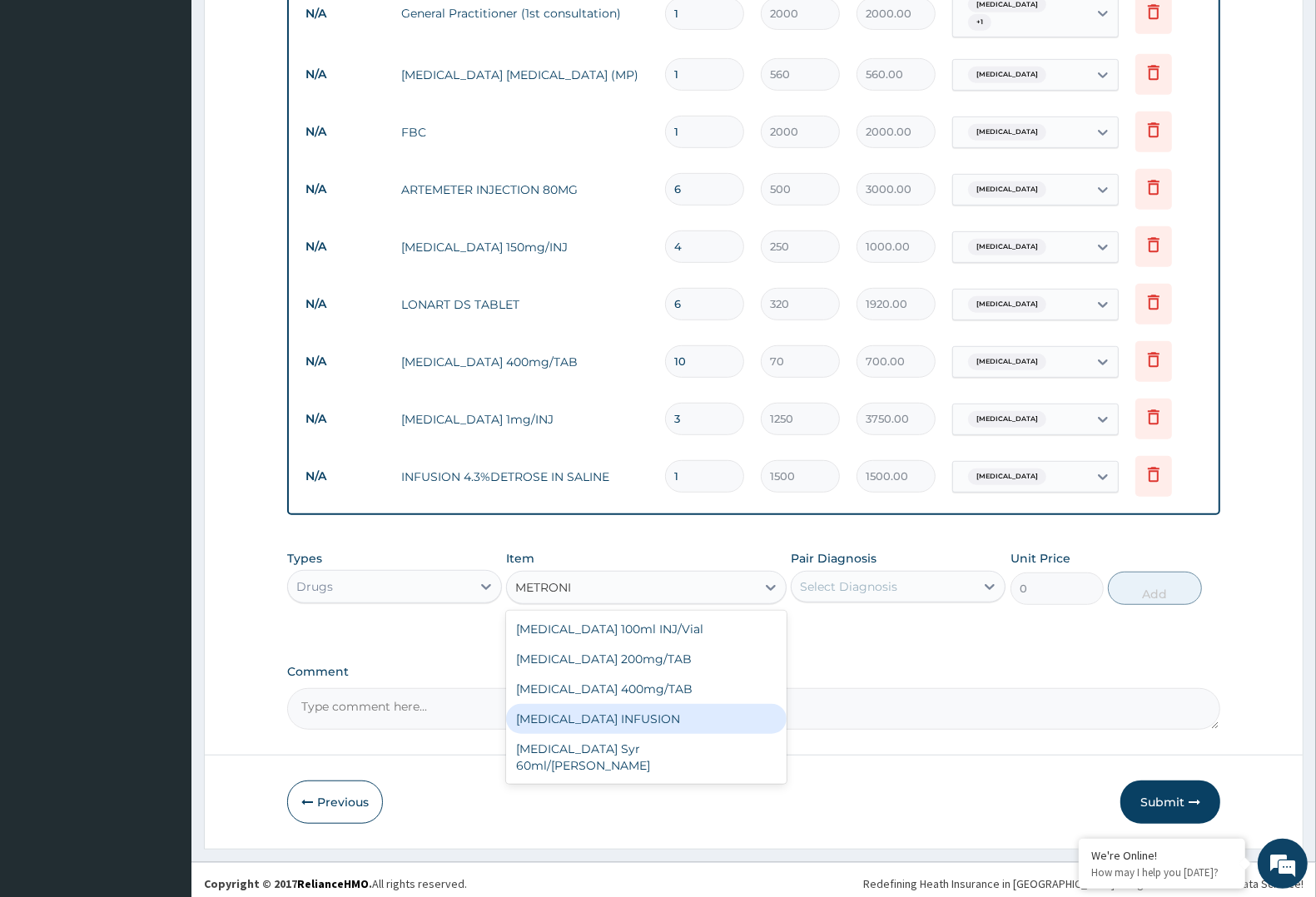
click at [656, 704] on div "[MEDICAL_DATA] INFUSION" at bounding box center [645, 719] width 279 height 30
type input "450"
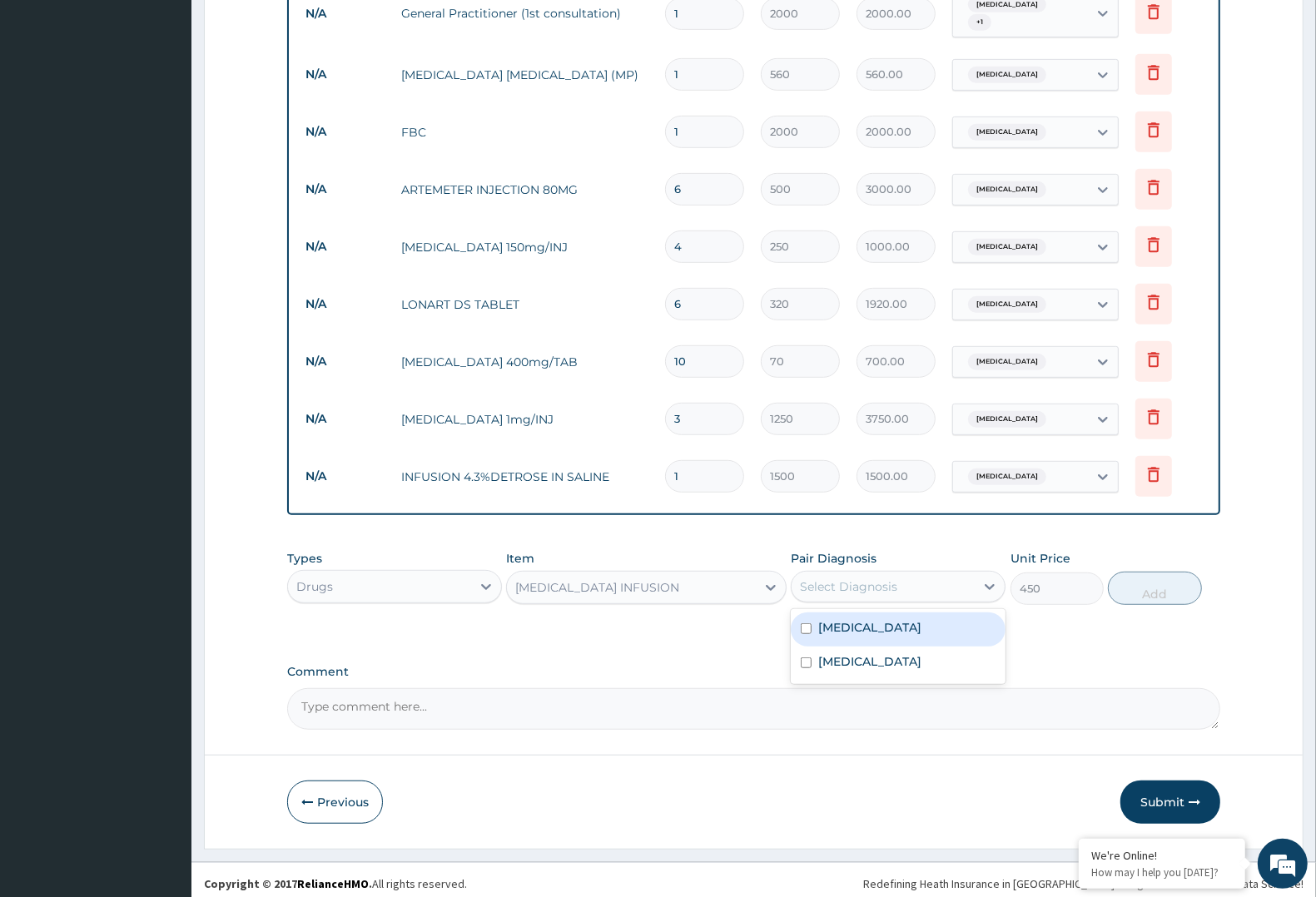
click at [921, 576] on div "Select Diagnosis" at bounding box center [883, 586] width 183 height 27
click at [745, 581] on div "[MEDICAL_DATA] INFUSION" at bounding box center [630, 587] width 248 height 27
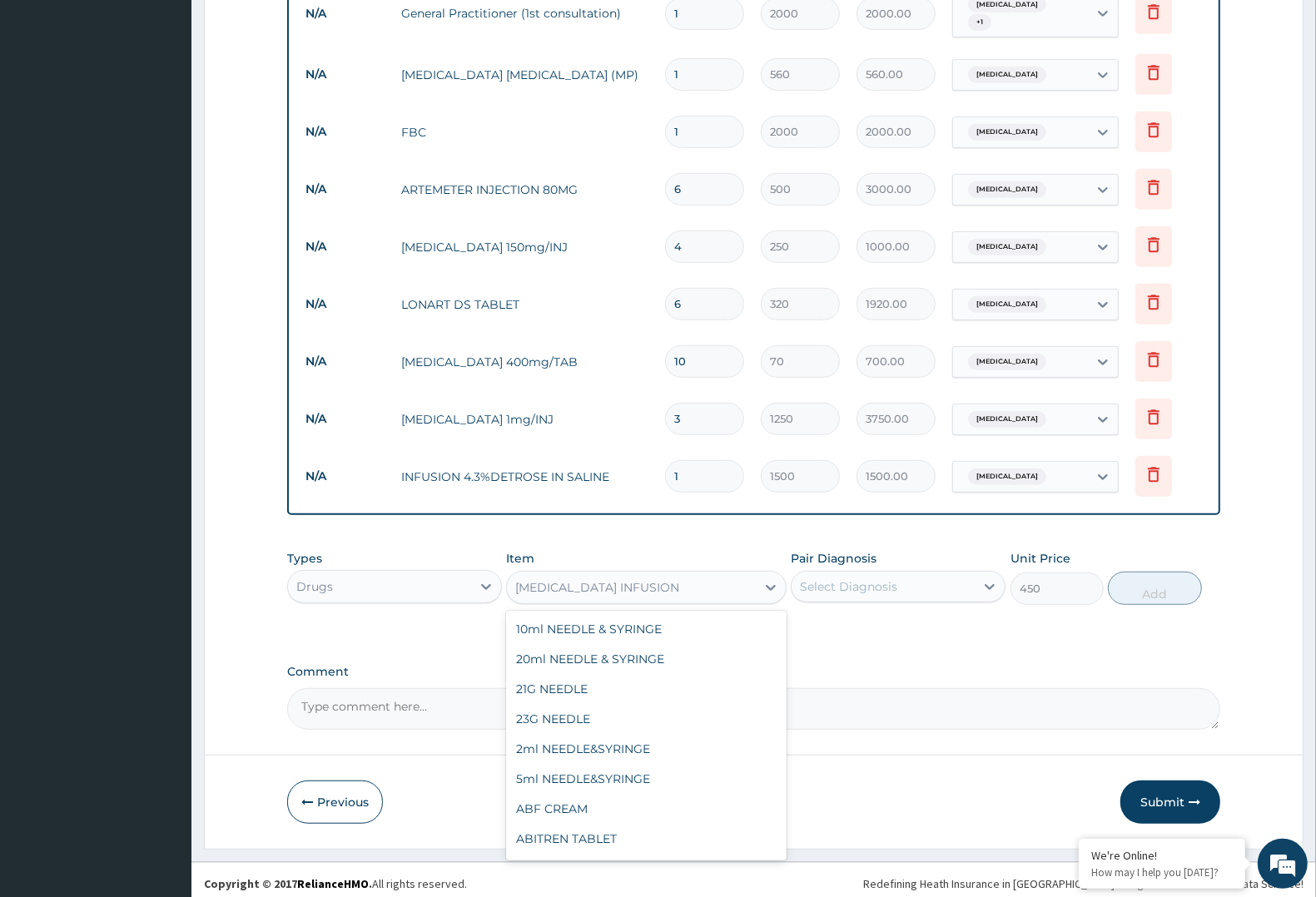
scroll to position [24699, 0]
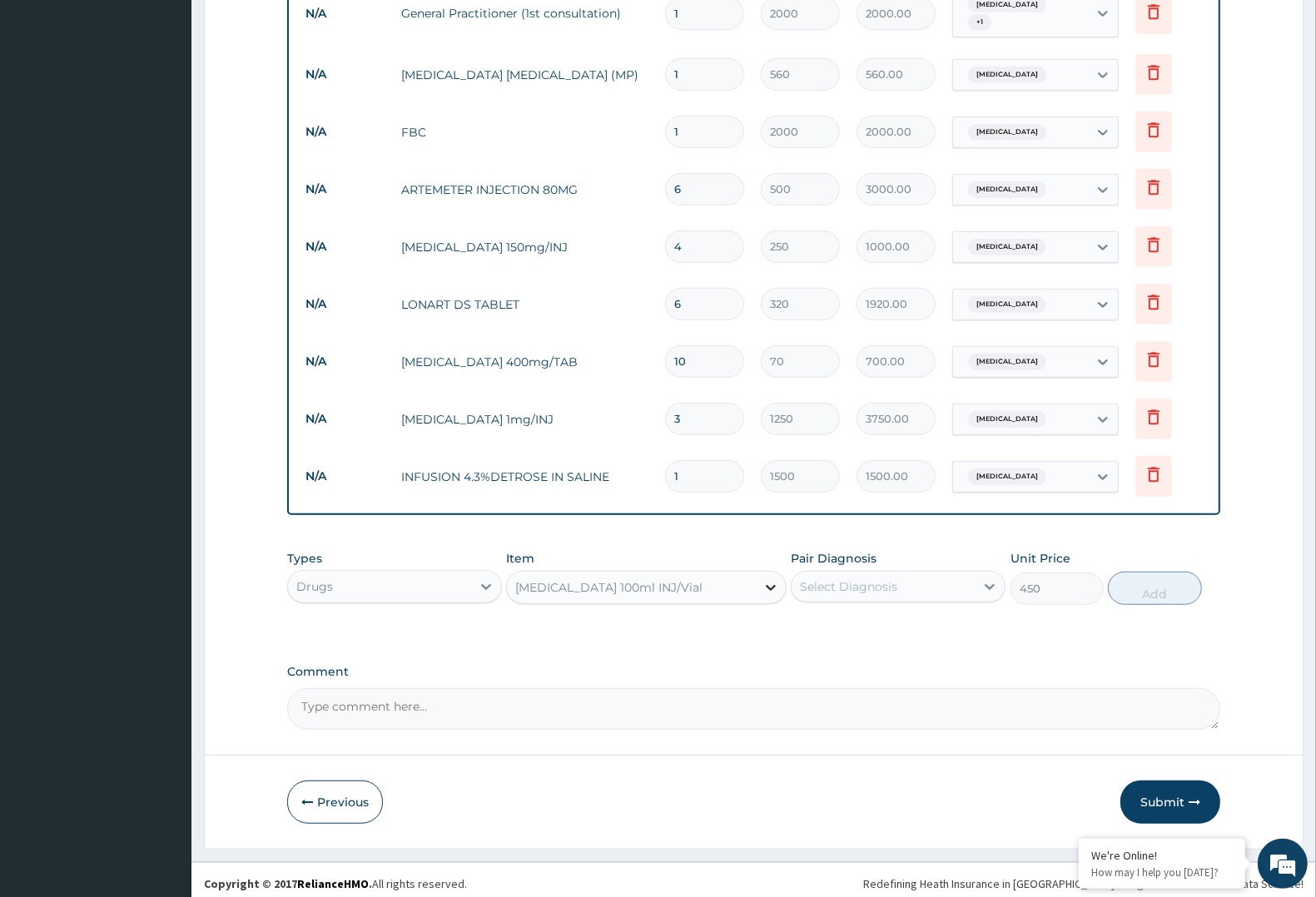
click at [763, 579] on icon at bounding box center [770, 587] width 17 height 17
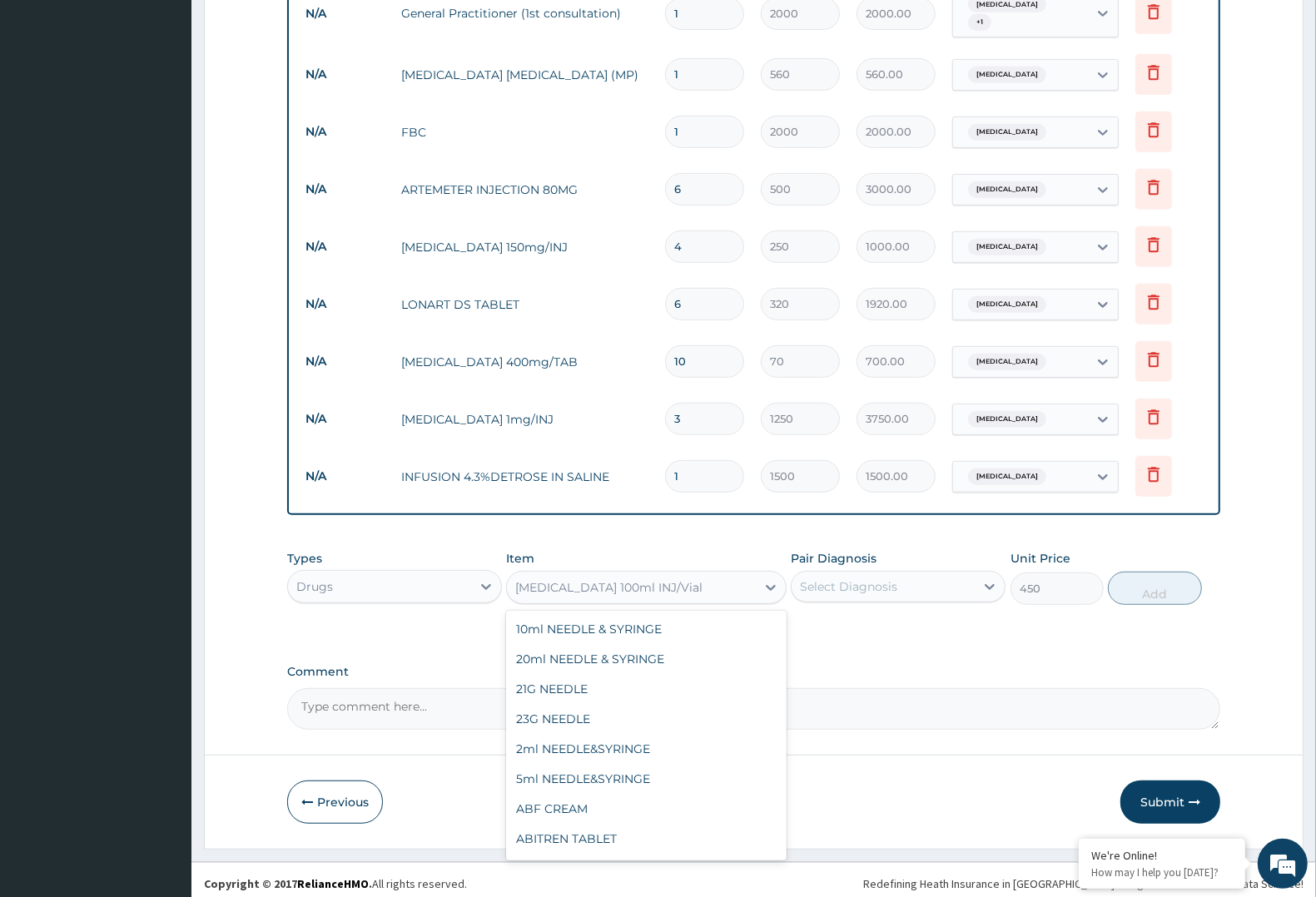
scroll to position [24610, 0]
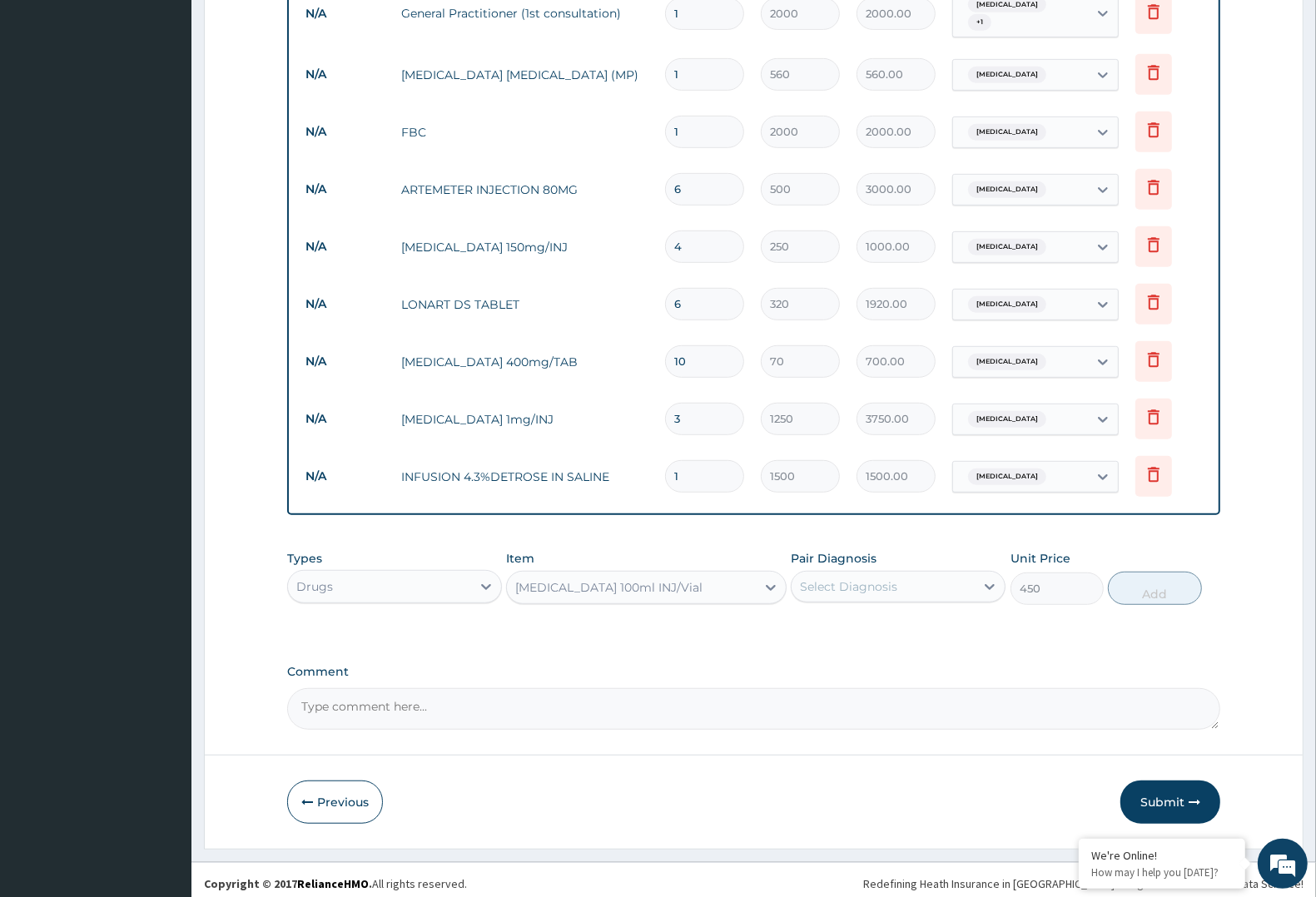
click at [745, 580] on div "[MEDICAL_DATA] 100ml INJ/Vial" at bounding box center [630, 587] width 248 height 27
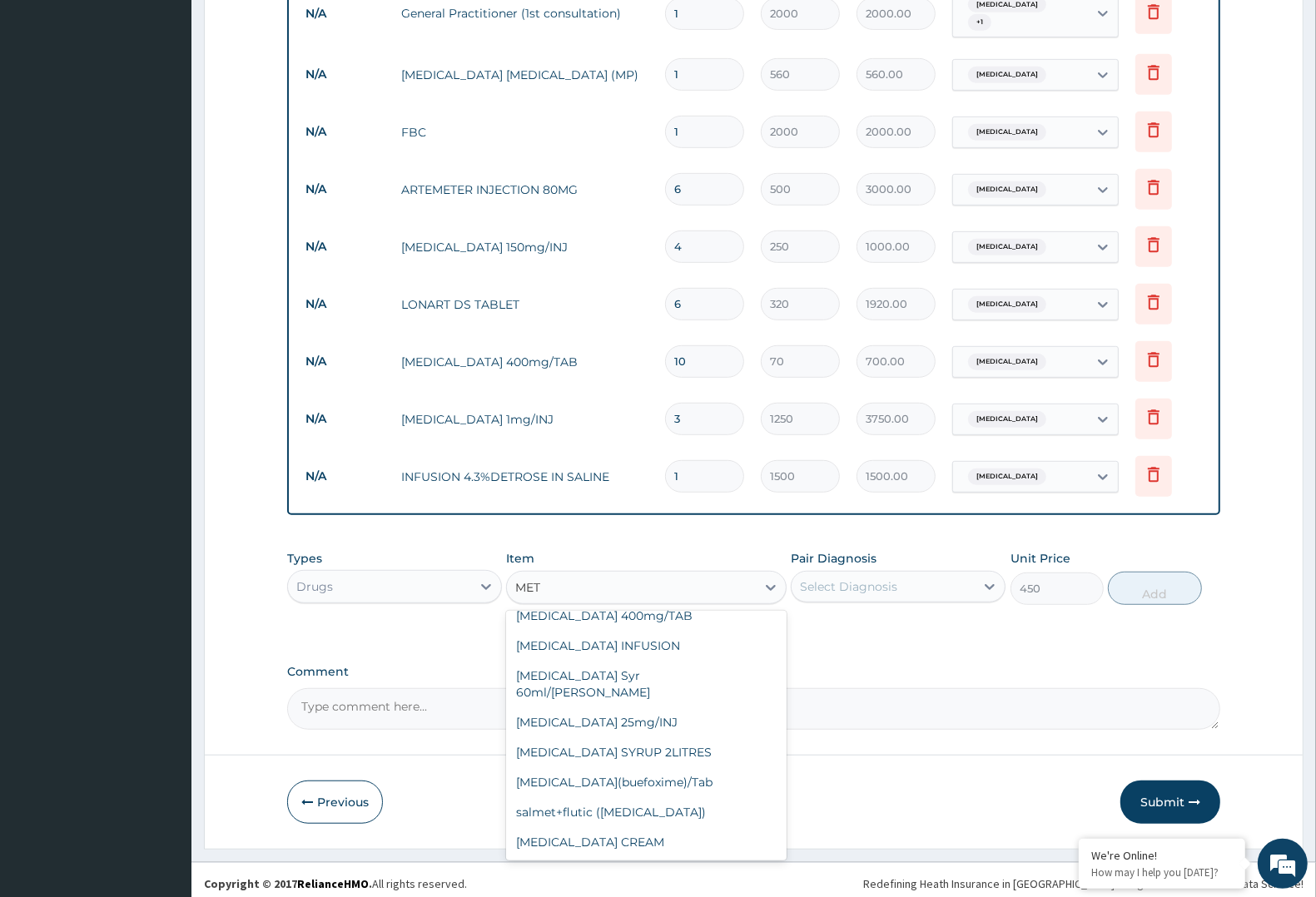
scroll to position [754, 0]
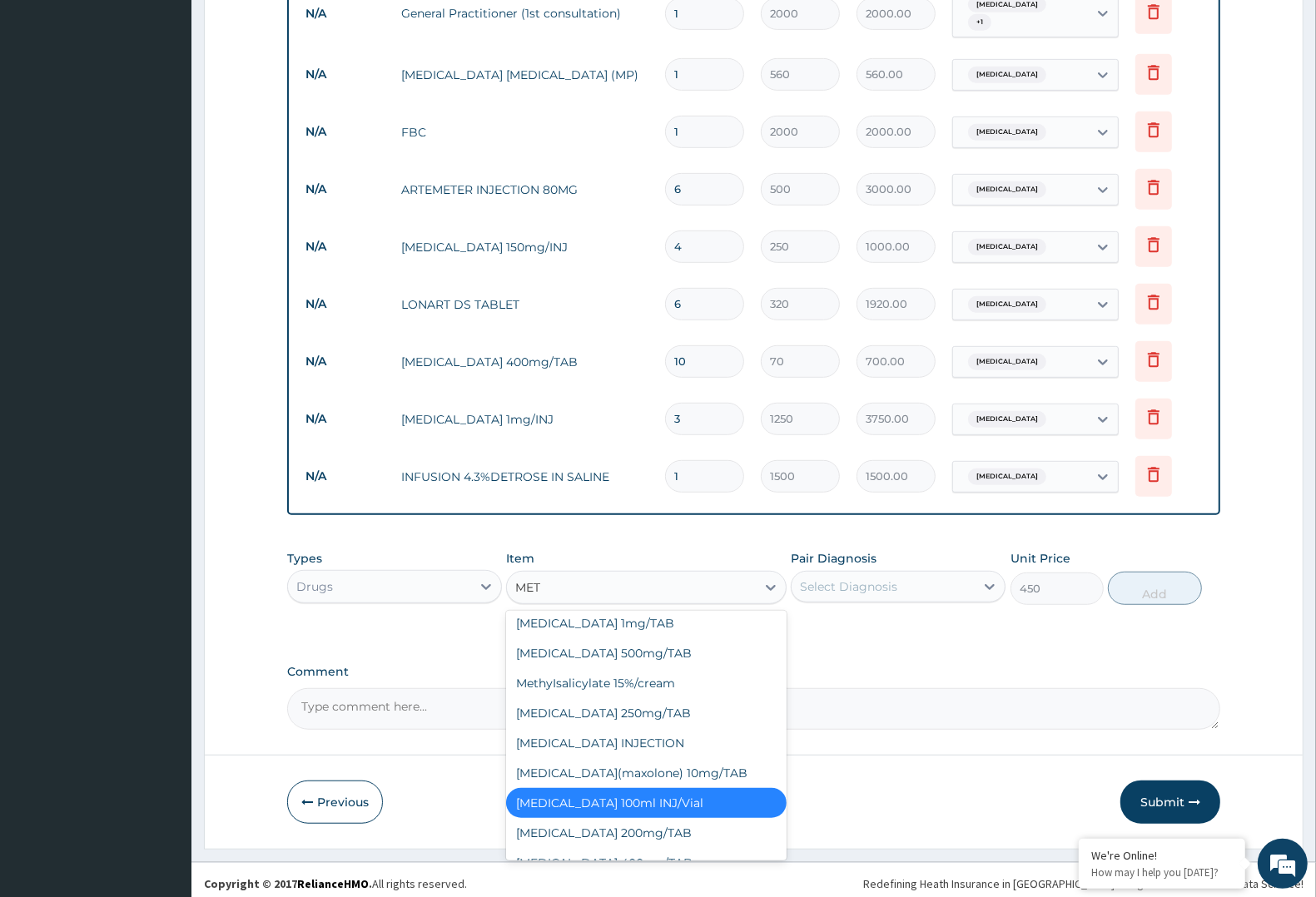
type input "METO"
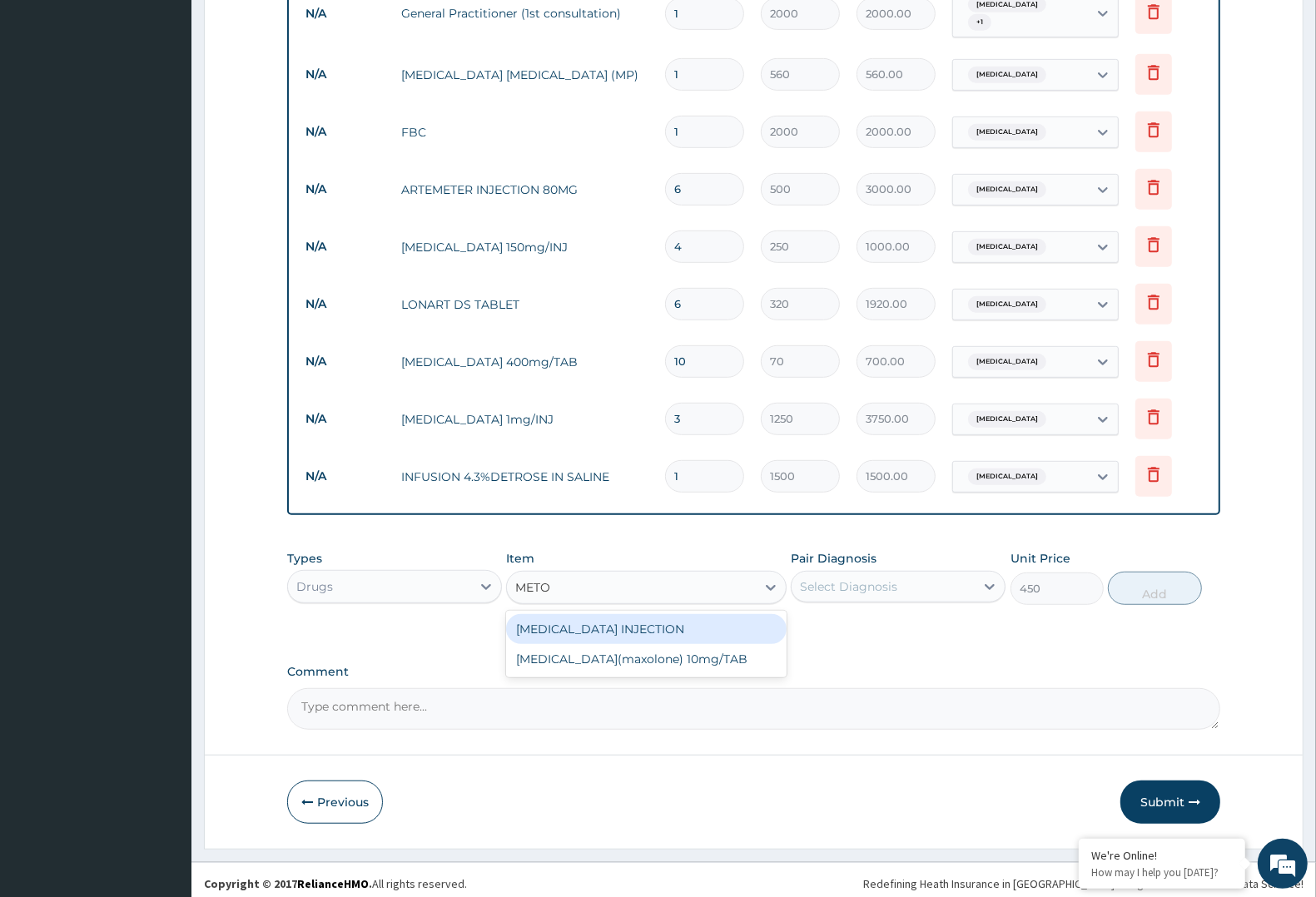
click at [681, 616] on div "[MEDICAL_DATA] INJECTION" at bounding box center [645, 629] width 279 height 30
type input "250"
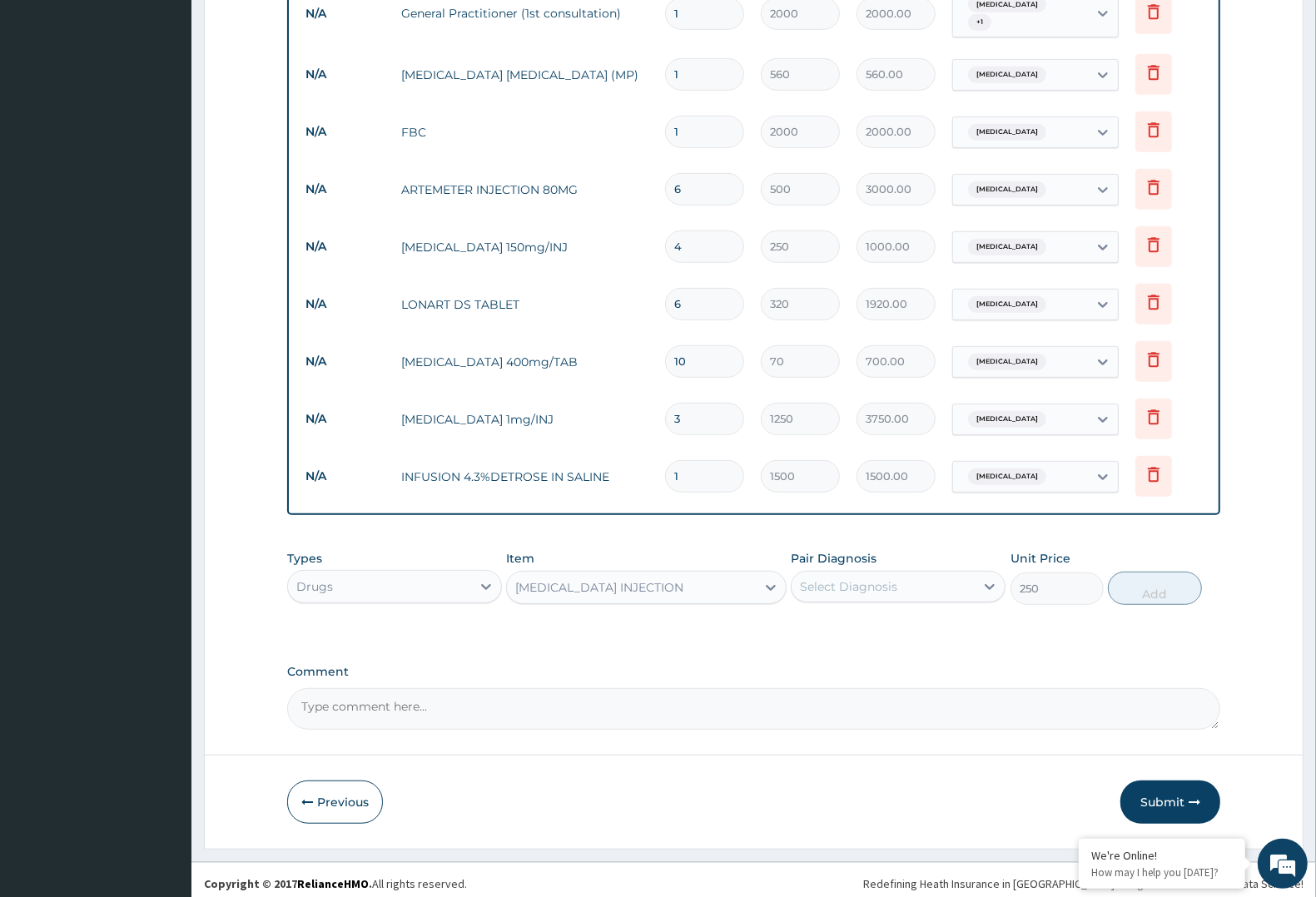
click at [683, 579] on div "[MEDICAL_DATA] INJECTION" at bounding box center [599, 587] width 168 height 17
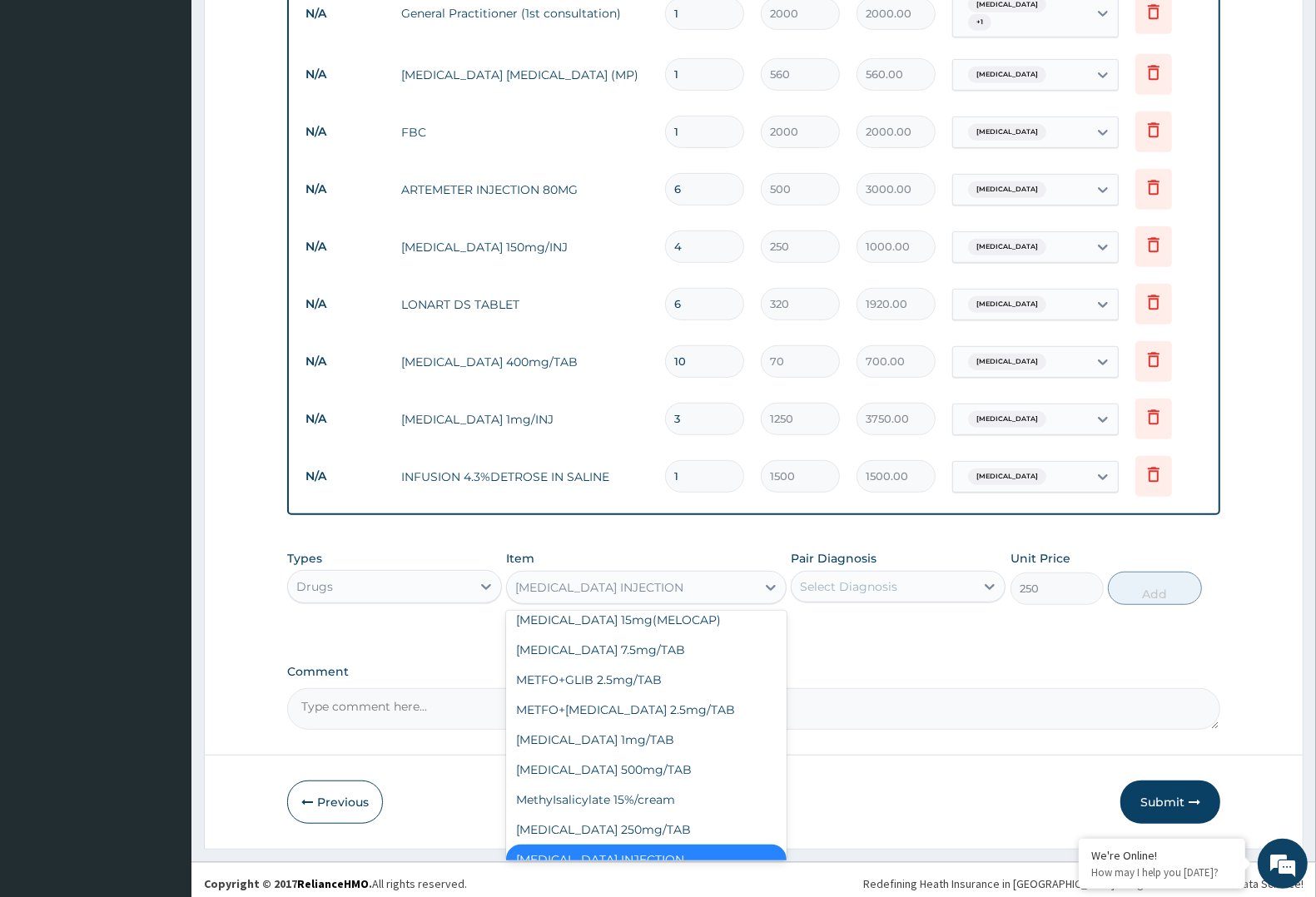
scroll to position [24740, 0]
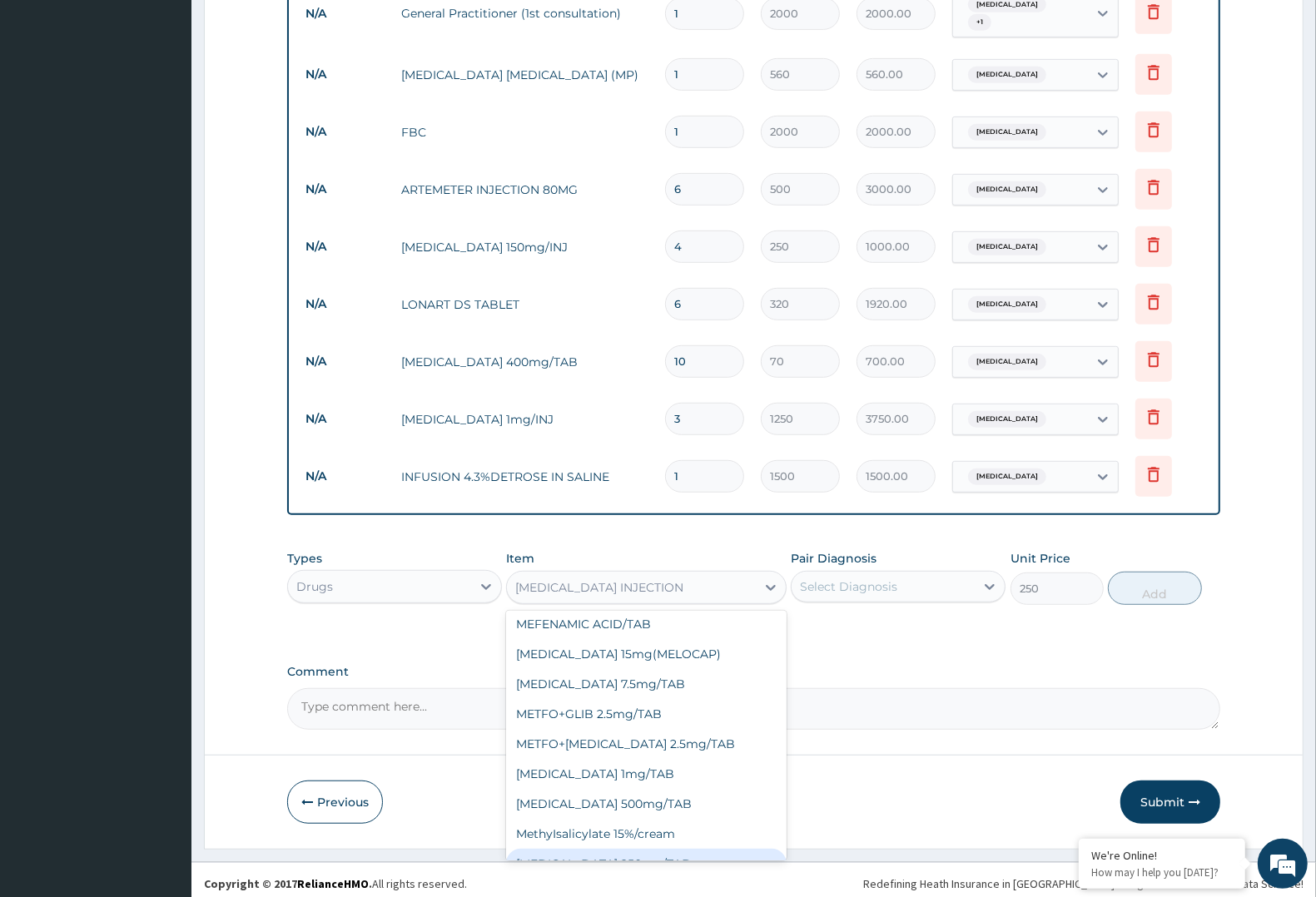
click at [971, 578] on div "Select Diagnosis" at bounding box center [883, 586] width 183 height 27
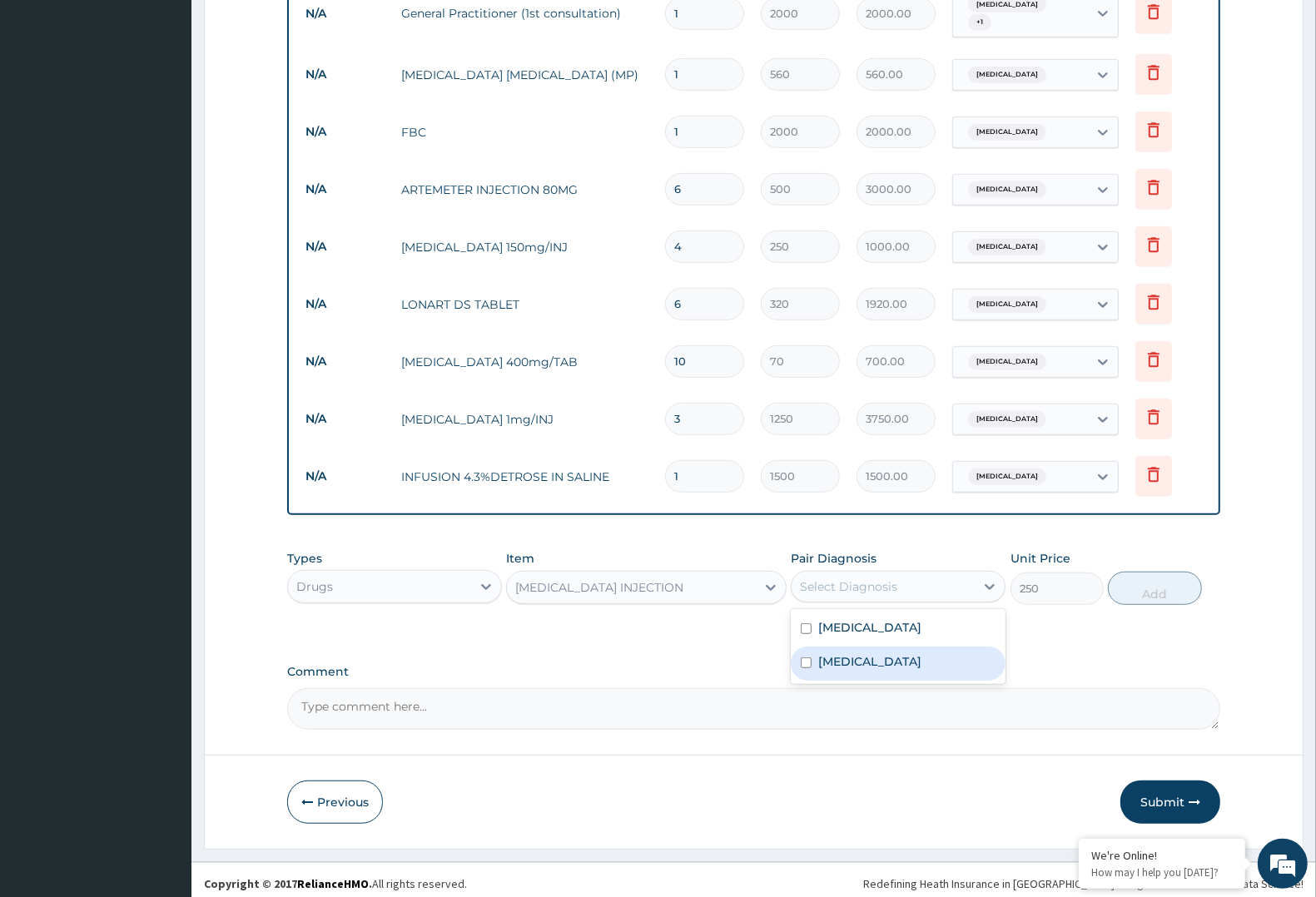
click at [884, 653] on label "[MEDICAL_DATA]" at bounding box center [869, 661] width 103 height 17
checkbox input "true"
click at [1149, 572] on button "Add" at bounding box center [1155, 588] width 93 height 33
type input "0"
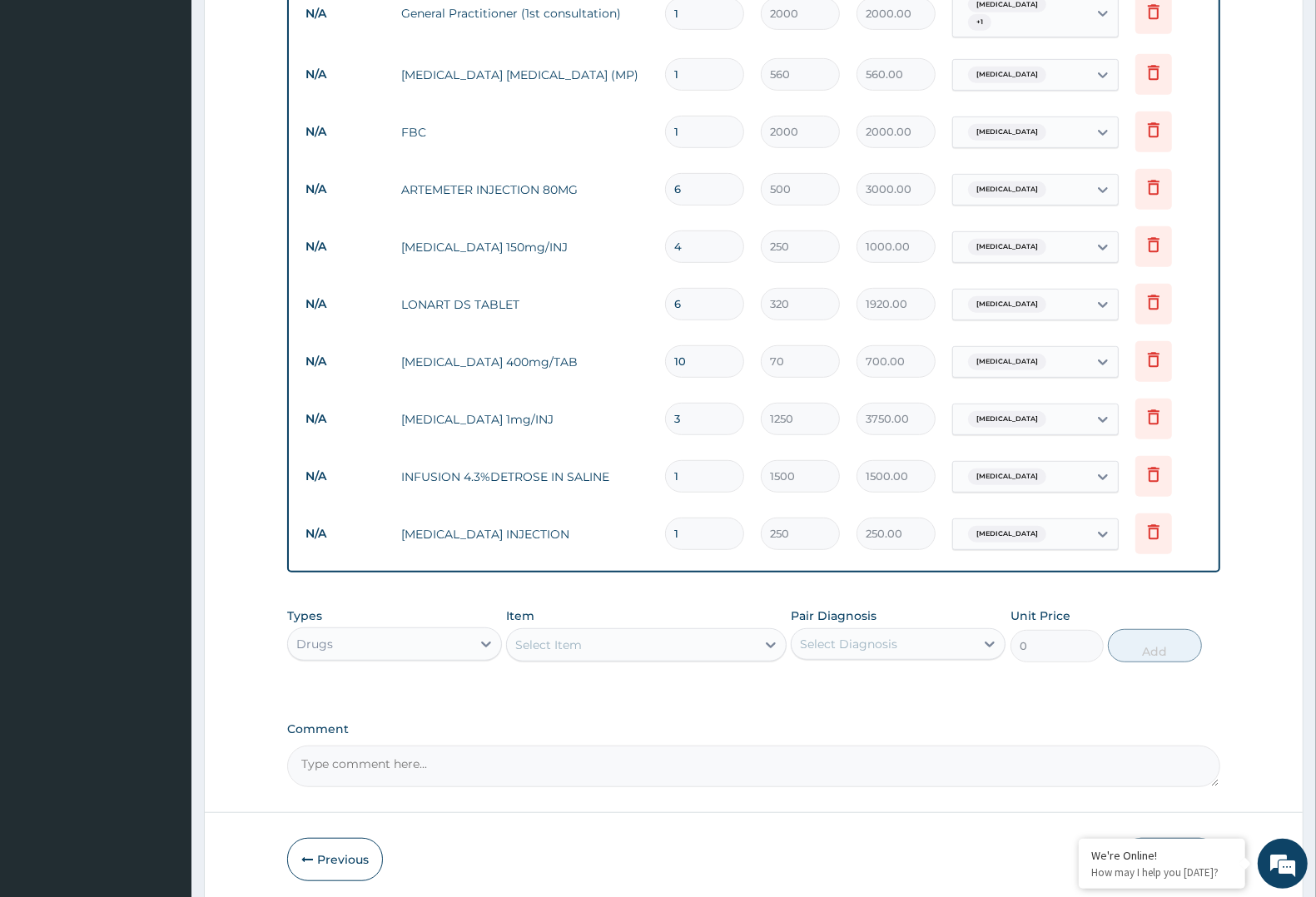
type input "12"
type input "3000.00"
type input "1"
type input "250.00"
type input "0.00"
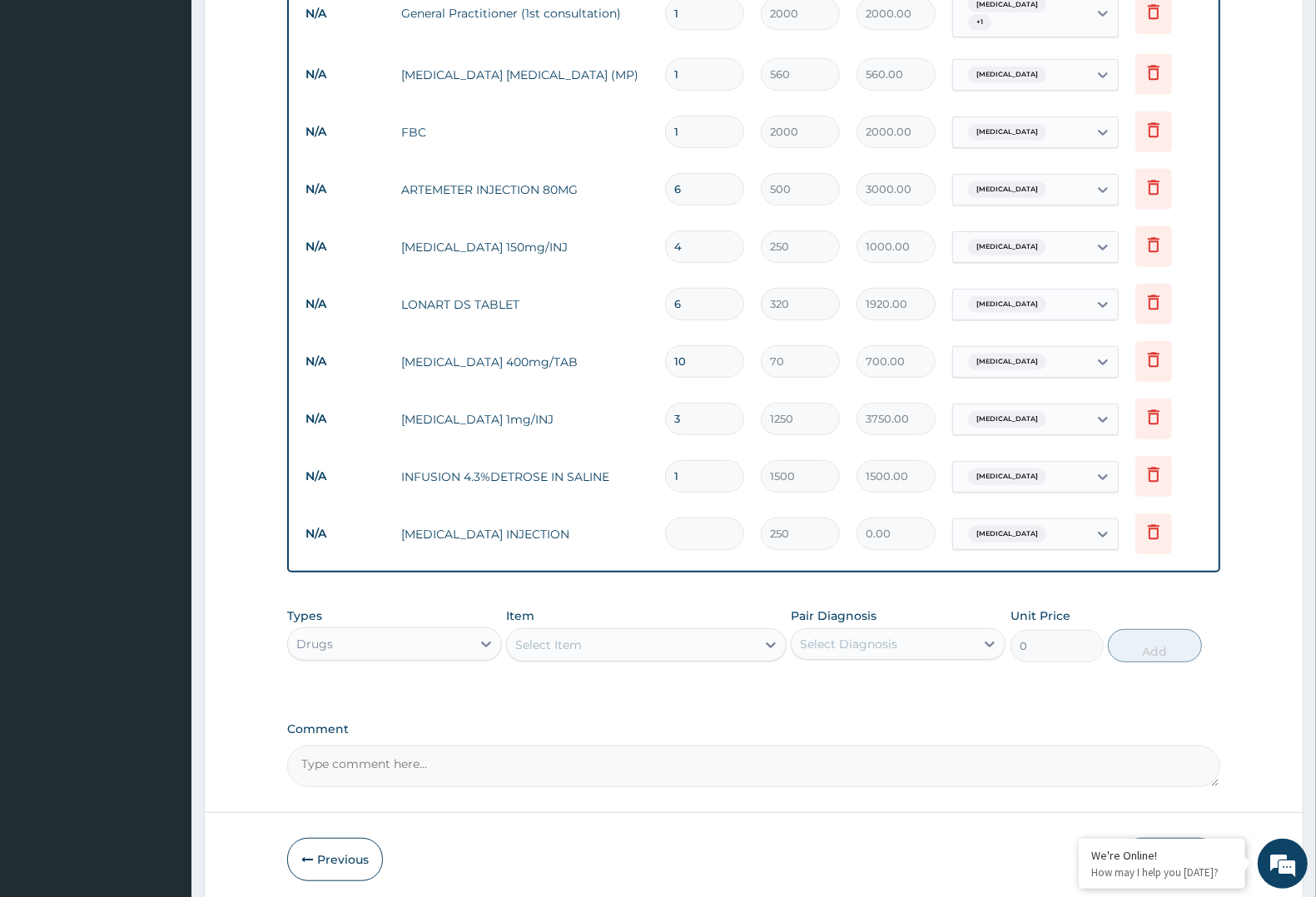
type input "2"
type input "500.00"
type input "2"
click at [562, 628] on div "Select Item" at bounding box center [645, 645] width 279 height 33
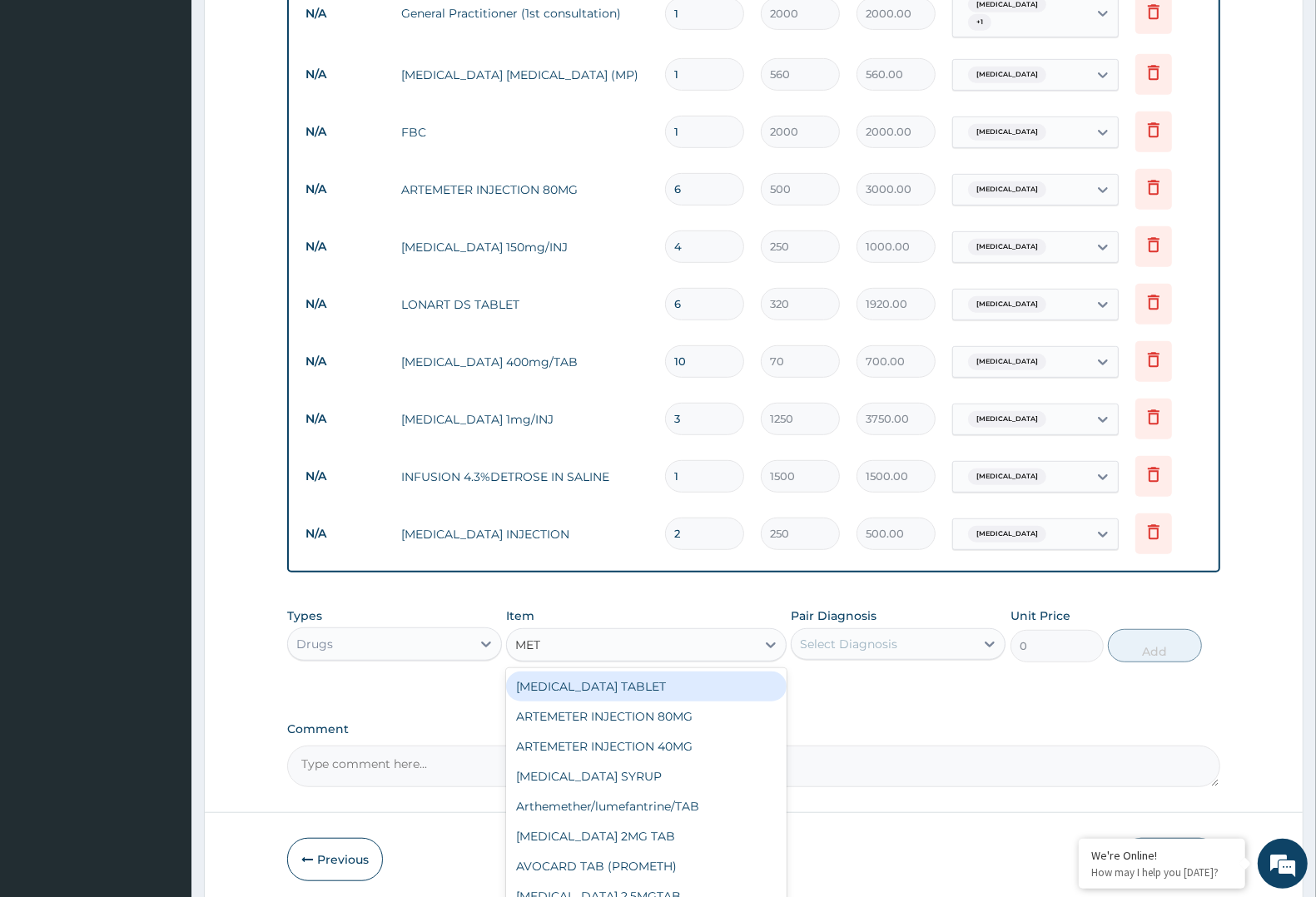
type input "METR"
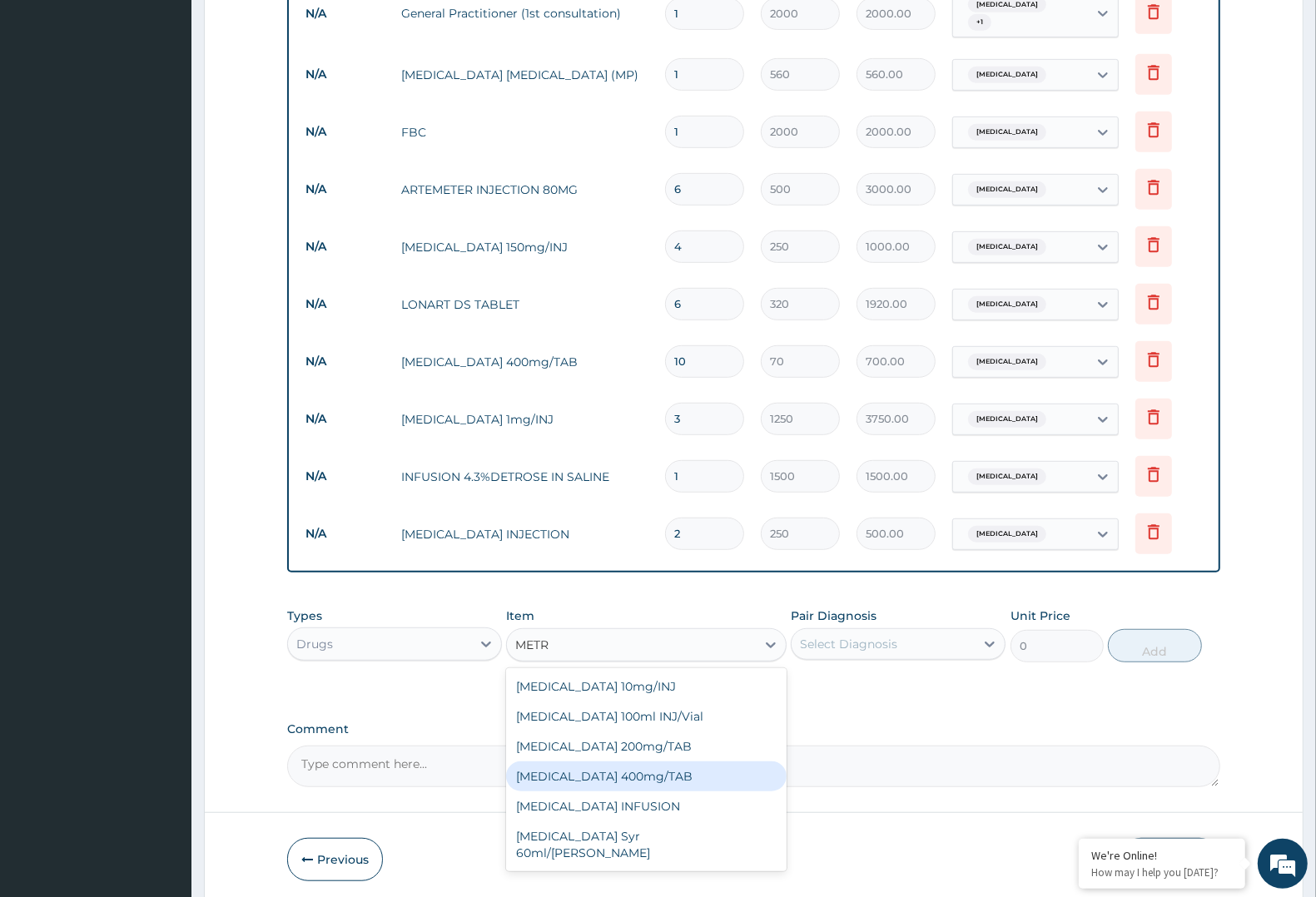
click at [639, 762] on div "[MEDICAL_DATA] 400mg/TAB" at bounding box center [645, 776] width 279 height 30
type input "50"
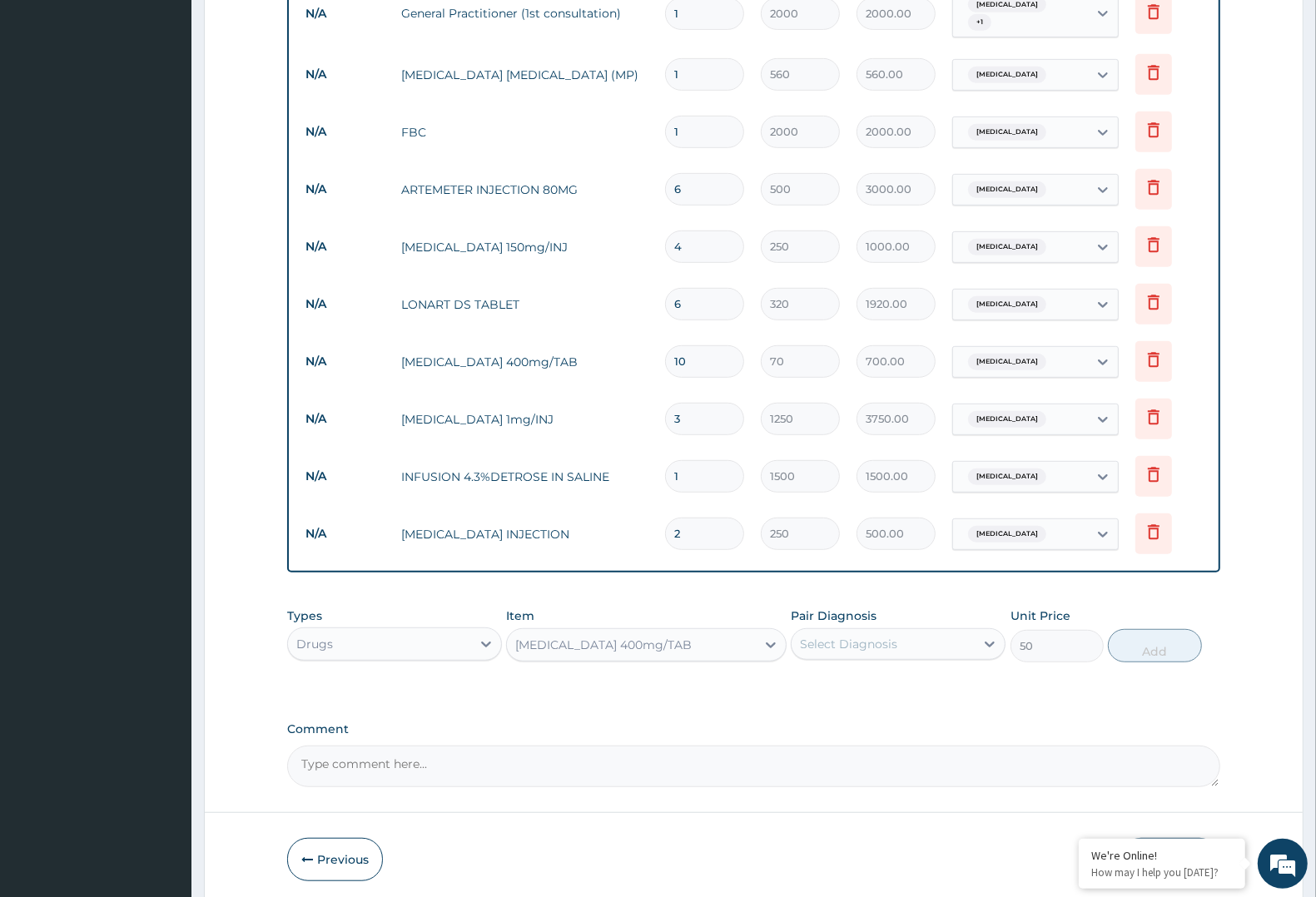
click at [899, 645] on div "Select Diagnosis" at bounding box center [883, 644] width 183 height 27
click at [871, 711] on label "[MEDICAL_DATA]" at bounding box center [869, 719] width 103 height 17
checkbox input "true"
click at [1153, 634] on button "Add" at bounding box center [1155, 646] width 93 height 33
type input "0"
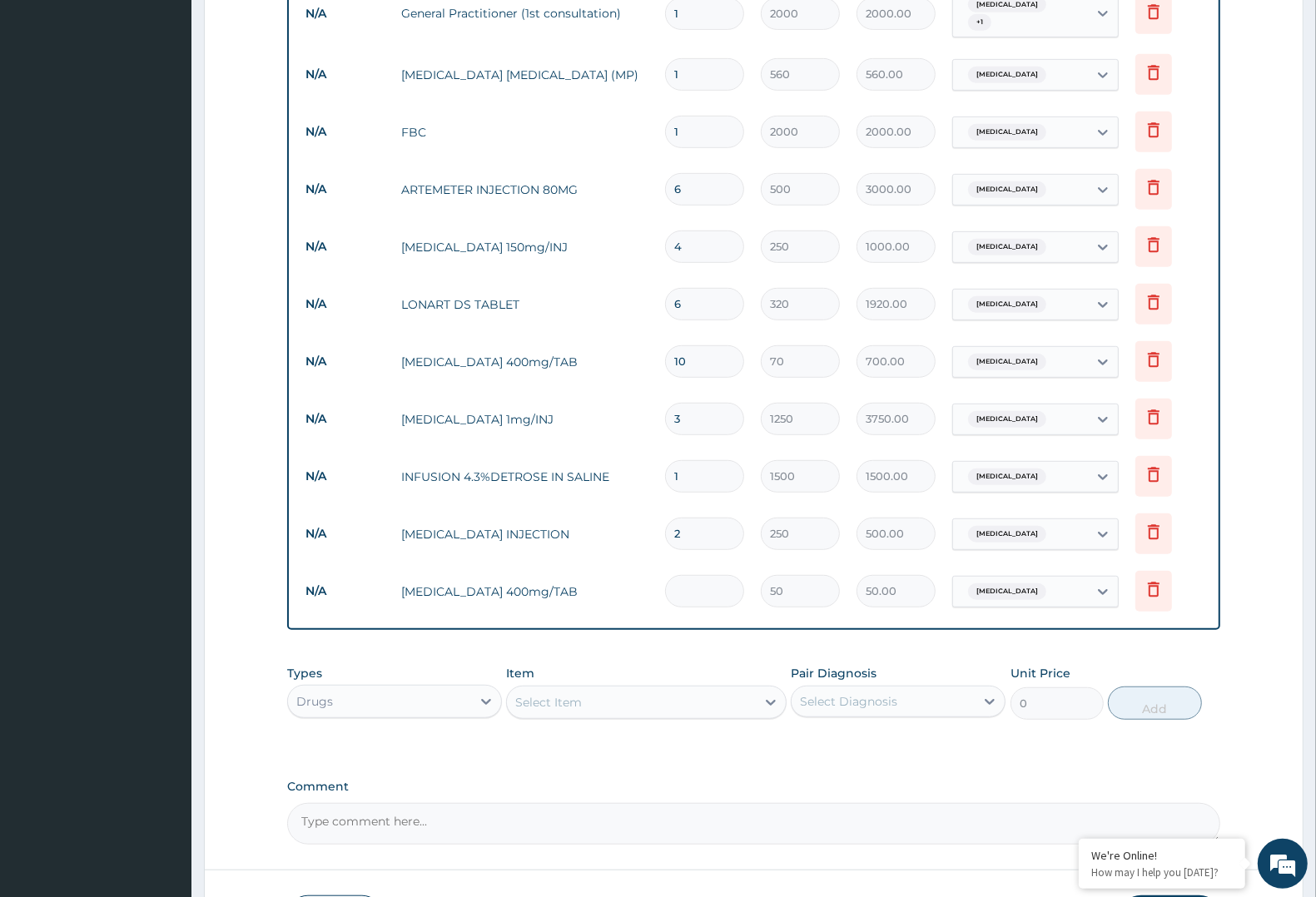
type input "0.00"
type input "2"
type input "100.00"
type input "21"
type input "1050.00"
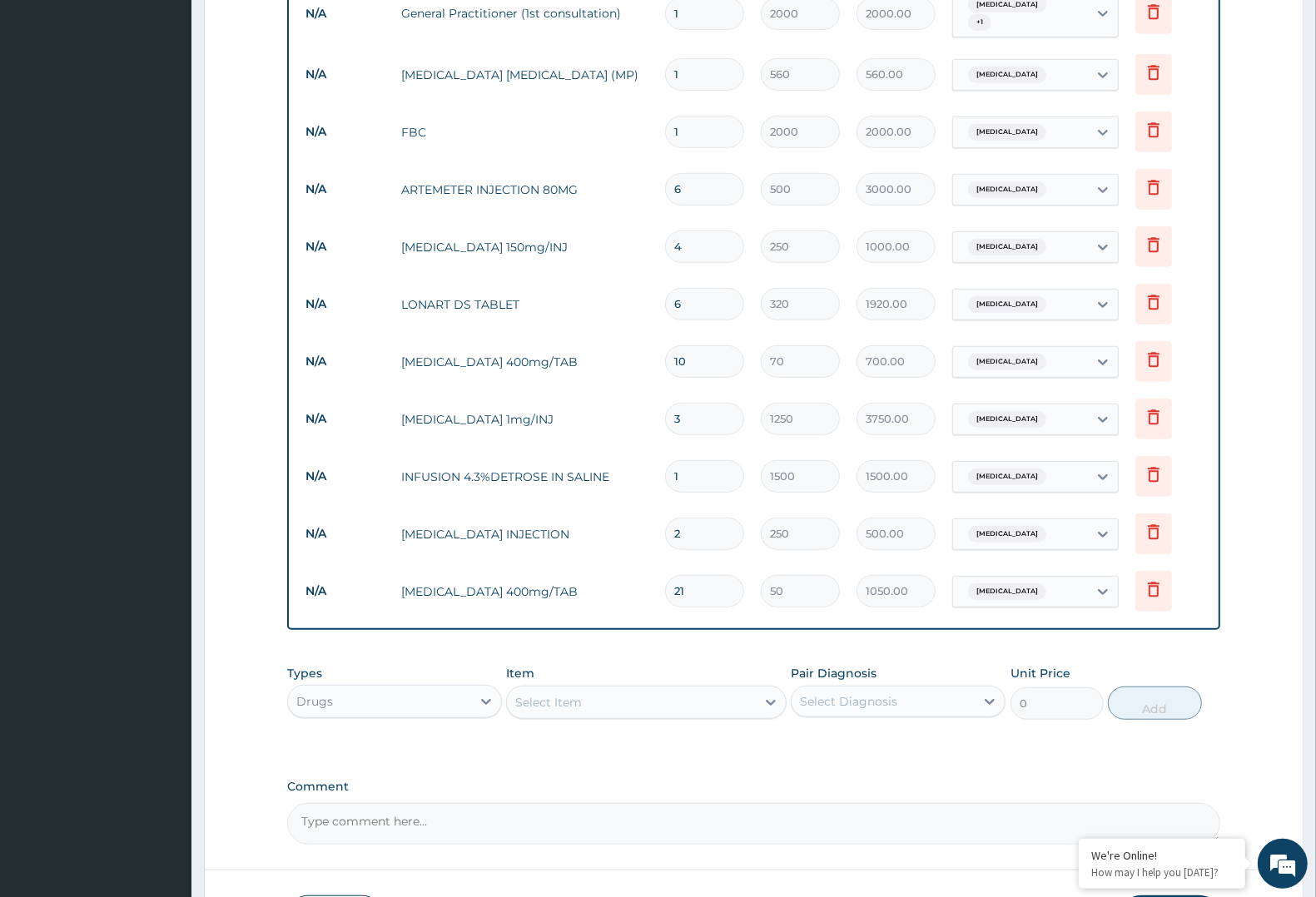
type input "21"
click at [571, 688] on div "Select Item" at bounding box center [630, 701] width 248 height 27
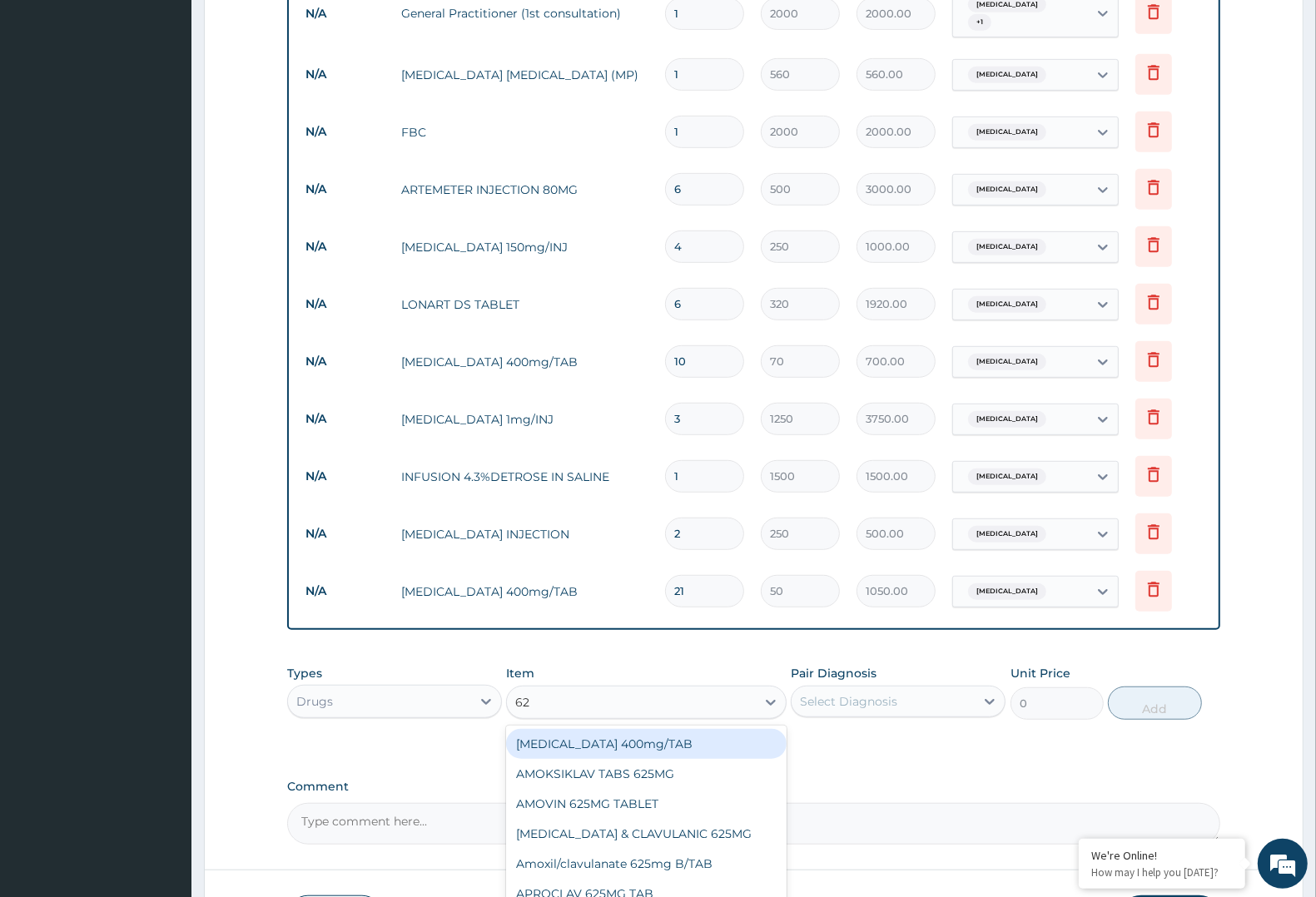
type input "625"
click at [659, 738] on div "AMOKSIKLAV TABS 625MG" at bounding box center [645, 744] width 279 height 30
type input "180"
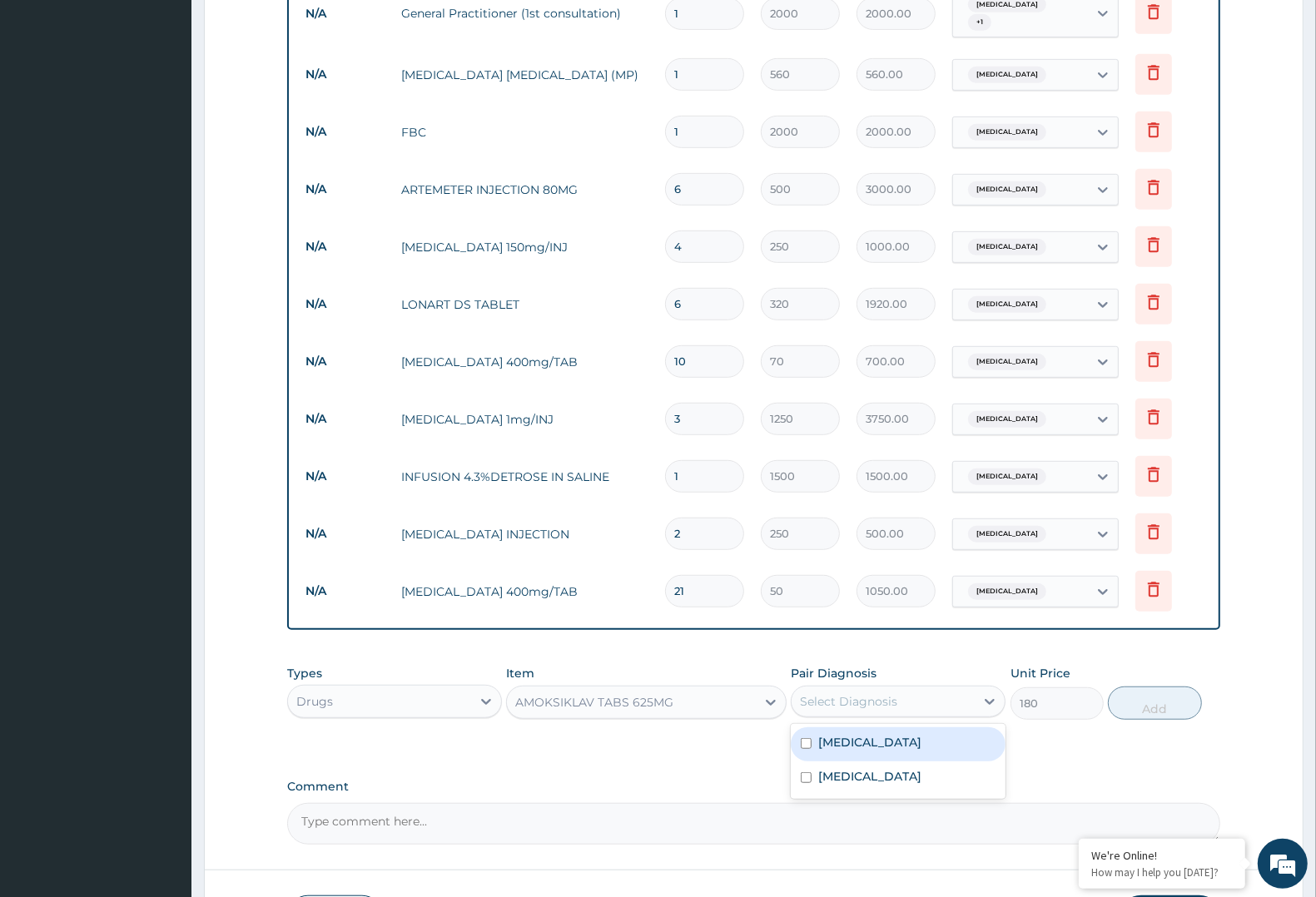
click at [908, 691] on div "Select Diagnosis" at bounding box center [883, 701] width 183 height 27
click at [883, 778] on div "[MEDICAL_DATA]" at bounding box center [897, 778] width 214 height 34
checkbox input "true"
click at [1150, 688] on button "Add" at bounding box center [1155, 703] width 93 height 33
type input "0"
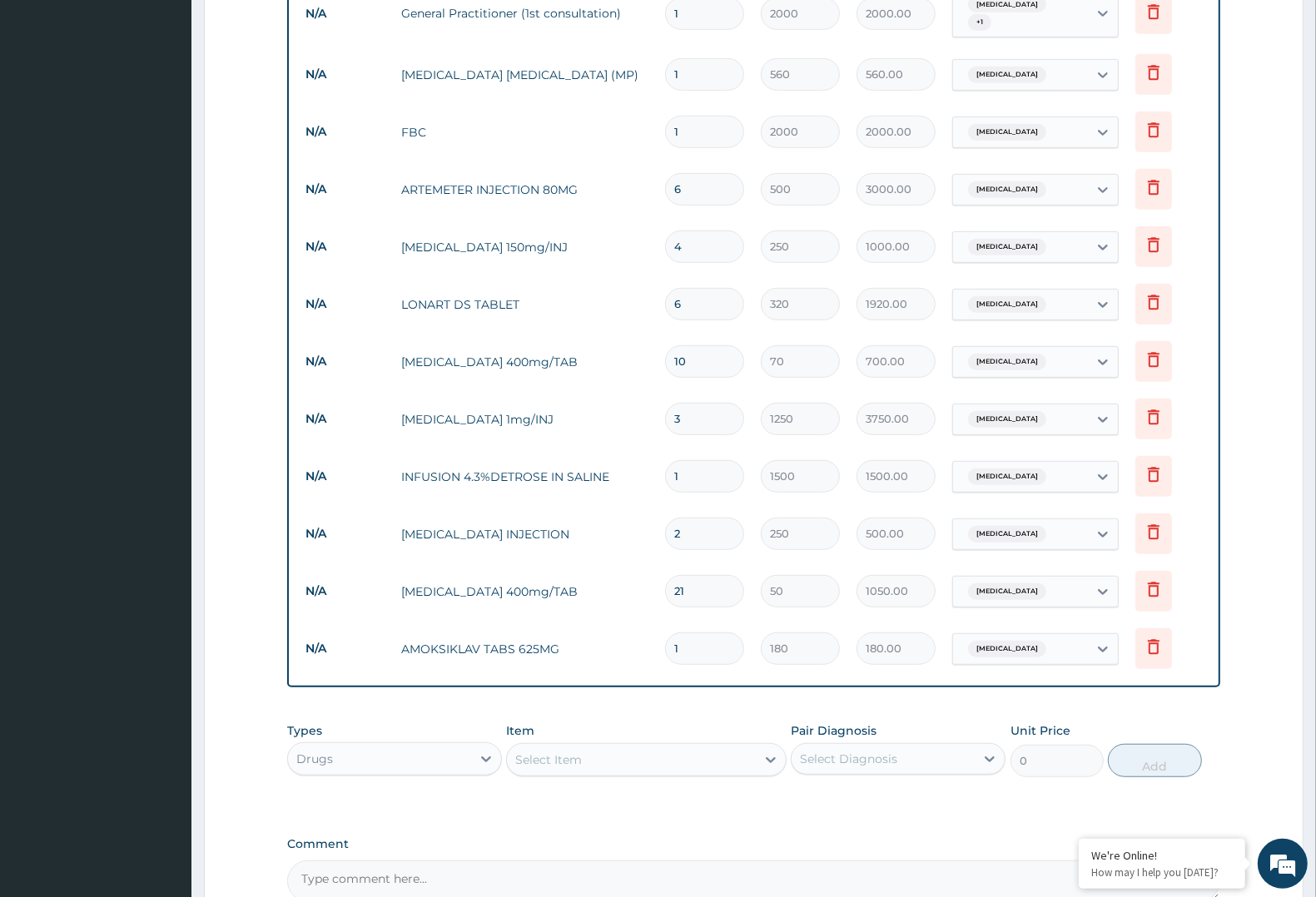
type input "14"
type input "2520.00"
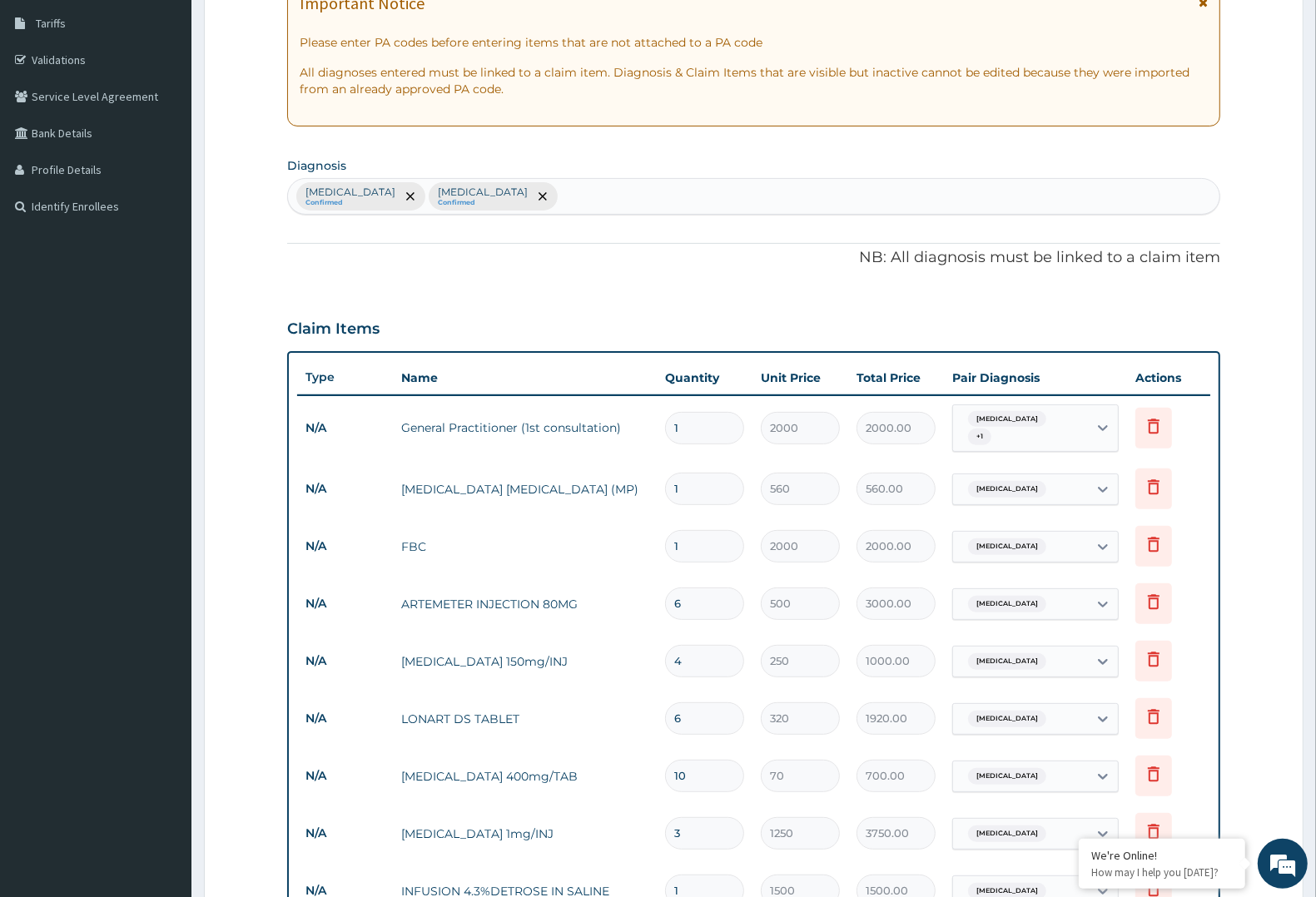
scroll to position [266, 0]
type input "14"
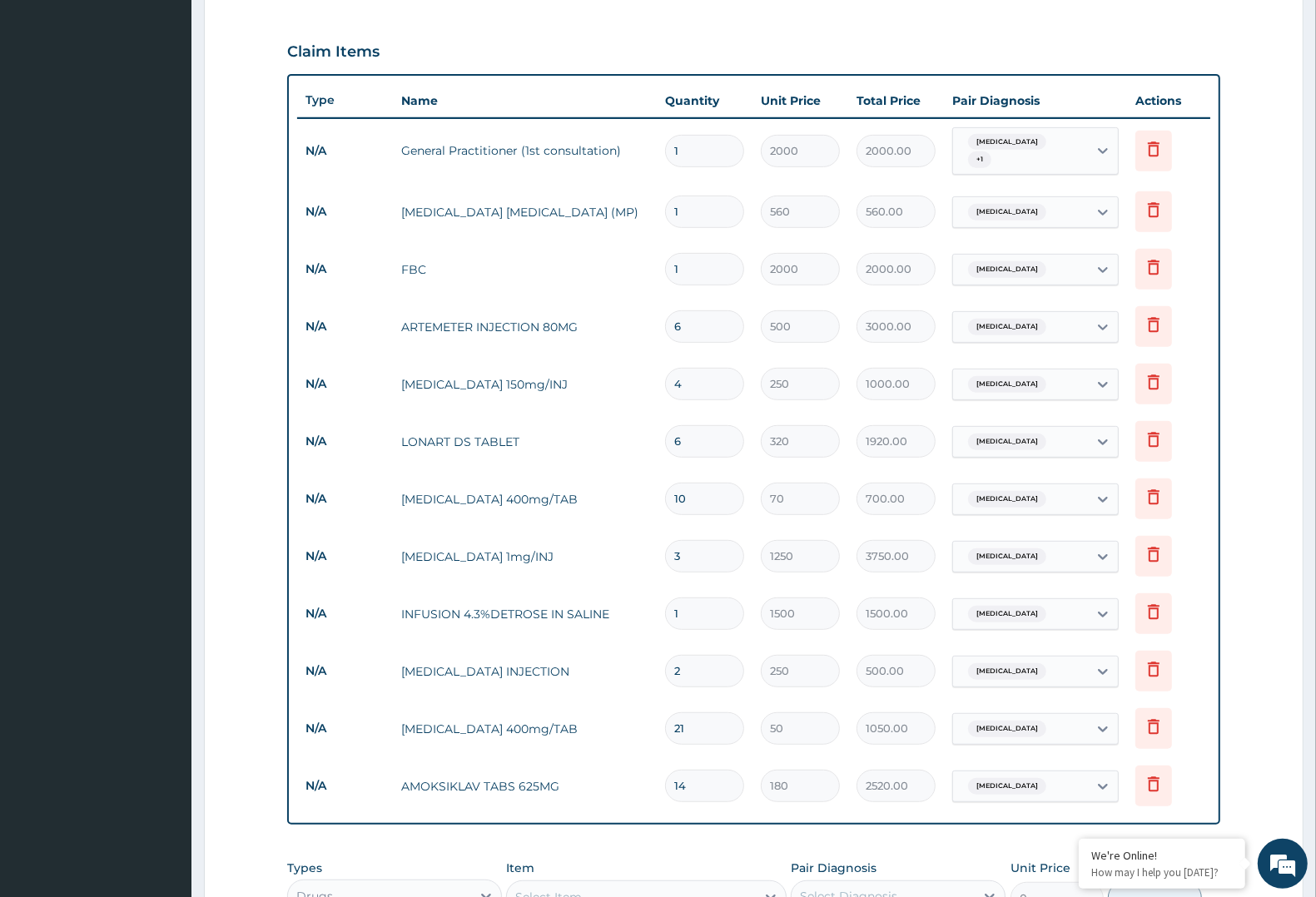
scroll to position [578, 0]
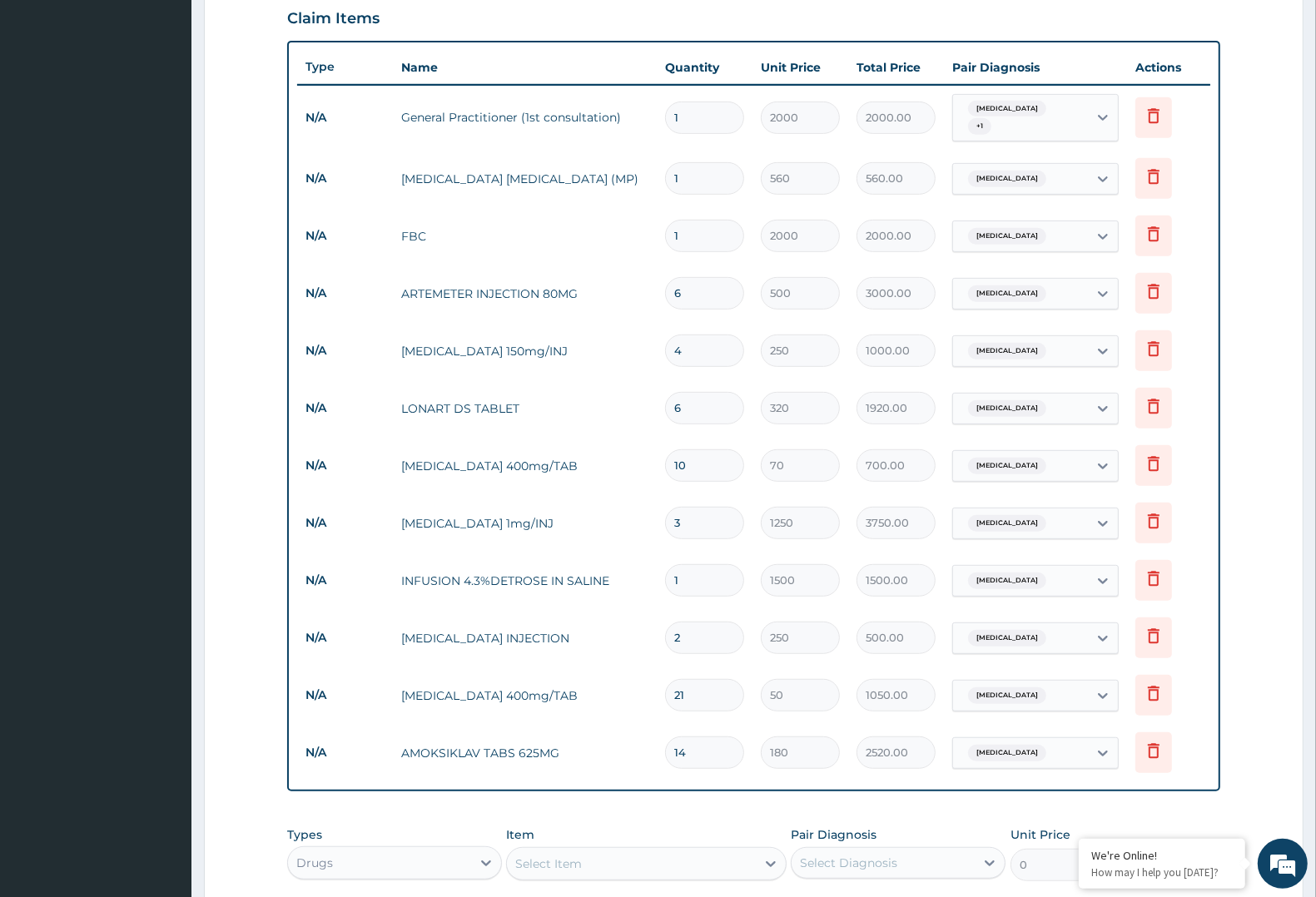
click at [638, 855] on div "Select Item" at bounding box center [630, 863] width 248 height 27
type input "ORAL"
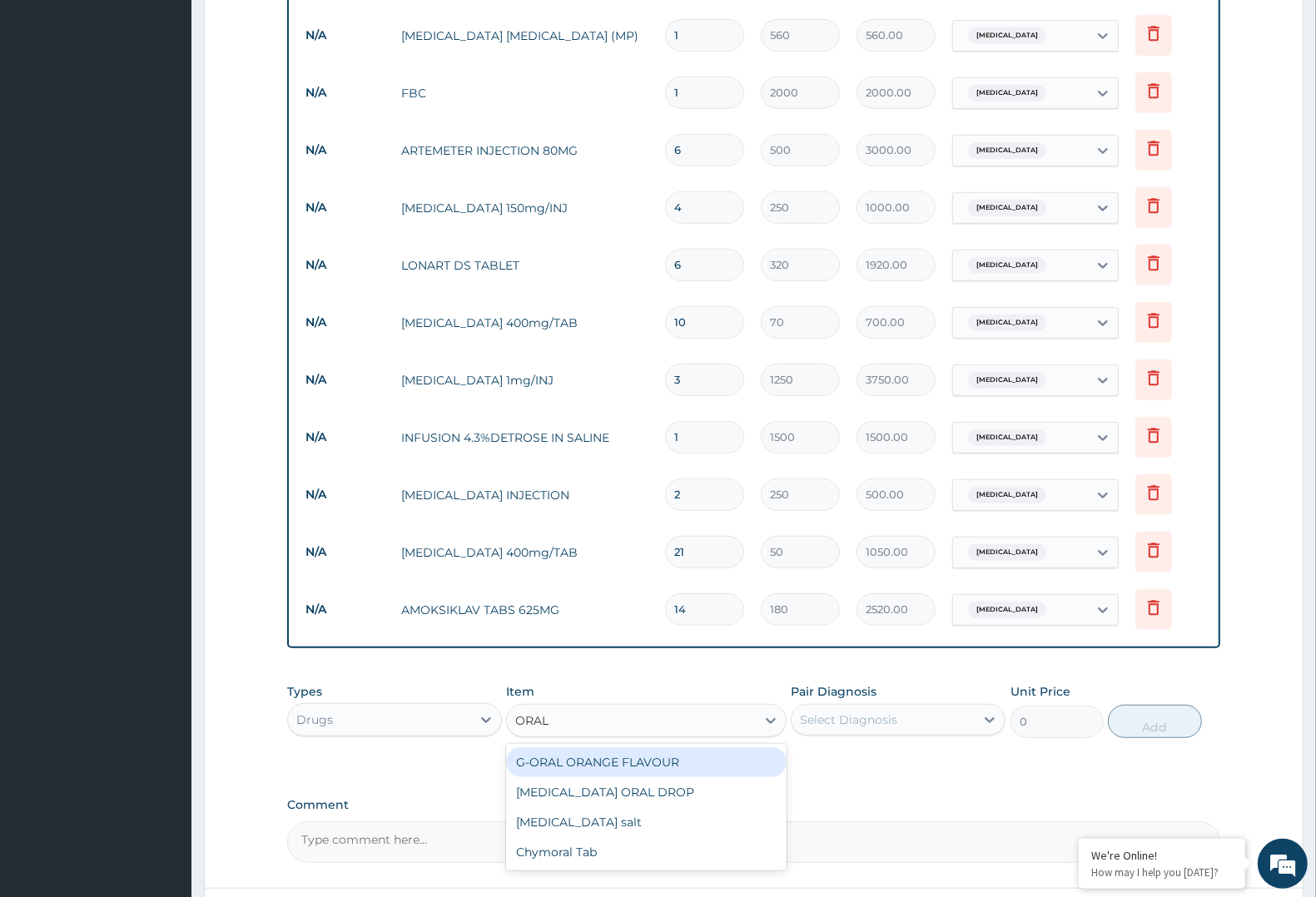
scroll to position [786, 0]
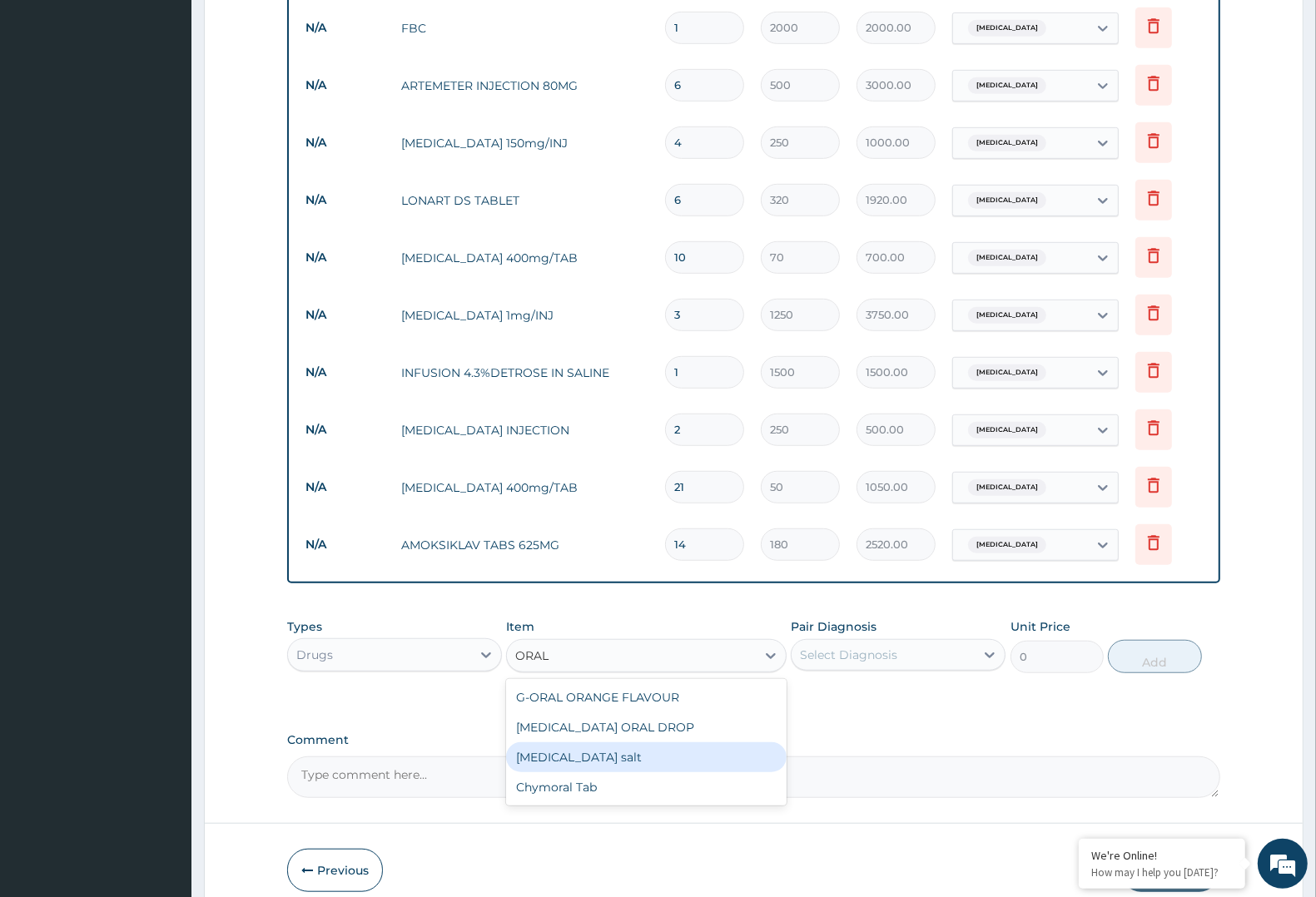
click at [580, 750] on div "[MEDICAL_DATA] salt" at bounding box center [645, 757] width 279 height 30
type input "200"
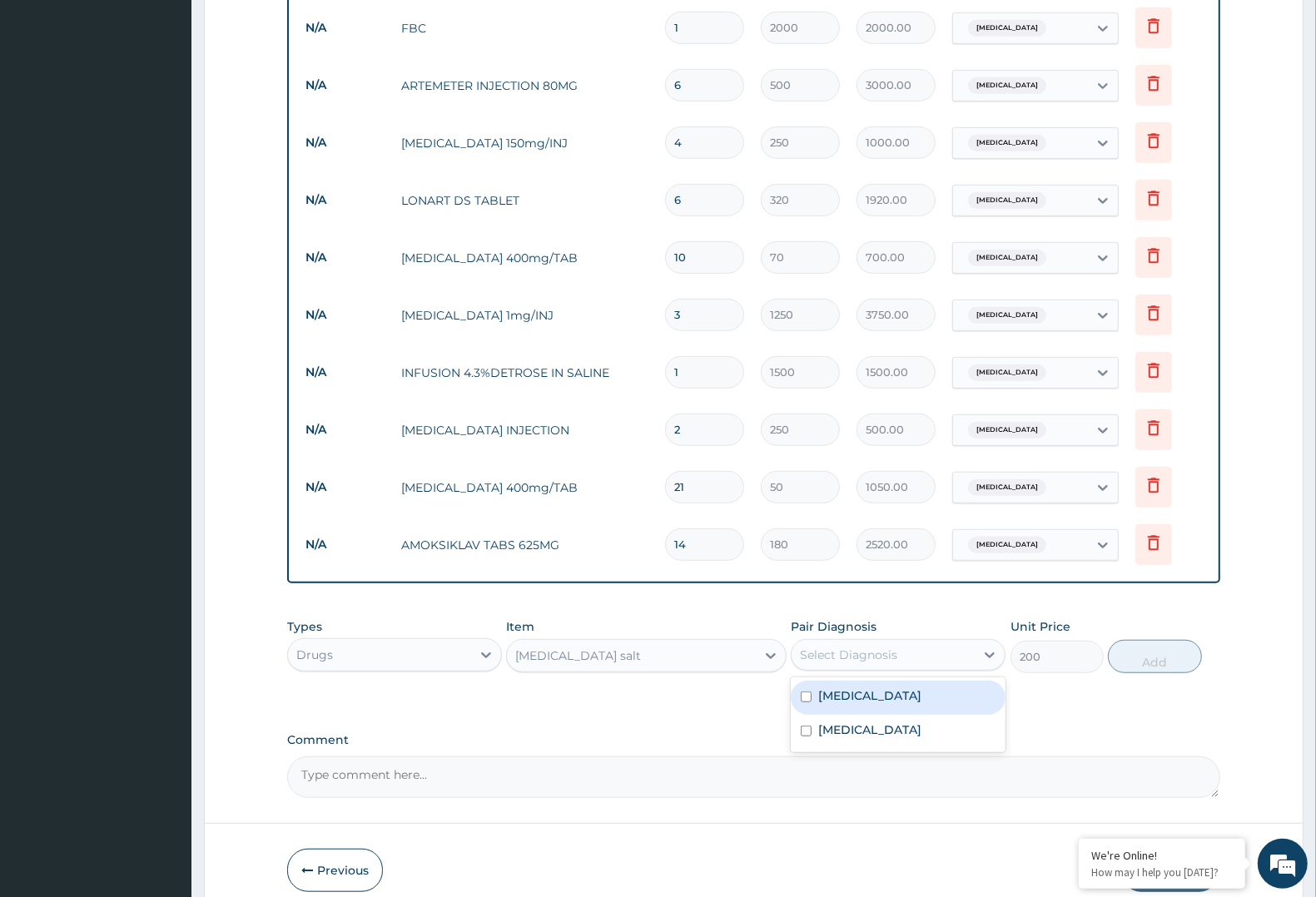
click at [951, 656] on div "Select Diagnosis" at bounding box center [883, 654] width 183 height 27
click at [884, 721] on label "[MEDICAL_DATA]" at bounding box center [869, 729] width 103 height 17
checkbox input "true"
click at [1174, 640] on button "Add" at bounding box center [1155, 657] width 93 height 33
type input "0"
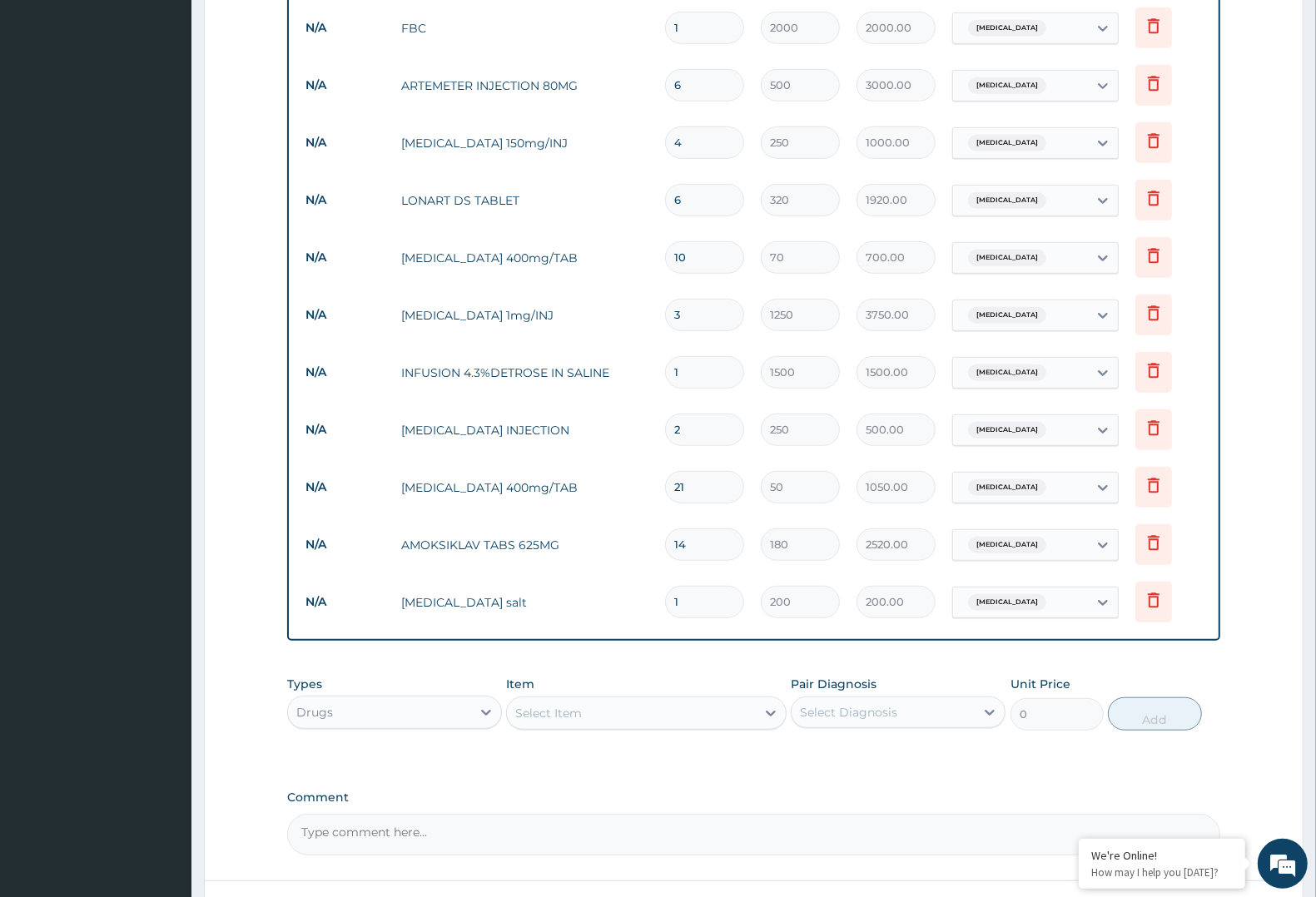
type input "0.00"
type input "2"
type input "400.00"
type input "2"
click at [676, 699] on div "Select Item" at bounding box center [630, 712] width 248 height 27
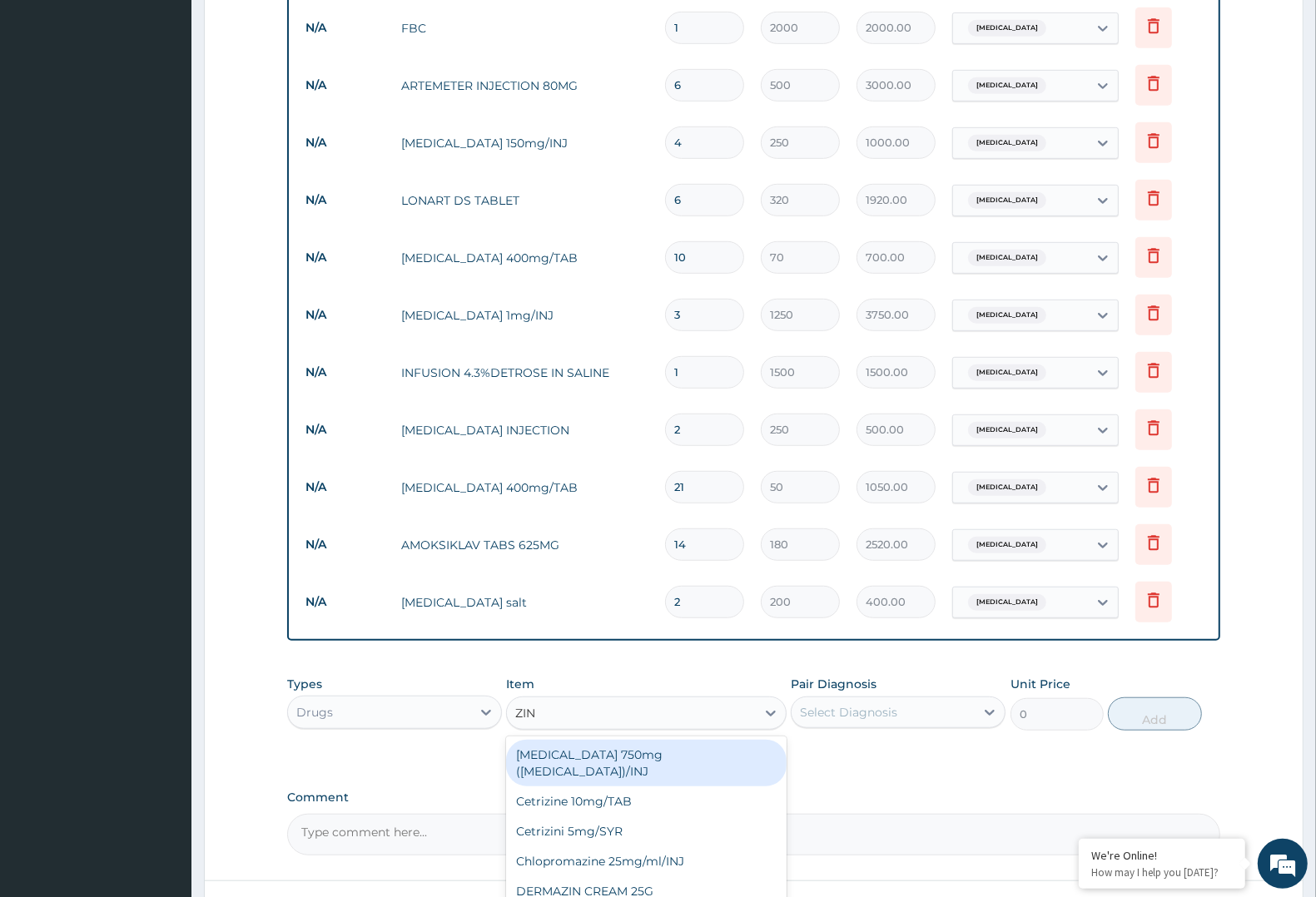
type input "ZINC"
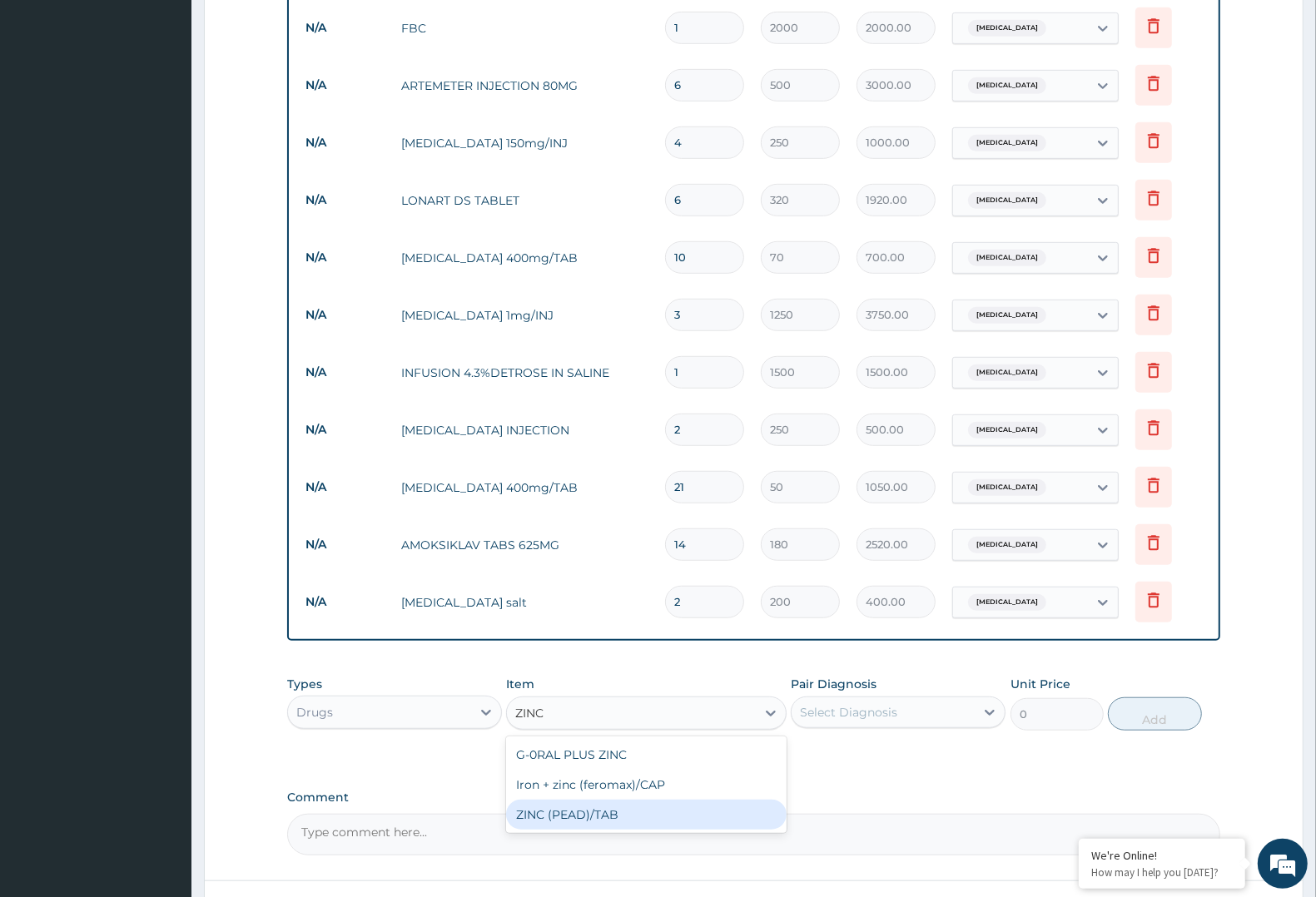
click at [584, 807] on div "ZINC (PEAD)/TAB" at bounding box center [645, 814] width 279 height 30
type input "31.5"
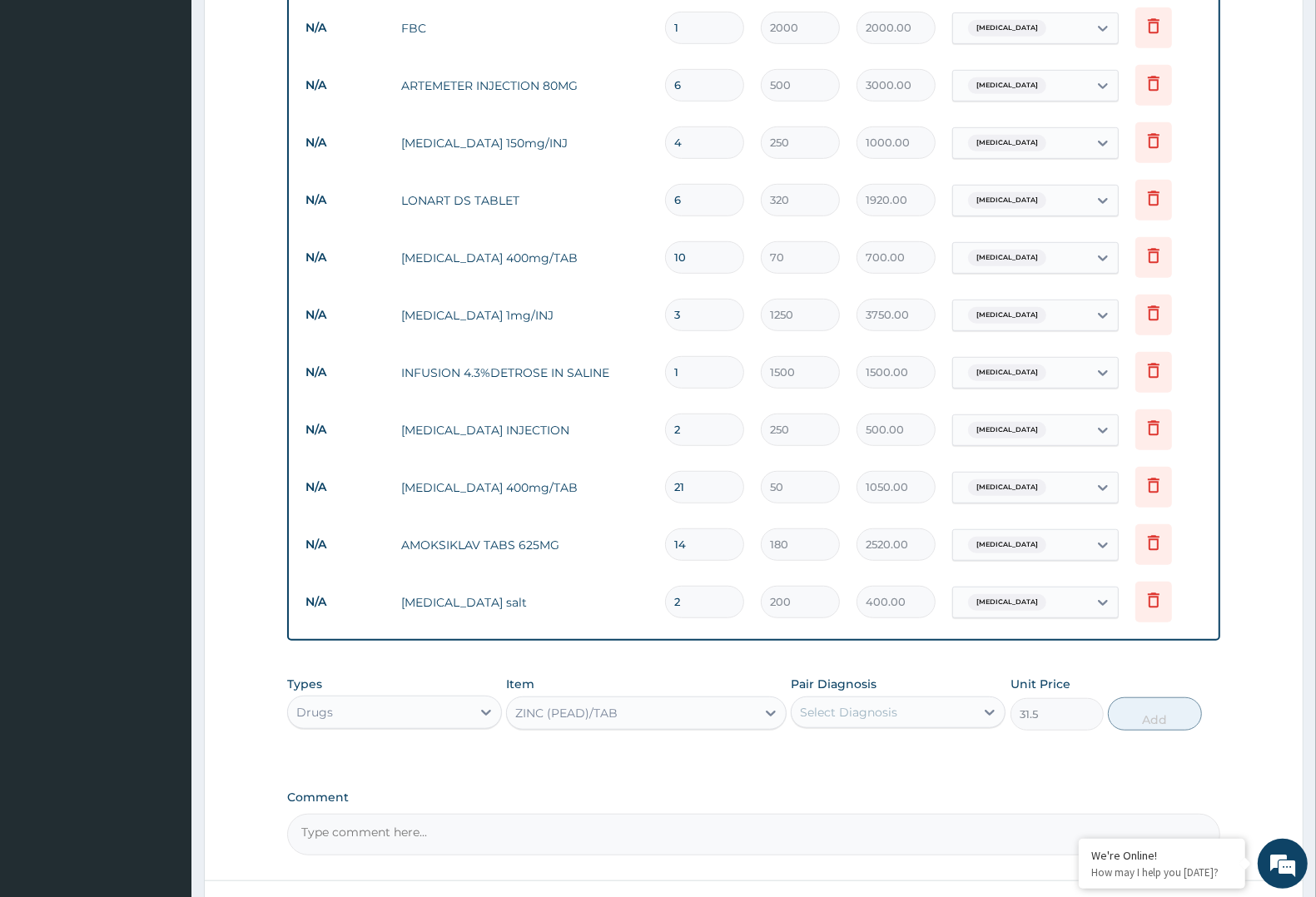
click at [945, 707] on div "Select Diagnosis" at bounding box center [883, 711] width 183 height 27
click at [642, 705] on div "ZINC (PEAD)/TAB" at bounding box center [630, 712] width 248 height 27
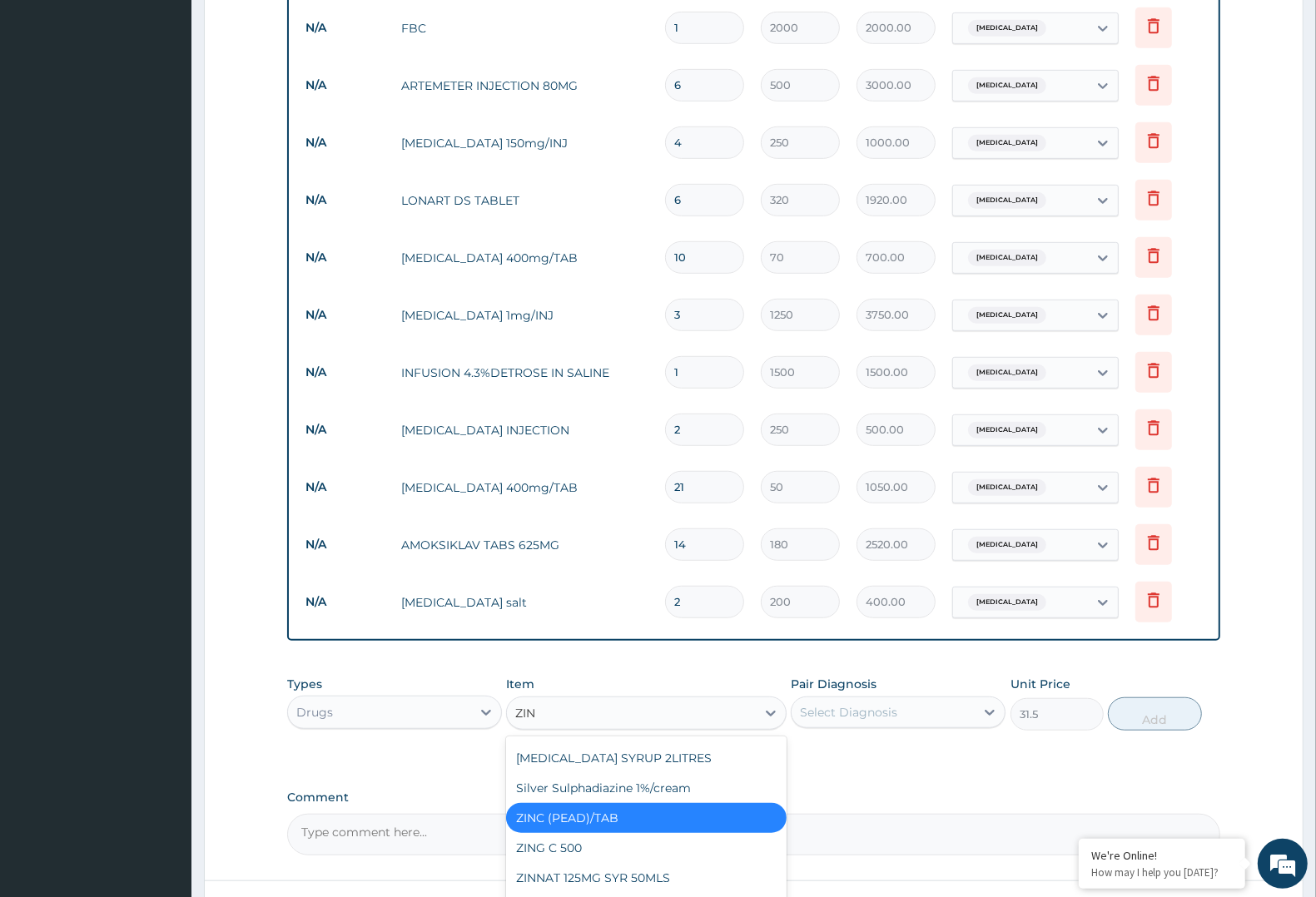
scroll to position [122, 0]
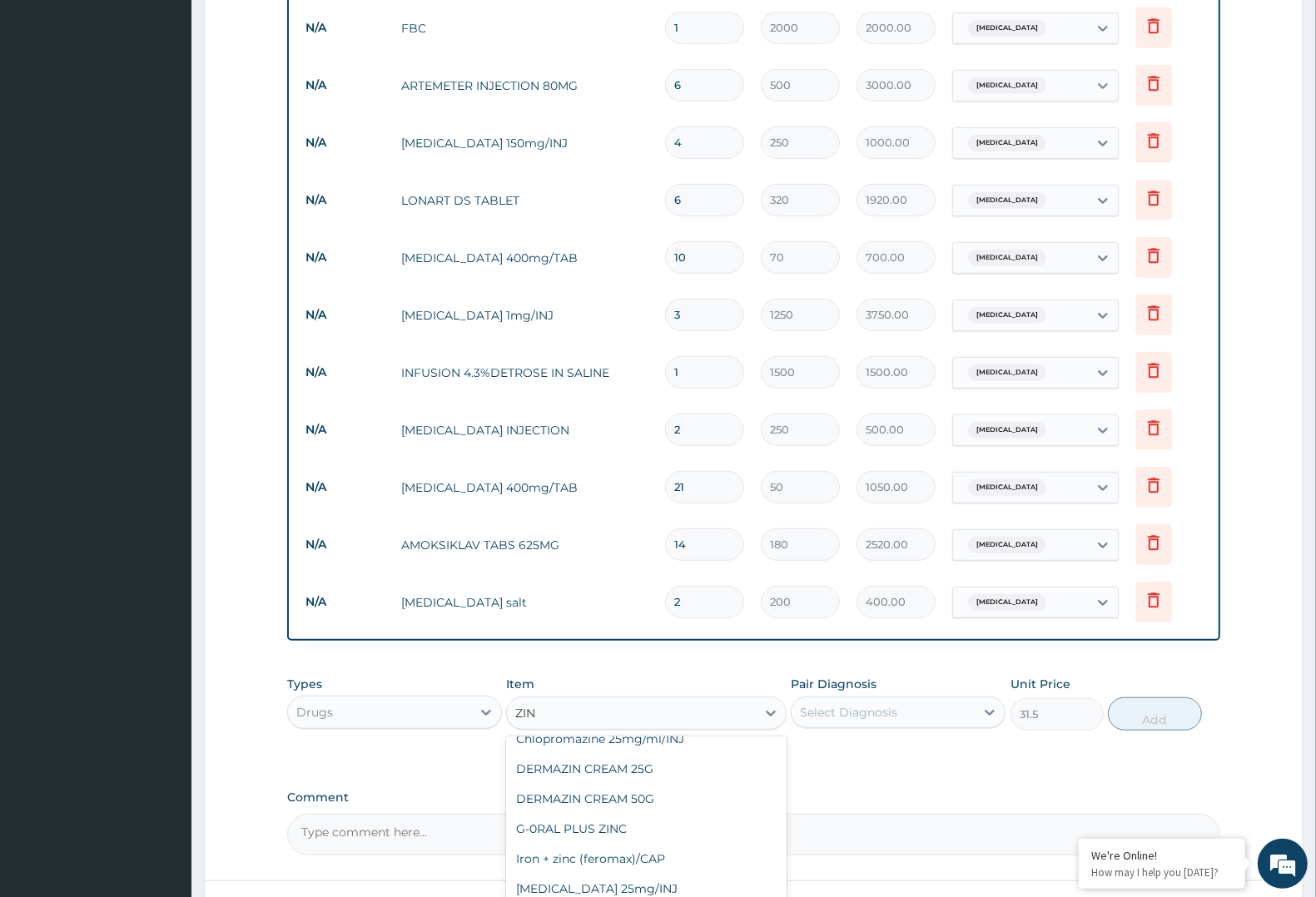
type input "ZINC"
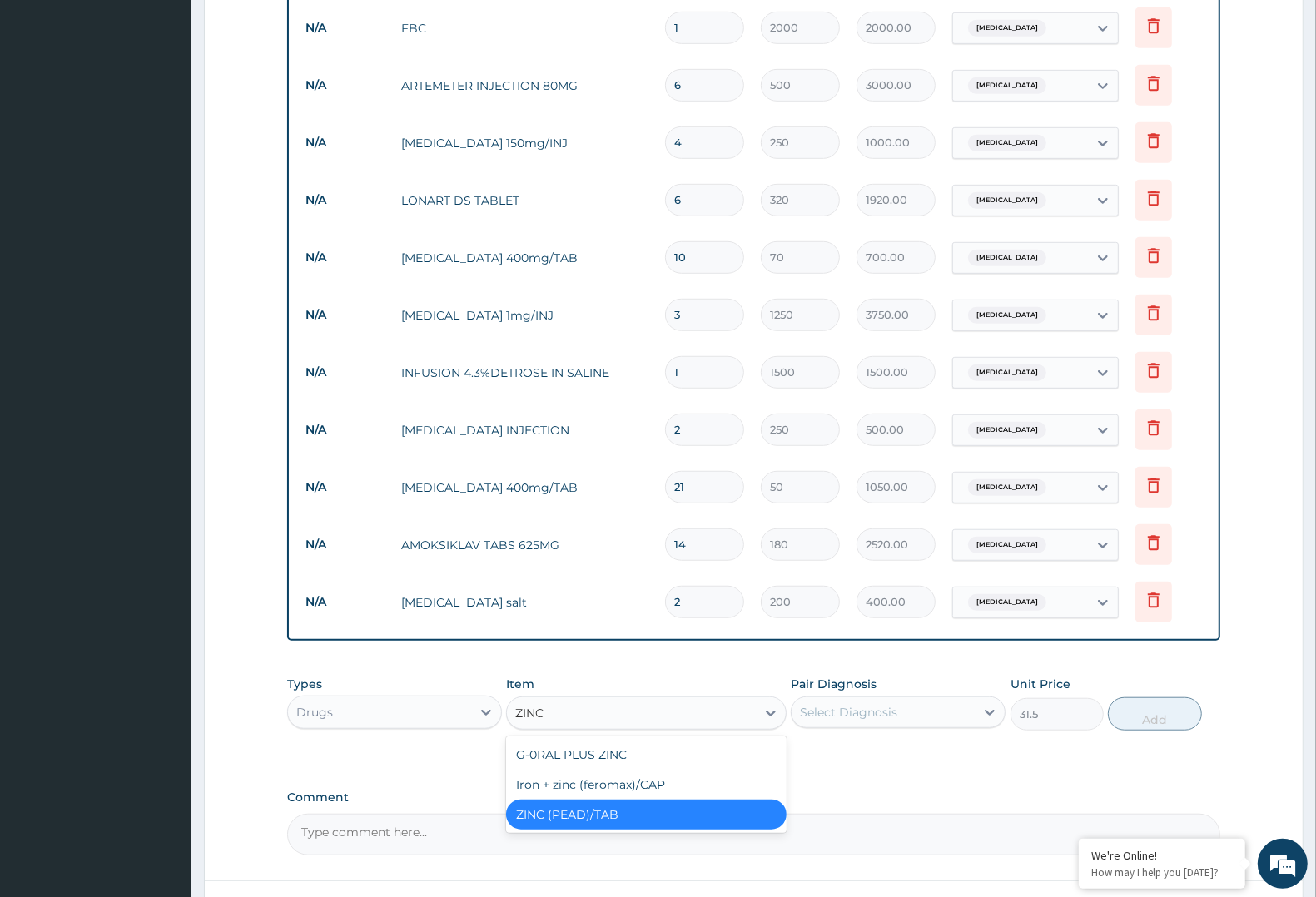
scroll to position [0, 0]
click at [629, 740] on div "G-0RAL PLUS ZINC" at bounding box center [645, 754] width 279 height 30
type input "183.75"
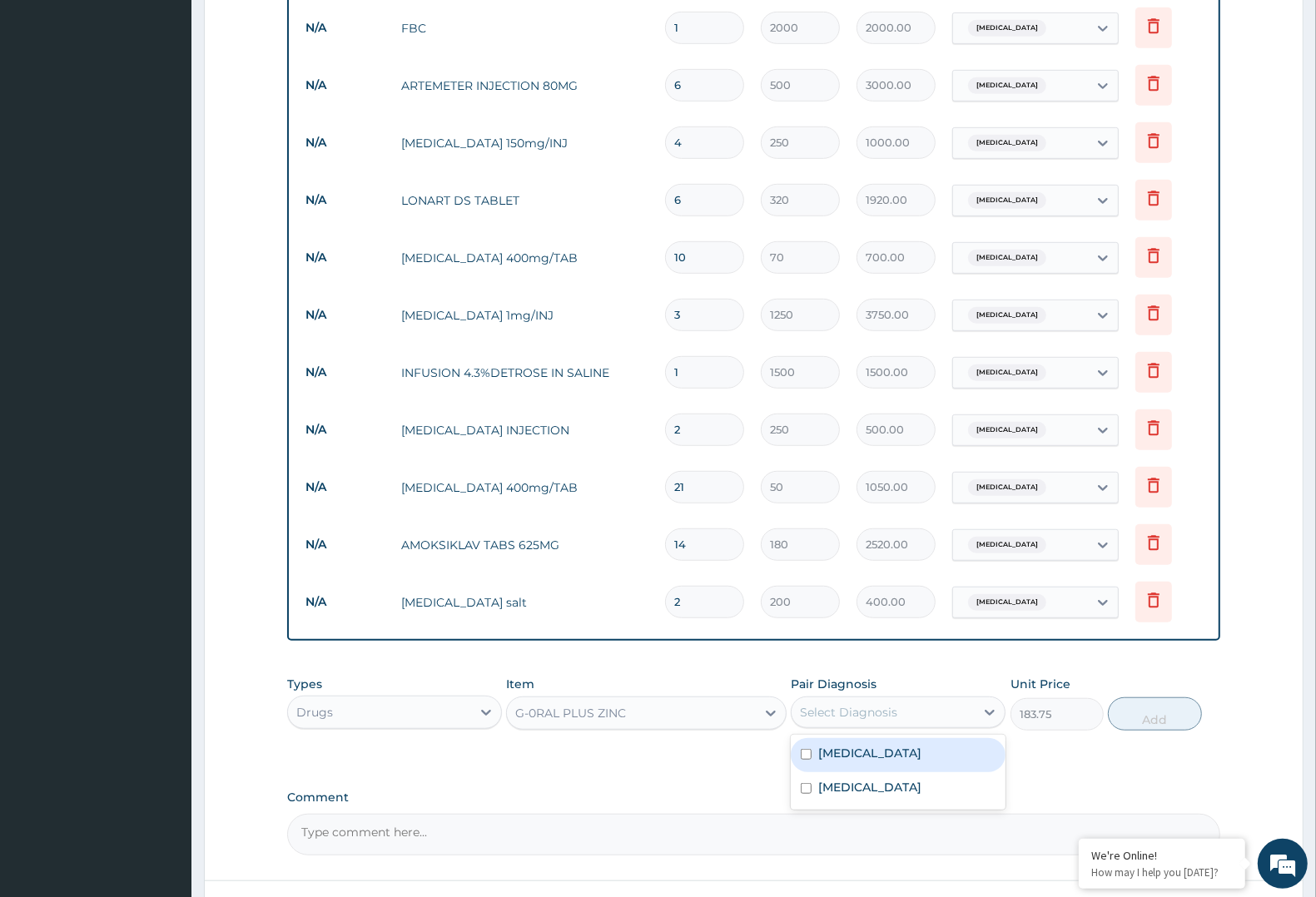
click at [961, 707] on div "Select Diagnosis" at bounding box center [883, 711] width 183 height 27
click at [699, 705] on div "G-0RAL PLUS ZINC" at bounding box center [630, 712] width 248 height 27
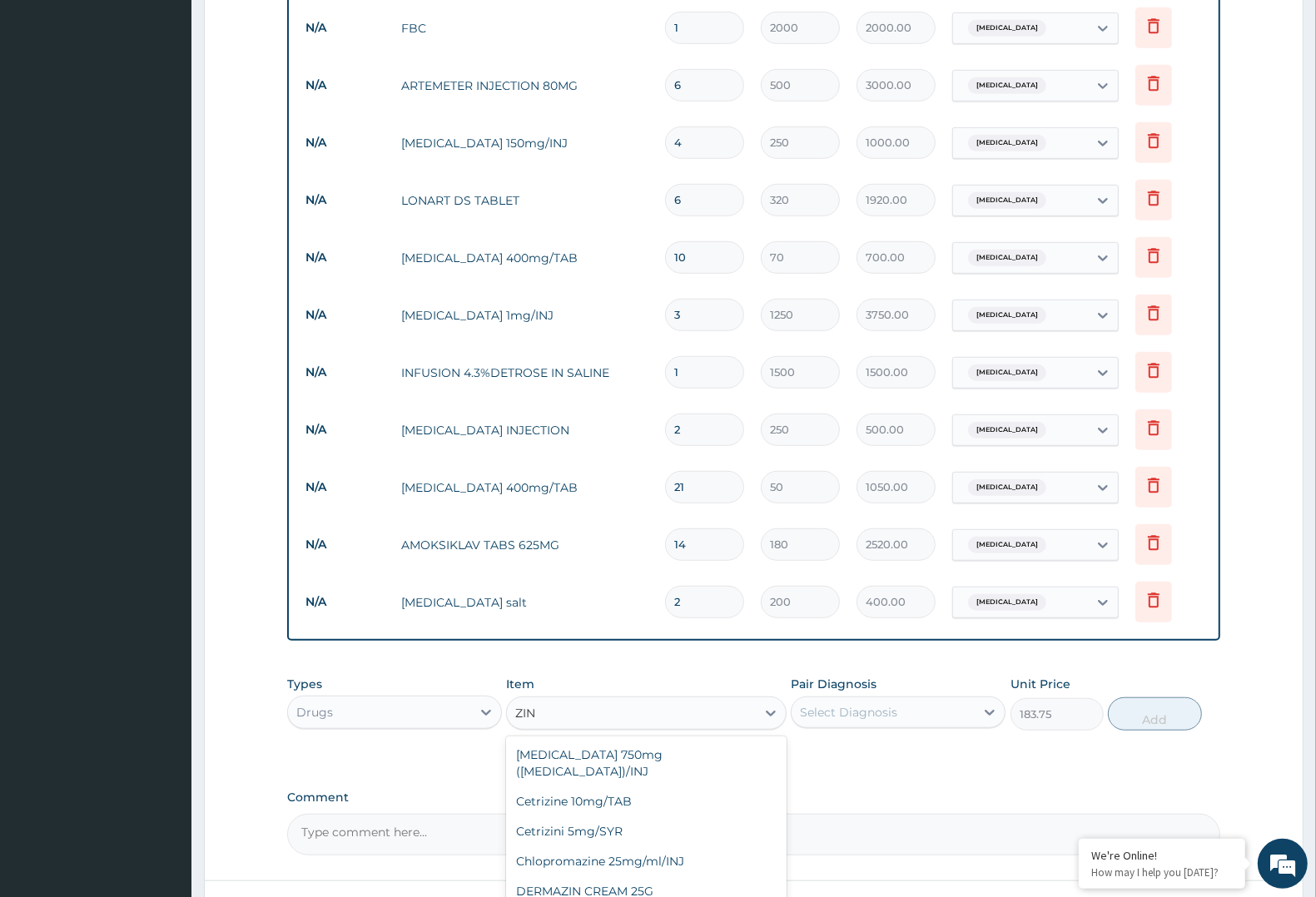
type input "ZINC"
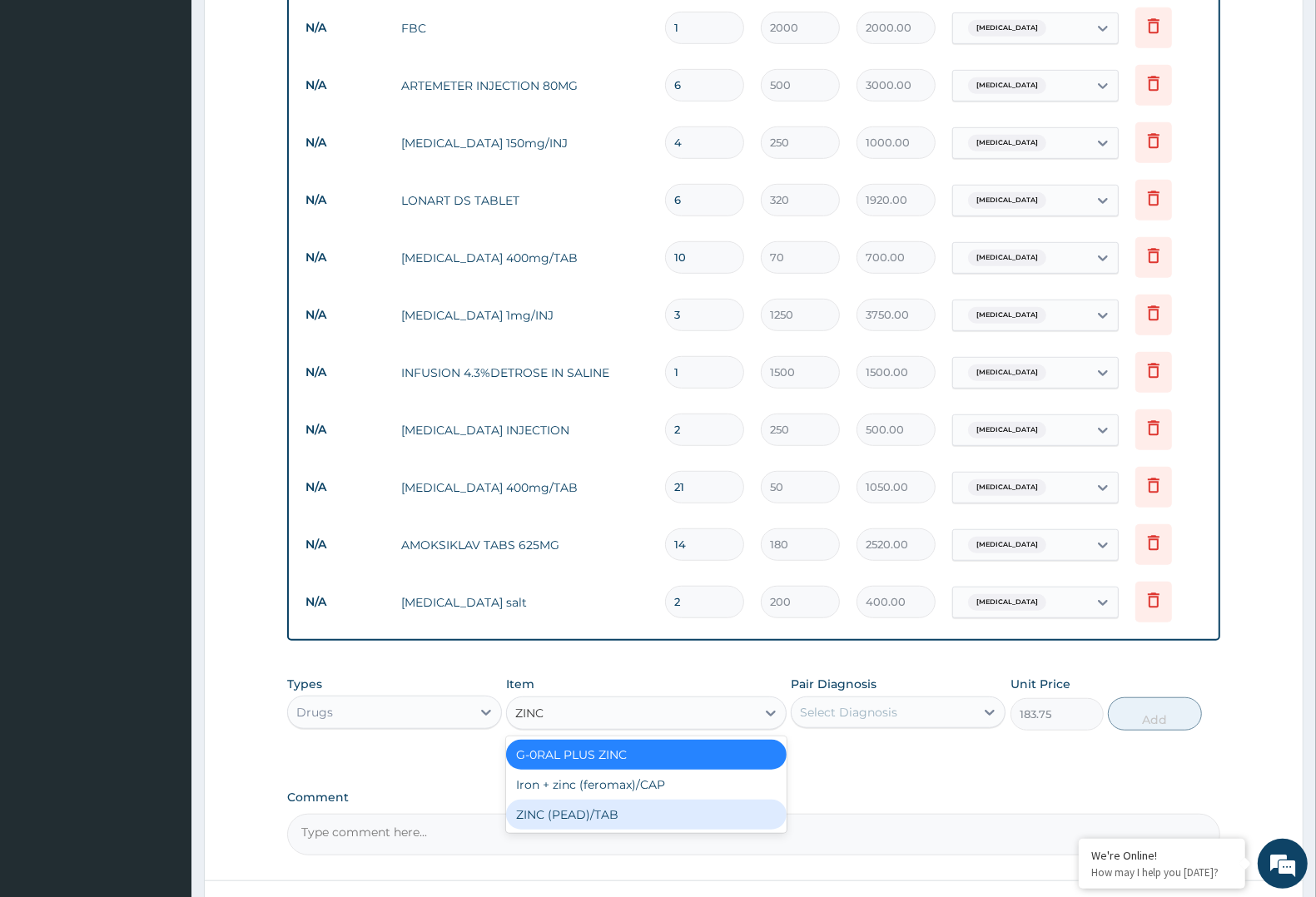
click at [639, 810] on div "ZINC (PEAD)/TAB" at bounding box center [645, 814] width 279 height 30
type input "31.5"
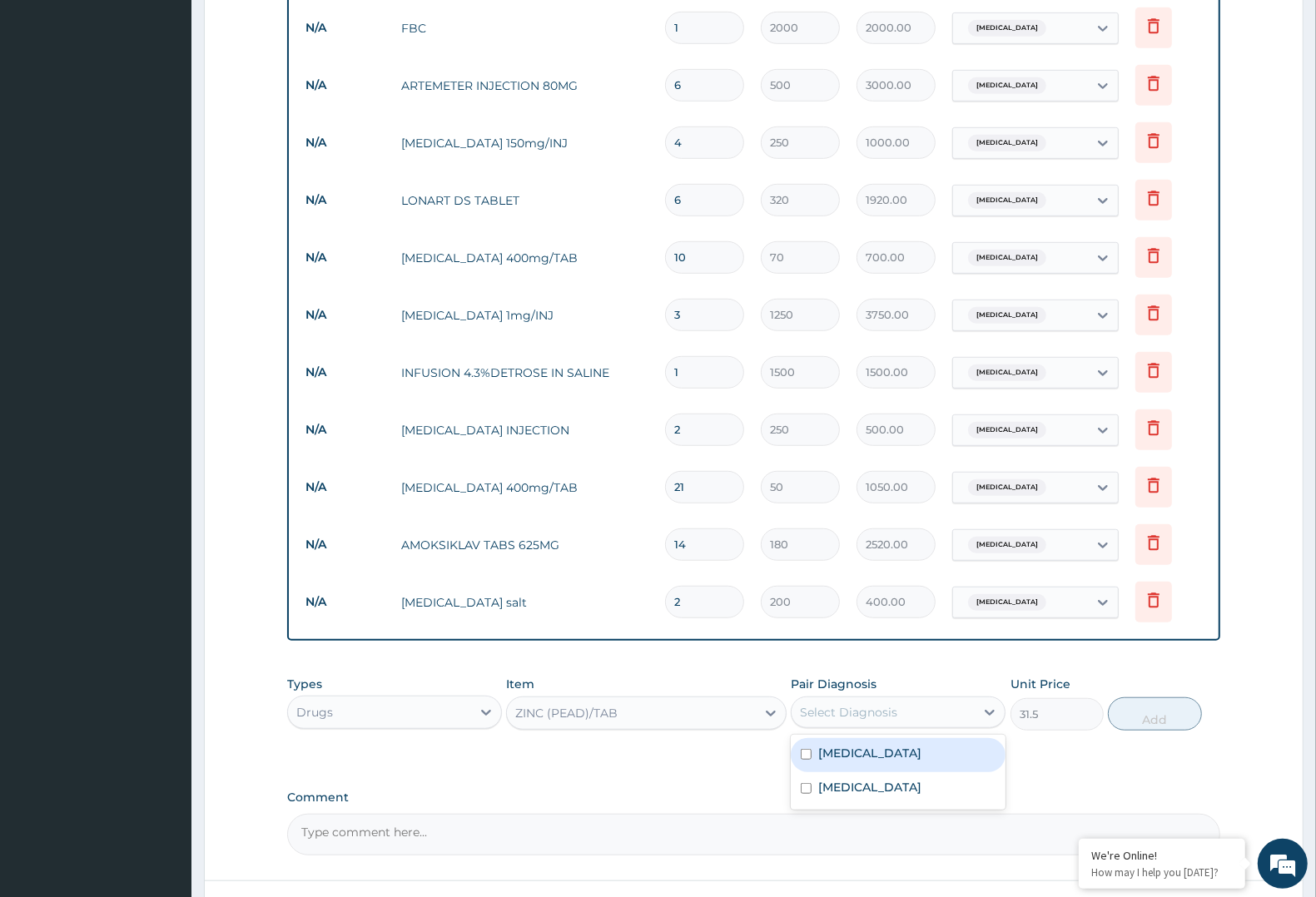
click at [916, 698] on div "Select Diagnosis" at bounding box center [883, 711] width 183 height 27
click at [850, 779] on label "[MEDICAL_DATA]" at bounding box center [869, 787] width 103 height 17
checkbox input "true"
click at [1164, 707] on button "Add" at bounding box center [1155, 713] width 93 height 33
type input "0"
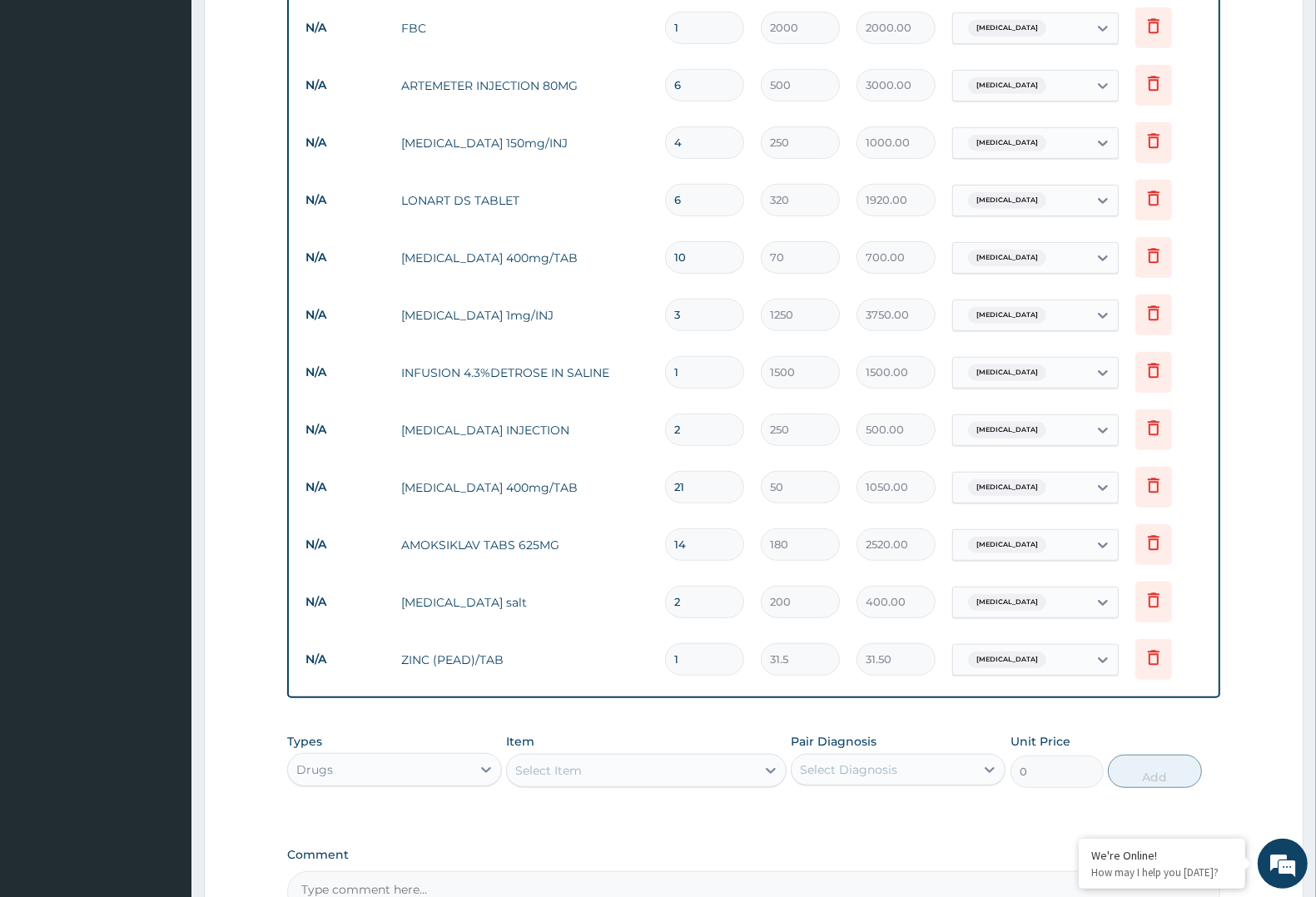
type input "10"
type input "315.00"
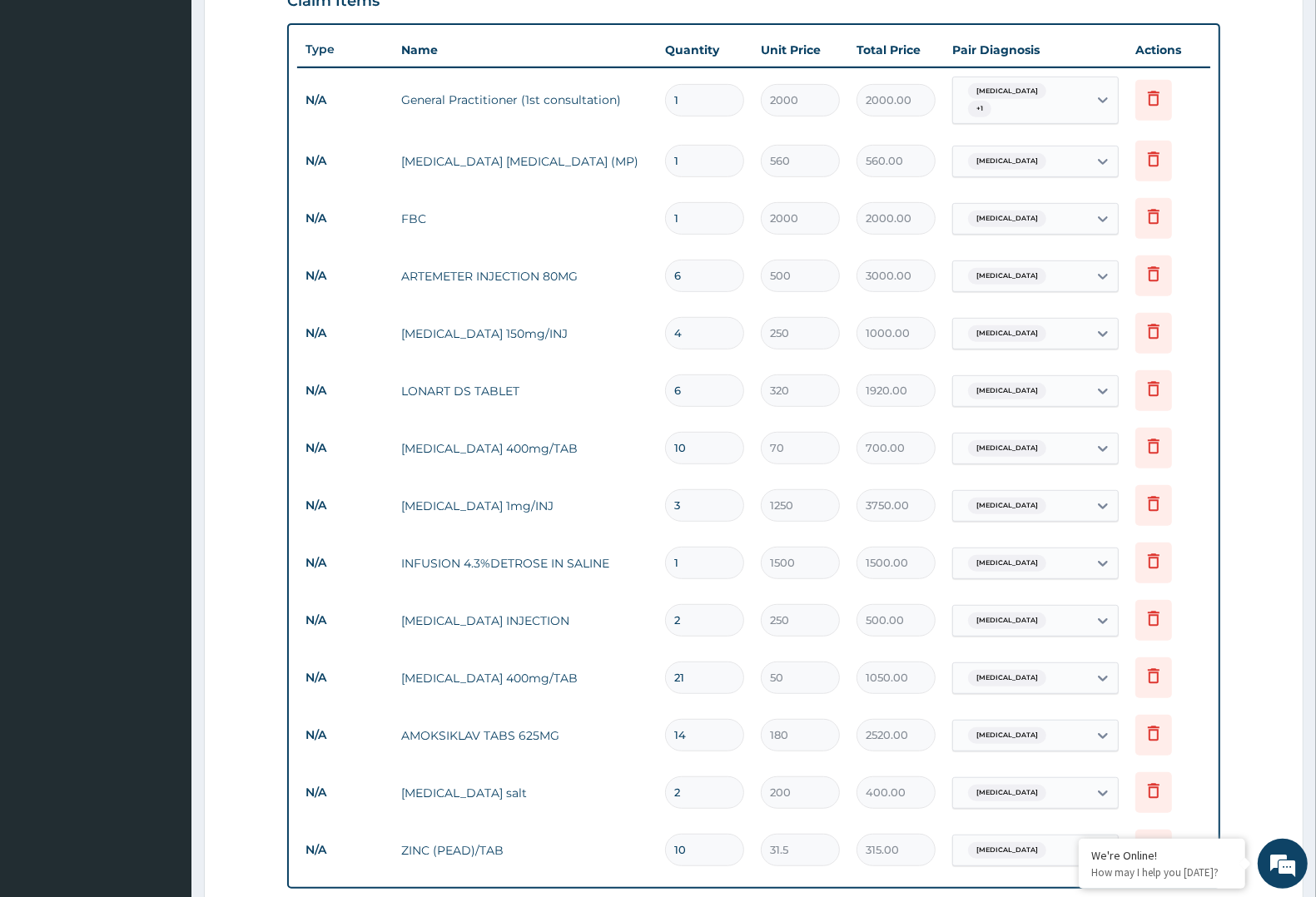
scroll to position [266, 0]
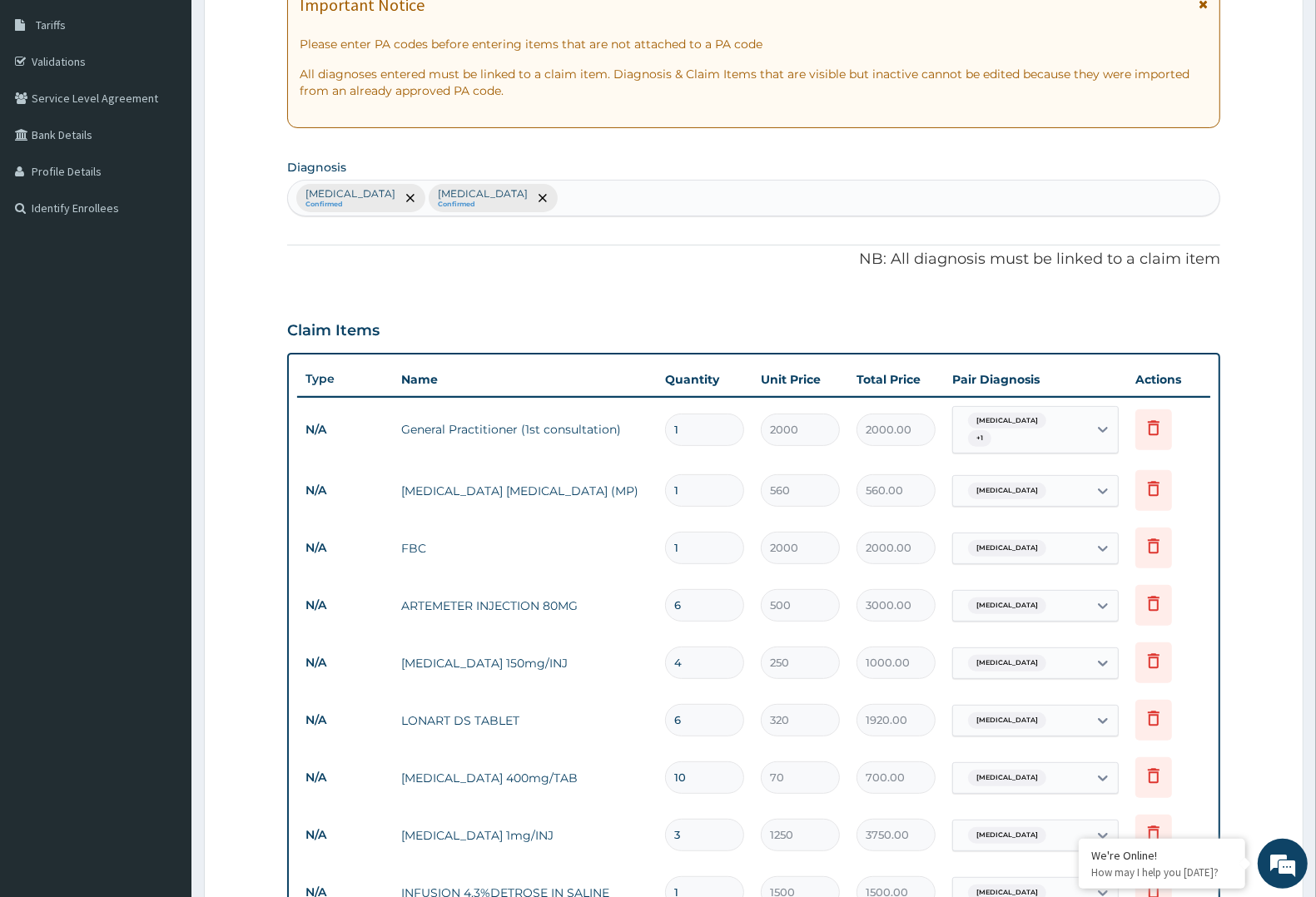
type input "10"
